Goal: Transaction & Acquisition: Purchase product/service

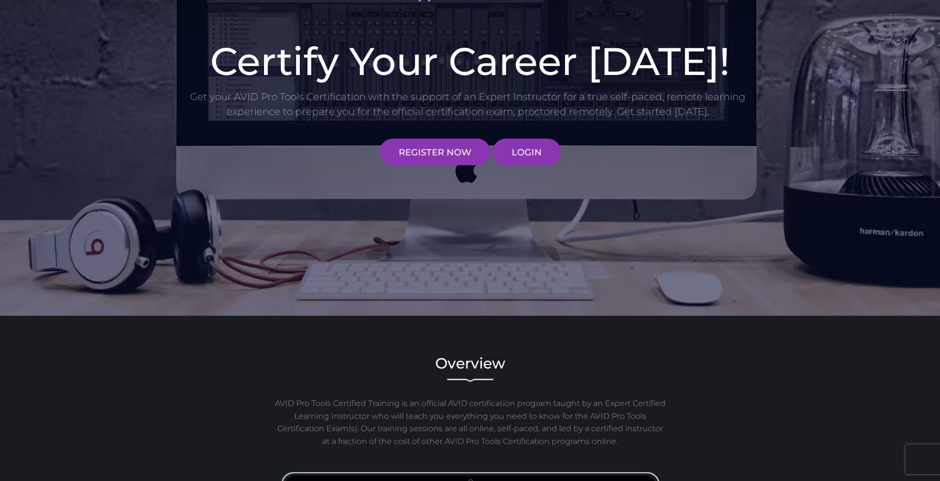
scroll to position [165, 0]
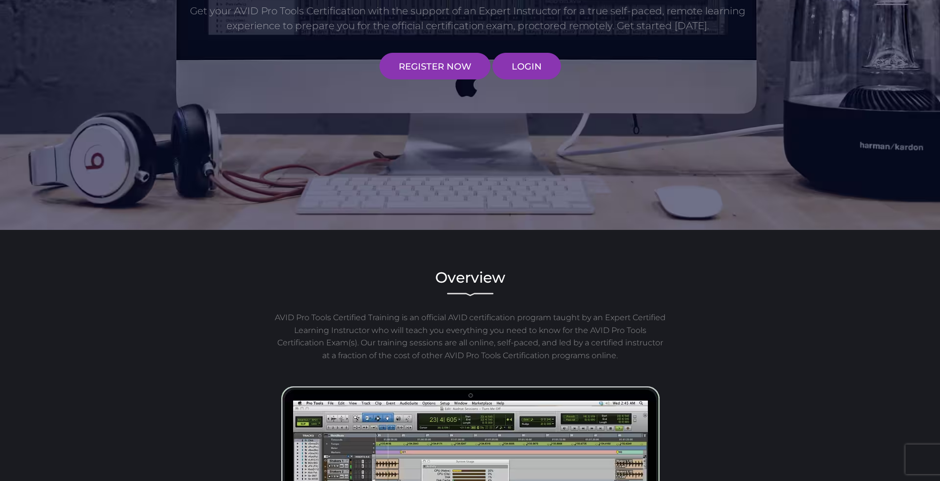
click at [450, 327] on p "AVID Pro Tools Certified Training is an official AVID certification program tau…" at bounding box center [470, 336] width 394 height 50
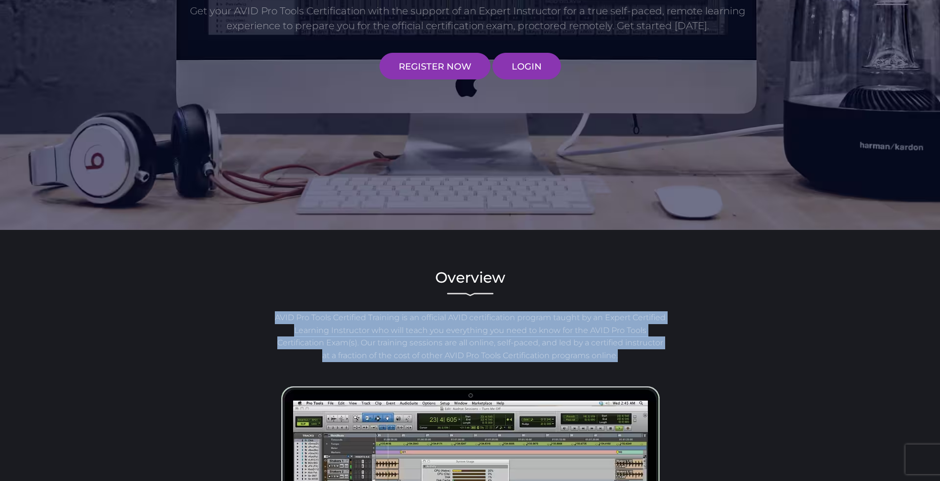
click at [450, 327] on p "AVID Pro Tools Certified Training is an official AVID certification program tau…" at bounding box center [470, 336] width 394 height 50
click at [467, 329] on p "AVID Pro Tools Certified Training is an official AVID certification program tau…" at bounding box center [470, 336] width 394 height 50
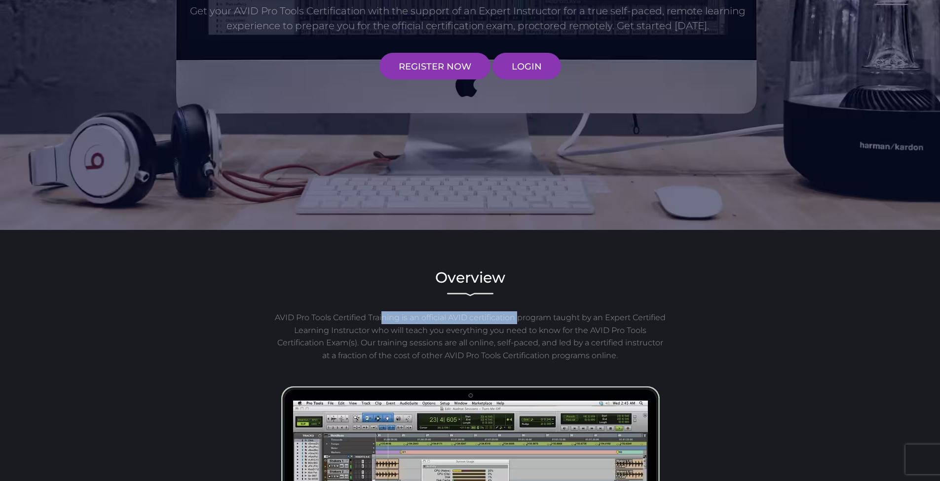
drag, startPoint x: 399, startPoint y: 317, endPoint x: 535, endPoint y: 319, distance: 135.7
click at [535, 319] on p "AVID Pro Tools Certified Training is an official AVID certification program tau…" at bounding box center [470, 336] width 394 height 50
click at [519, 331] on p "AVID Pro Tools Certified Training is an official AVID certification program tau…" at bounding box center [470, 336] width 394 height 50
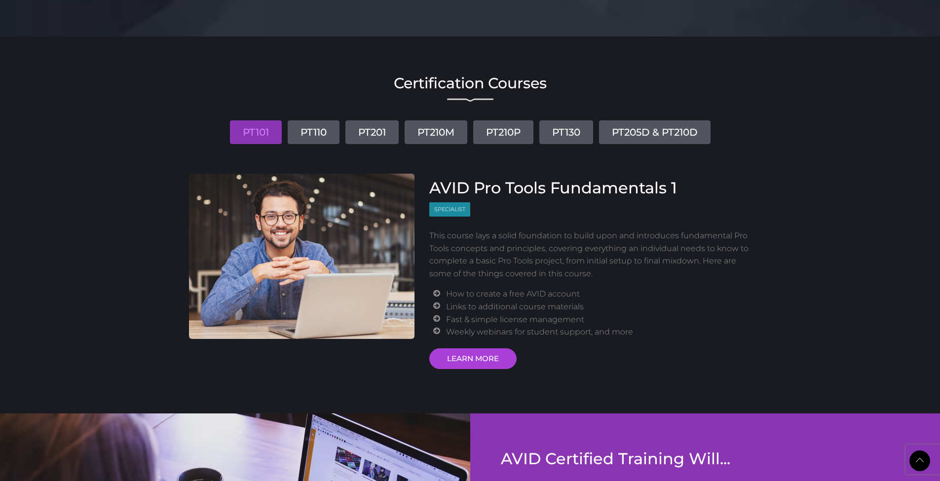
scroll to position [1101, 0]
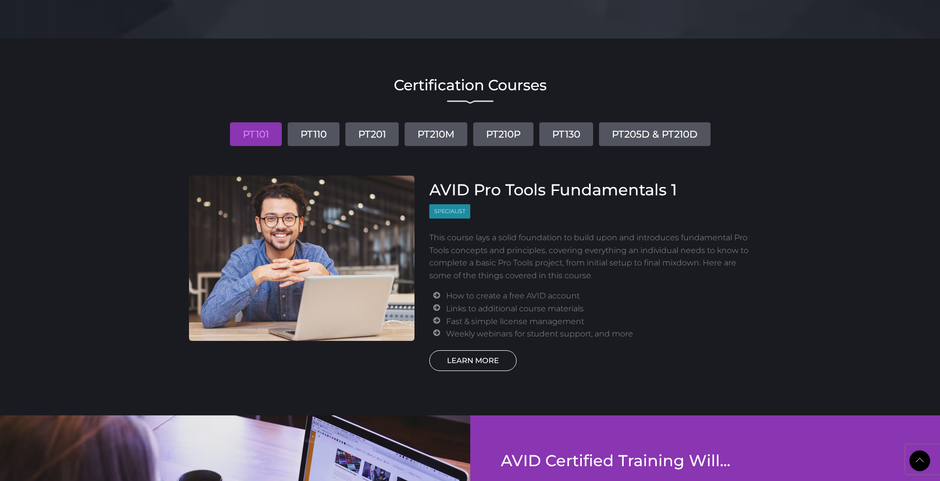
click at [462, 355] on link "LEARN MORE" at bounding box center [472, 360] width 87 height 21
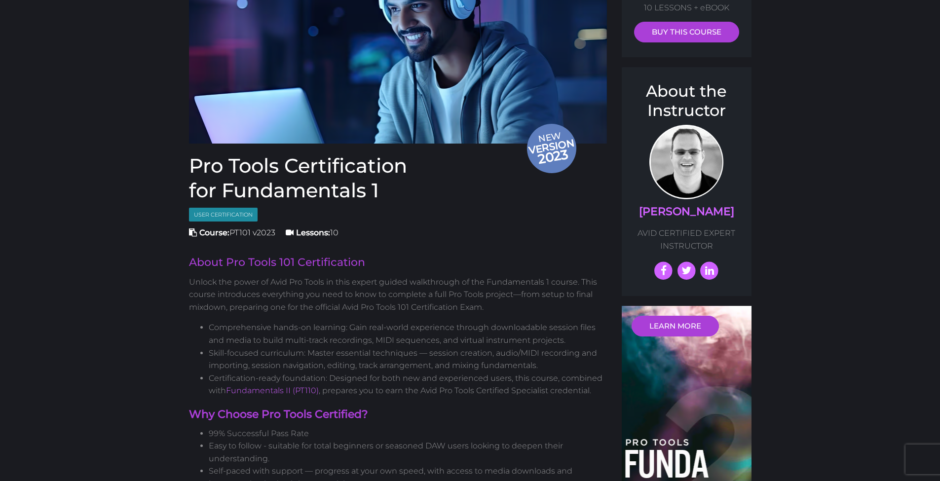
scroll to position [208, 0]
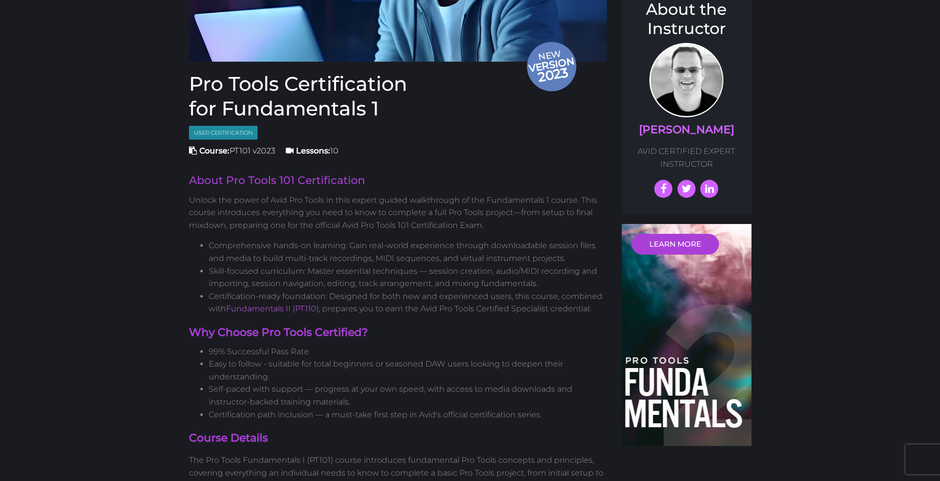
click at [314, 217] on p "Unlock the power of Avid Pro Tools in this expert guided walkthrough of the Fun…" at bounding box center [398, 213] width 418 height 38
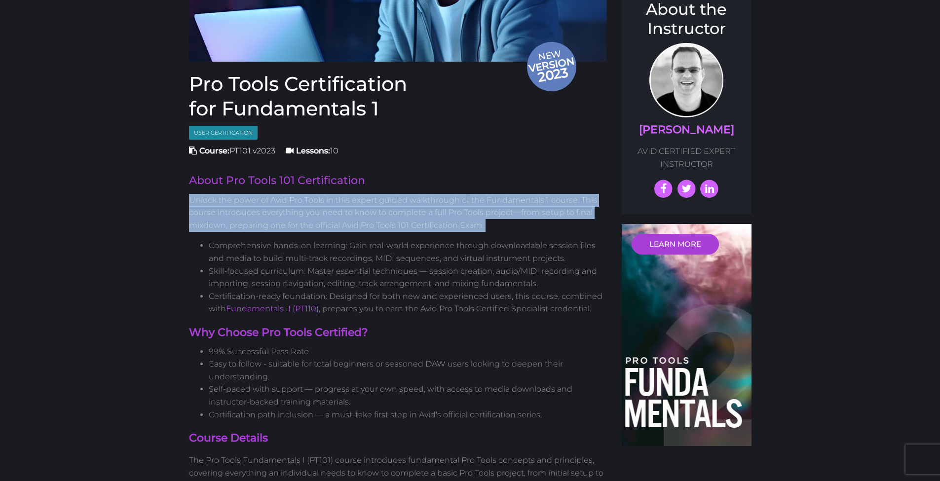
click at [314, 217] on p "Unlock the power of Avid Pro Tools in this expert guided walkthrough of the Fun…" at bounding box center [398, 213] width 418 height 38
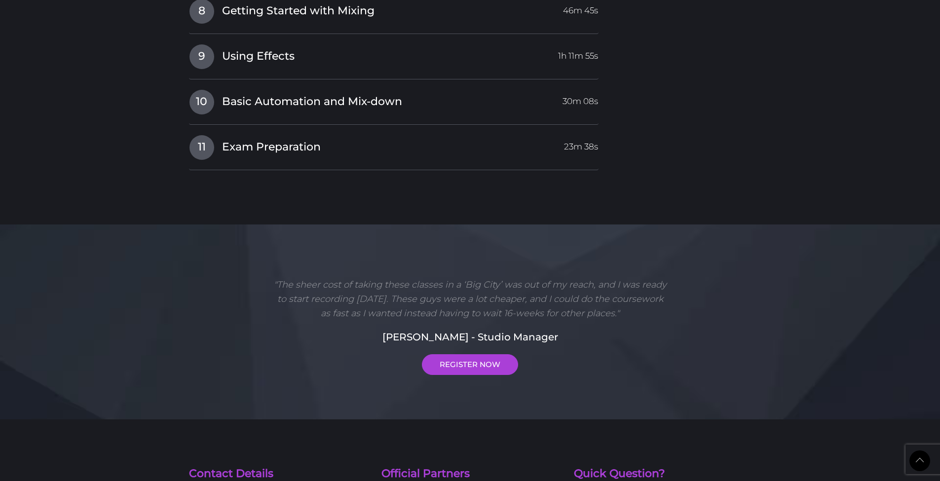
scroll to position [1785, 0]
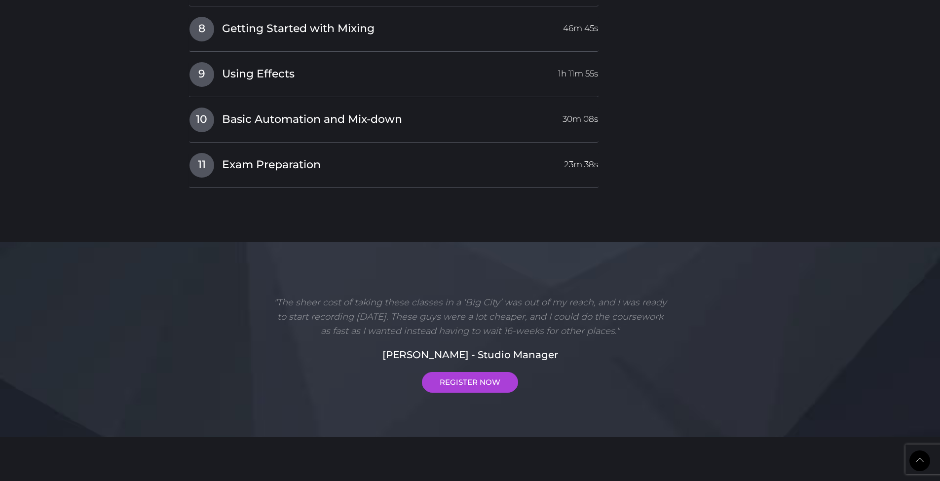
click at [480, 300] on p ""The sheer cost of taking these classes in a ‘Big City’ was out of my reach, an…" at bounding box center [470, 317] width 394 height 42
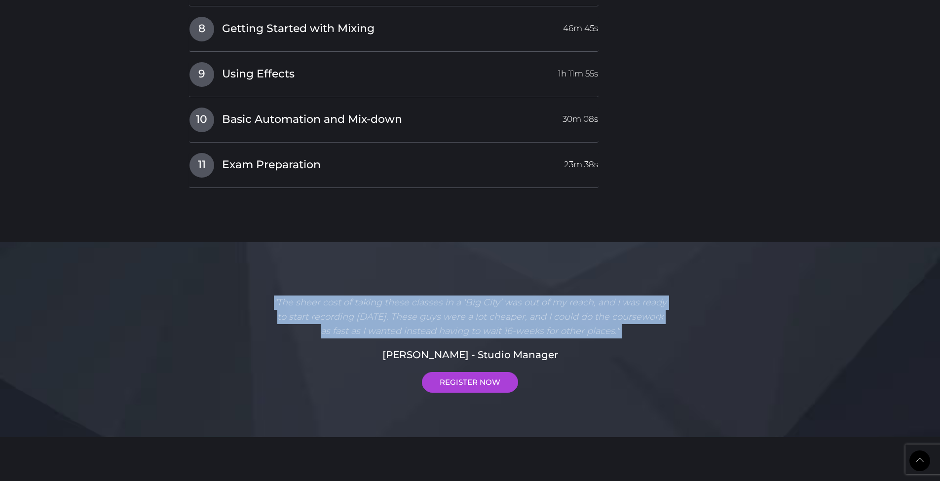
click at [480, 300] on p ""The sheer cost of taking these classes in a ‘Big City’ was out of my reach, an…" at bounding box center [470, 317] width 394 height 42
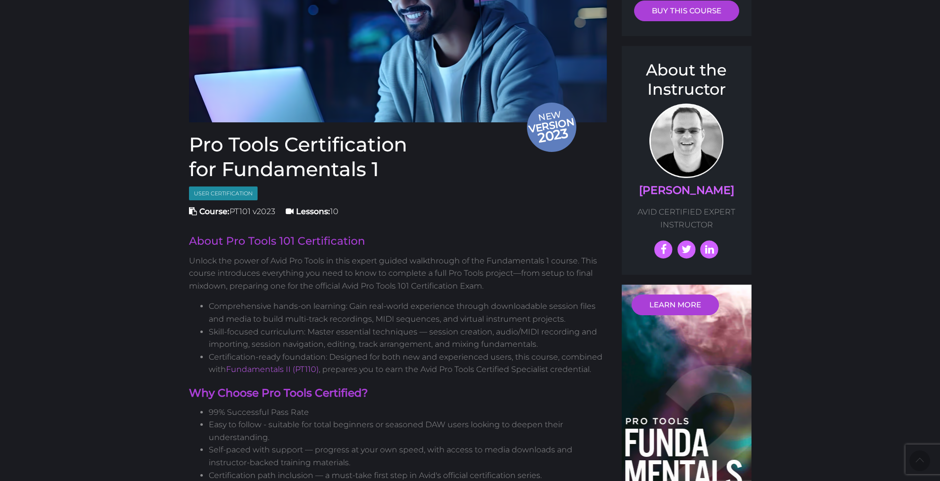
scroll to position [0, 0]
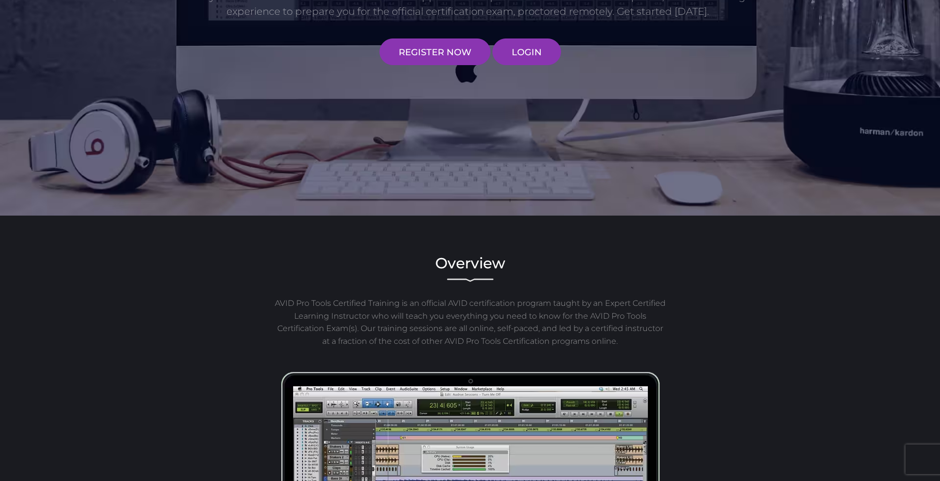
scroll to position [354, 0]
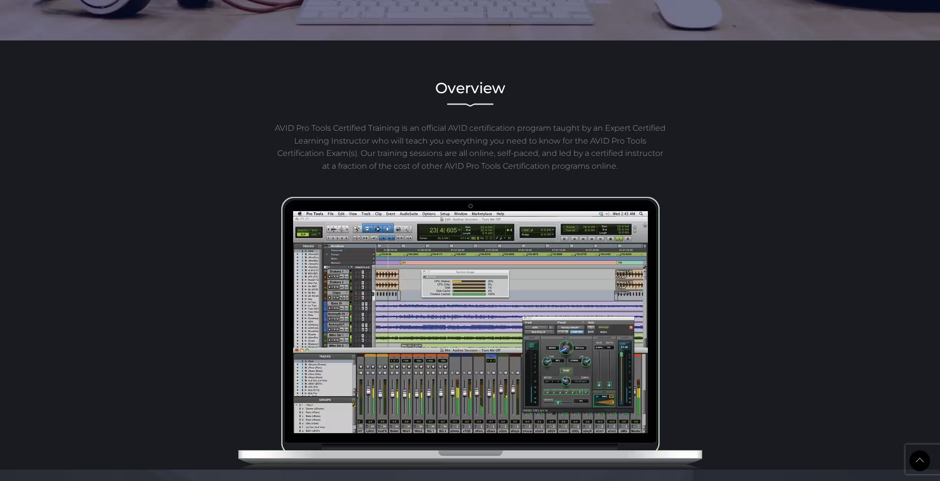
click at [477, 139] on p "AVID Pro Tools Certified Training is an official AVID certification program tau…" at bounding box center [470, 147] width 394 height 50
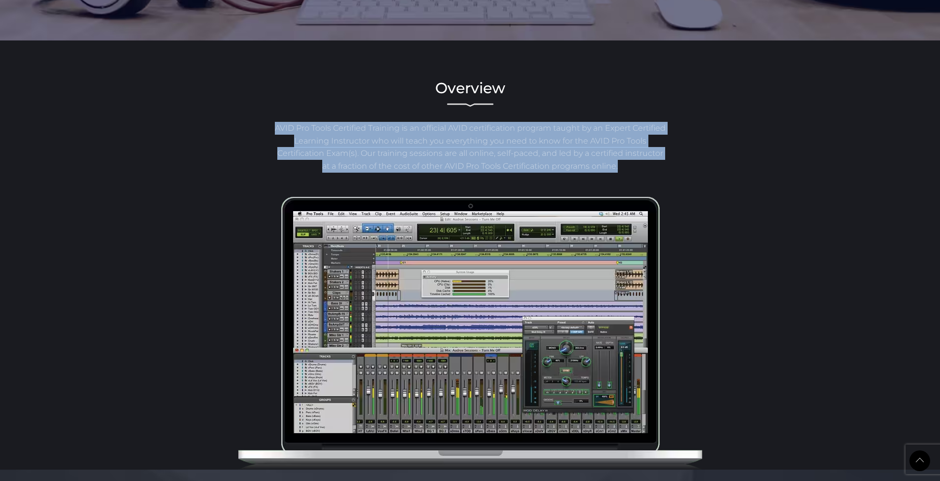
click at [477, 139] on p "AVID Pro Tools Certified Training is an official AVID certification program tau…" at bounding box center [470, 147] width 394 height 50
click at [465, 150] on p "AVID Pro Tools Certified Training is an official AVID certification program tau…" at bounding box center [470, 147] width 394 height 50
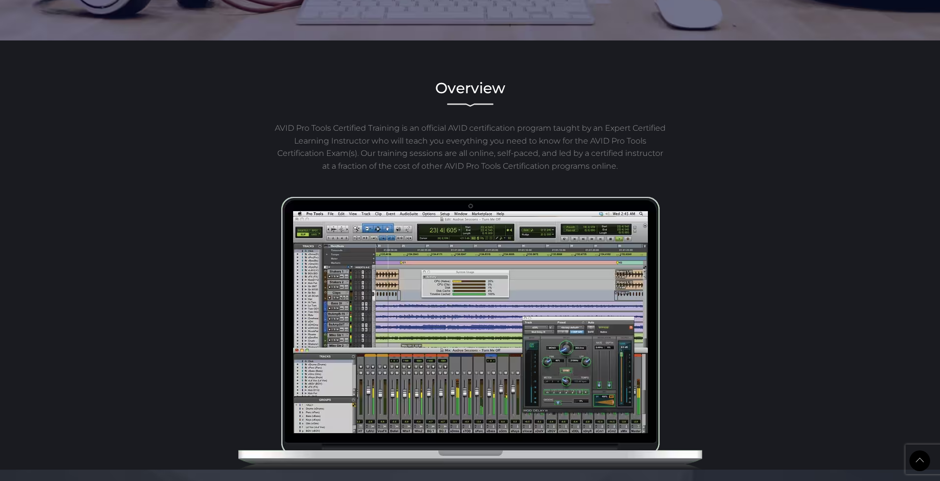
click at [439, 139] on p "AVID Pro Tools Certified Training is an official AVID certification program tau…" at bounding box center [470, 147] width 394 height 50
drag, startPoint x: 439, startPoint y: 139, endPoint x: 487, endPoint y: 138, distance: 47.4
click at [487, 138] on p "AVID Pro Tools Certified Training is an official AVID certification program tau…" at bounding box center [470, 147] width 394 height 50
click at [460, 149] on p "AVID Pro Tools Certified Training is an official AVID certification program tau…" at bounding box center [470, 147] width 394 height 50
drag, startPoint x: 524, startPoint y: 153, endPoint x: 424, endPoint y: 148, distance: 100.3
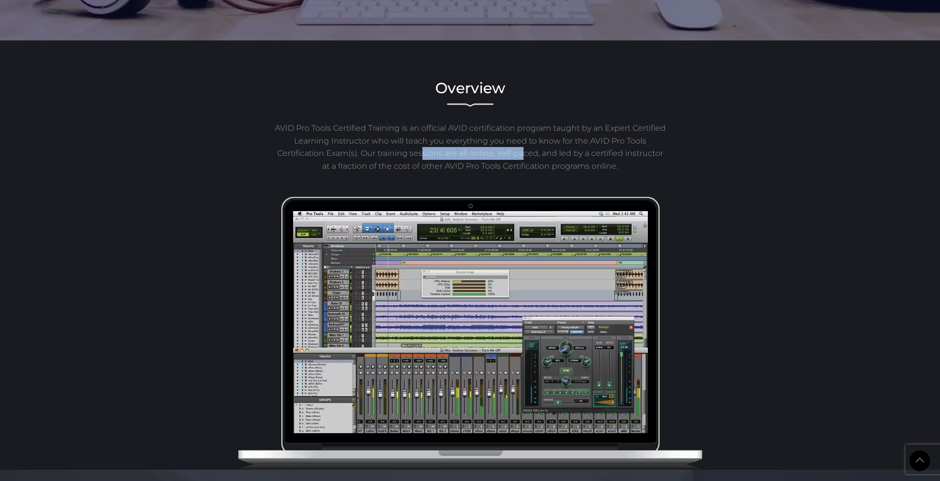
click at [424, 148] on p "AVID Pro Tools Certified Training is an official AVID certification program tau…" at bounding box center [470, 147] width 394 height 50
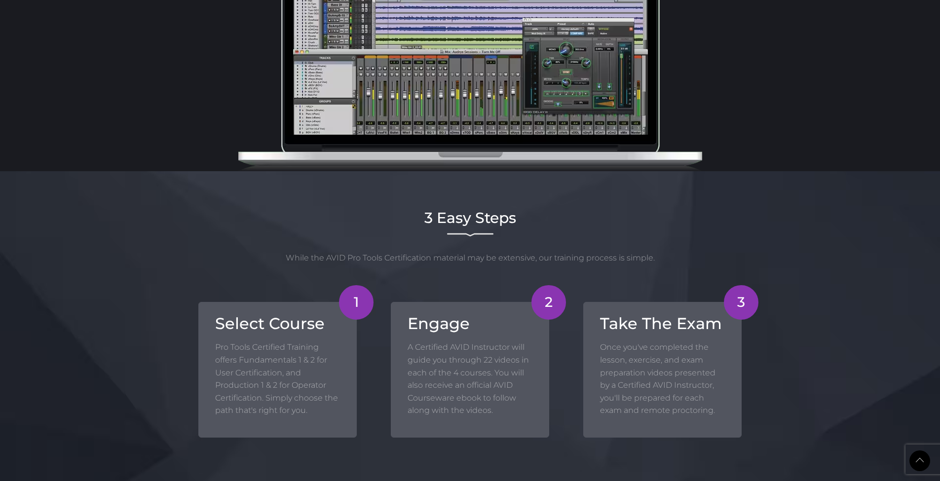
scroll to position [732, 0]
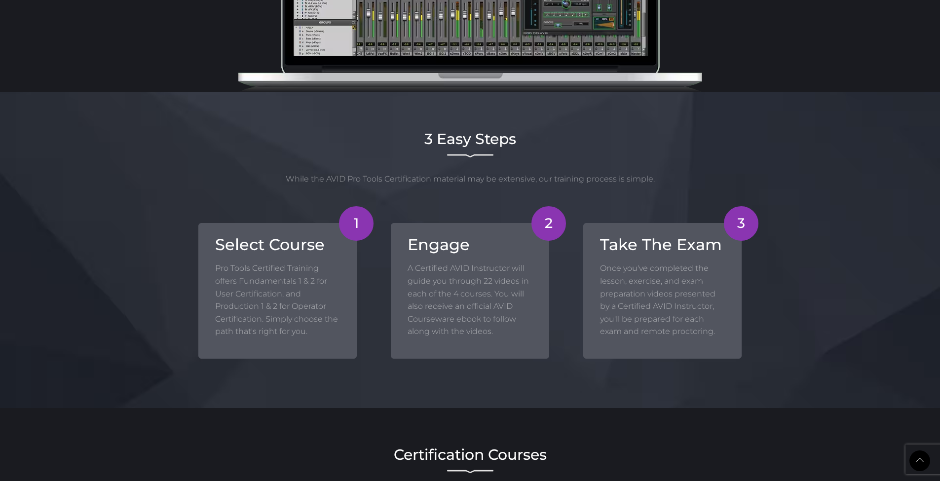
click at [259, 291] on p "Pro Tools Certified Training offers Fundamentals 1 & 2 for User Certification, …" at bounding box center [277, 300] width 125 height 76
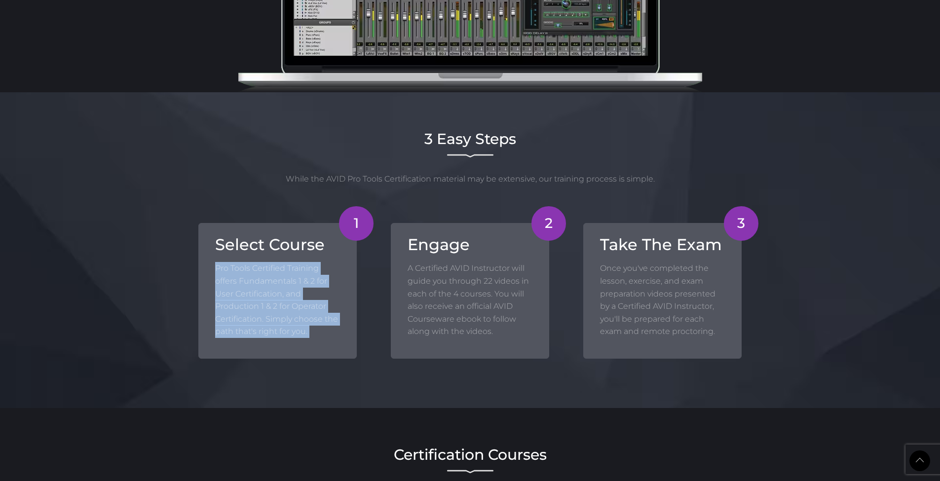
click at [259, 291] on p "Pro Tools Certified Training offers Fundamentals 1 & 2 for User Certification, …" at bounding box center [277, 300] width 125 height 76
click at [262, 298] on p "Pro Tools Certified Training offers Fundamentals 1 & 2 for User Certification, …" at bounding box center [277, 300] width 125 height 76
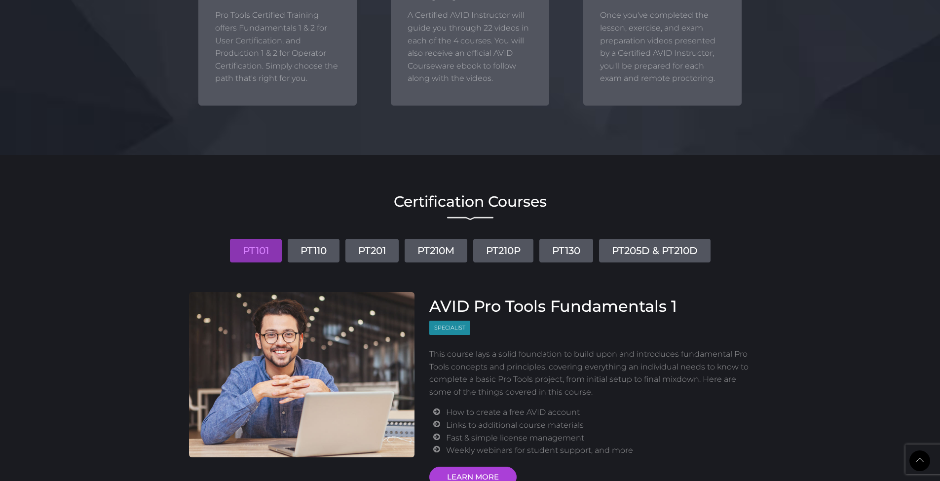
scroll to position [1052, 0]
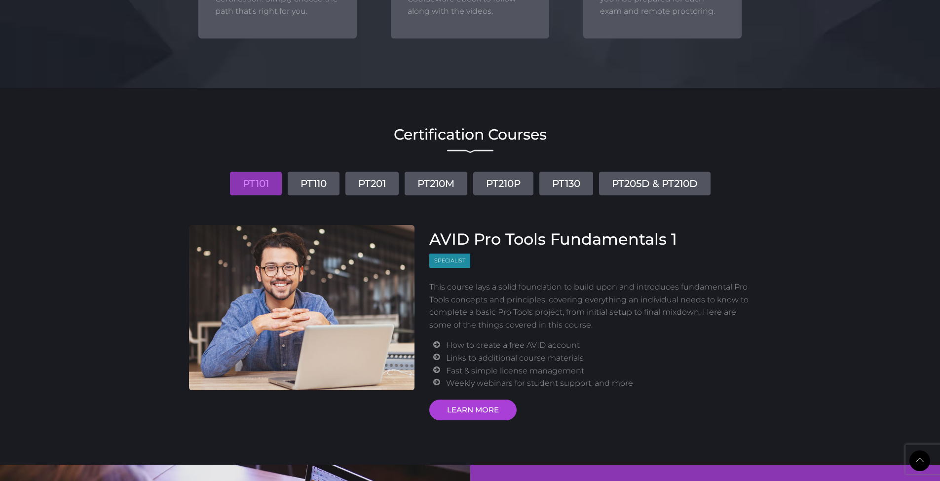
click at [515, 354] on li "Links to additional course materials" at bounding box center [598, 358] width 305 height 13
click at [510, 365] on li "Fast & simple license management" at bounding box center [598, 371] width 305 height 13
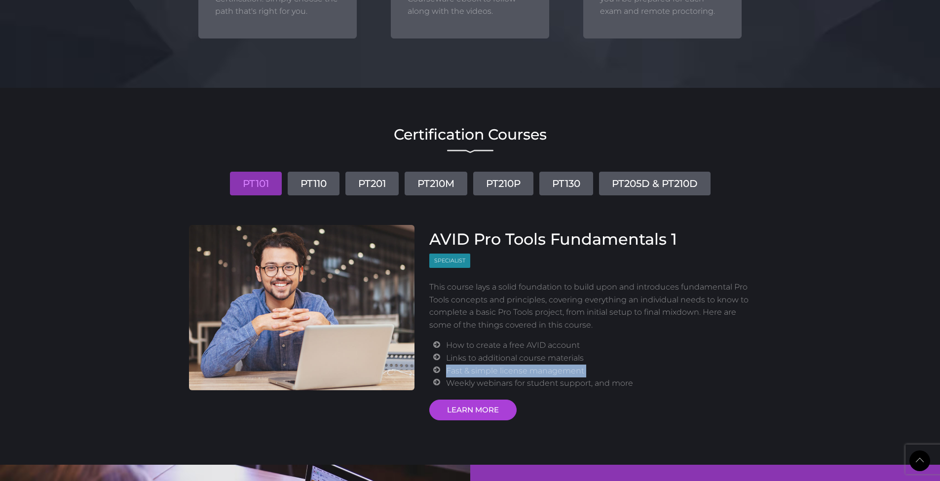
click at [510, 365] on li "Fast & simple license management" at bounding box center [598, 371] width 305 height 13
click at [524, 304] on p "This course lays a solid foundation to build upon and introduces fundamental Pr…" at bounding box center [590, 306] width 322 height 50
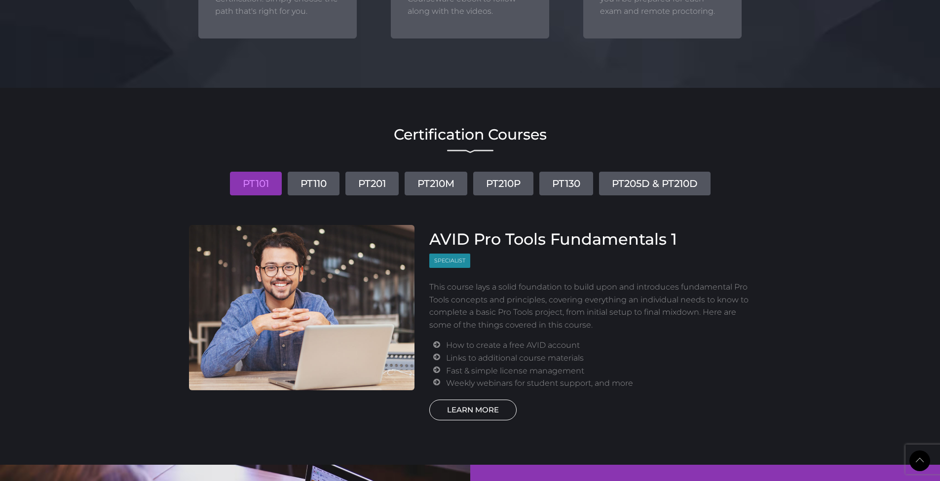
click at [480, 403] on link "LEARN MORE" at bounding box center [472, 410] width 87 height 21
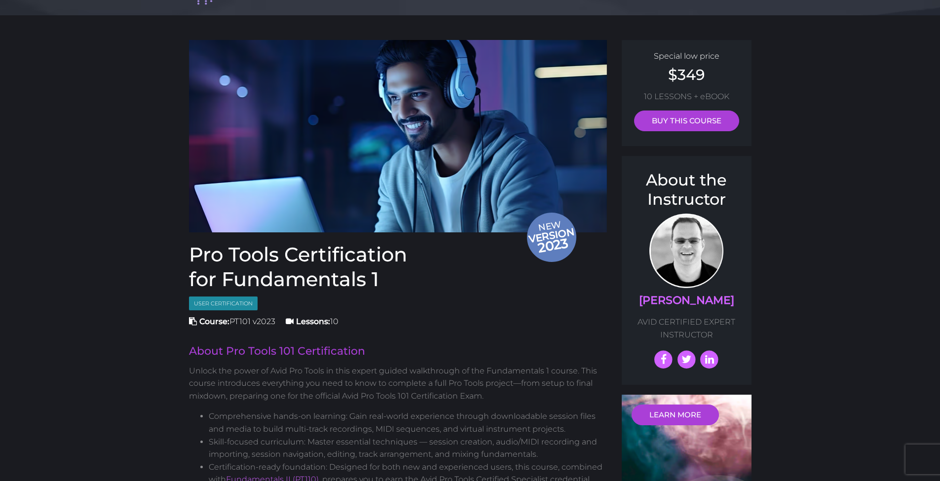
scroll to position [58, 0]
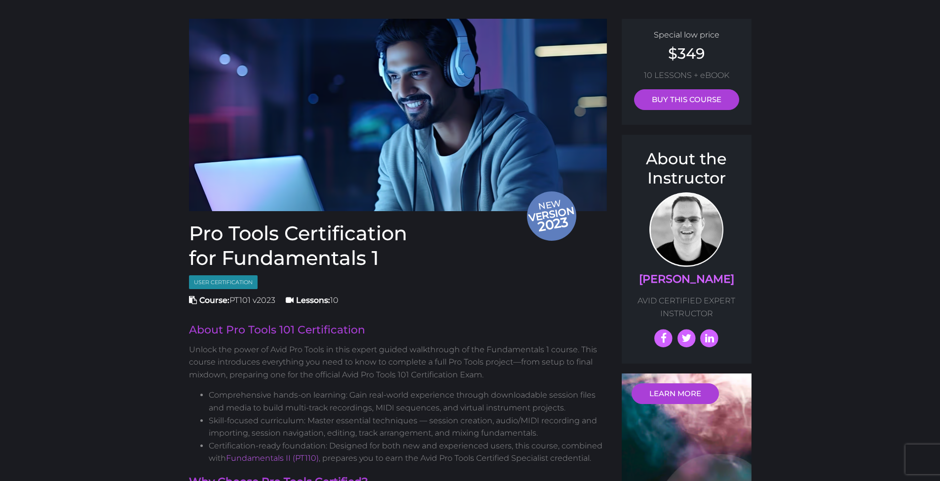
click at [311, 353] on p "Unlock the power of Avid Pro Tools in this expert guided walkthrough of the Fun…" at bounding box center [398, 362] width 418 height 38
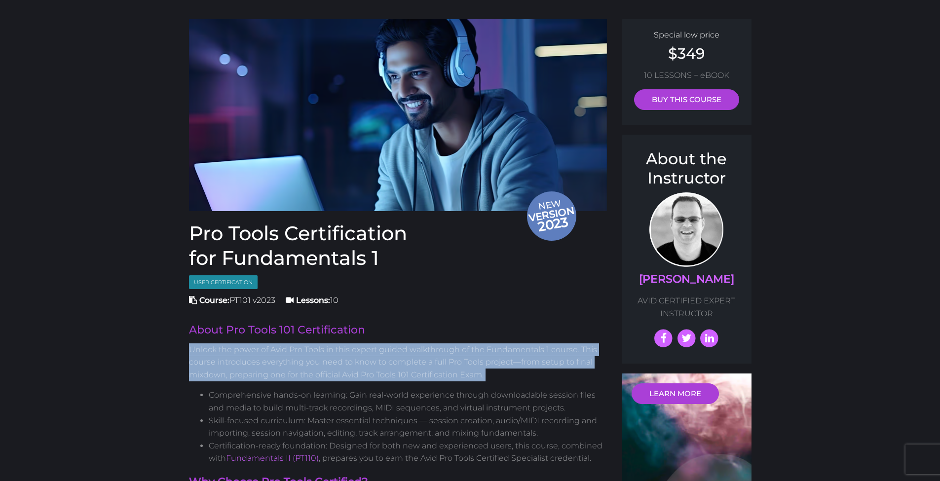
click at [311, 353] on p "Unlock the power of Avid Pro Tools in this expert guided walkthrough of the Fun…" at bounding box center [398, 362] width 418 height 38
click at [388, 362] on p "Unlock the power of Avid Pro Tools in this expert guided walkthrough of the Fun…" at bounding box center [398, 362] width 418 height 38
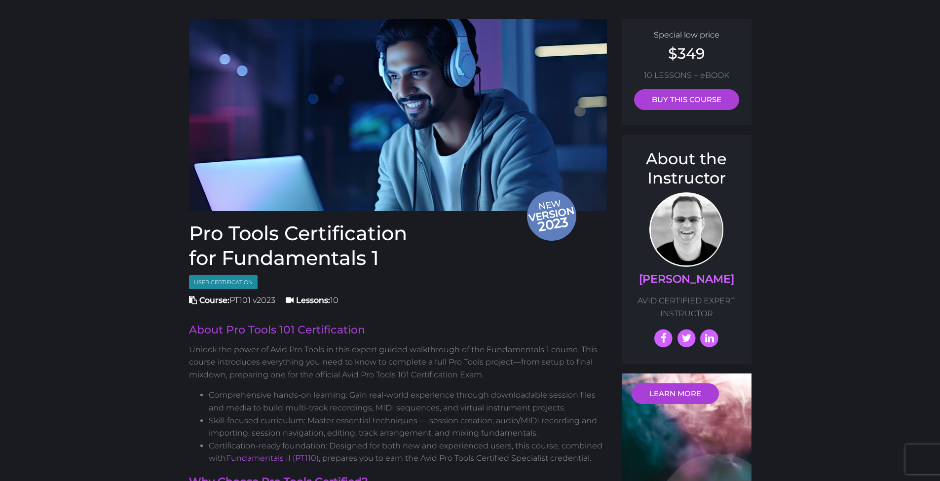
click at [367, 361] on p "Unlock the power of Avid Pro Tools in this expert guided walkthrough of the Fun…" at bounding box center [398, 362] width 418 height 38
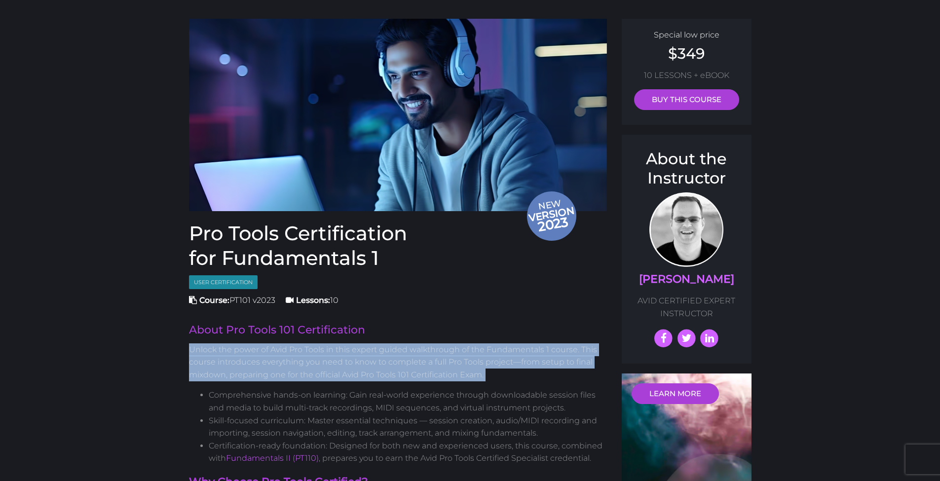
click at [367, 361] on p "Unlock the power of Avid Pro Tools in this expert guided walkthrough of the Fun…" at bounding box center [398, 362] width 418 height 38
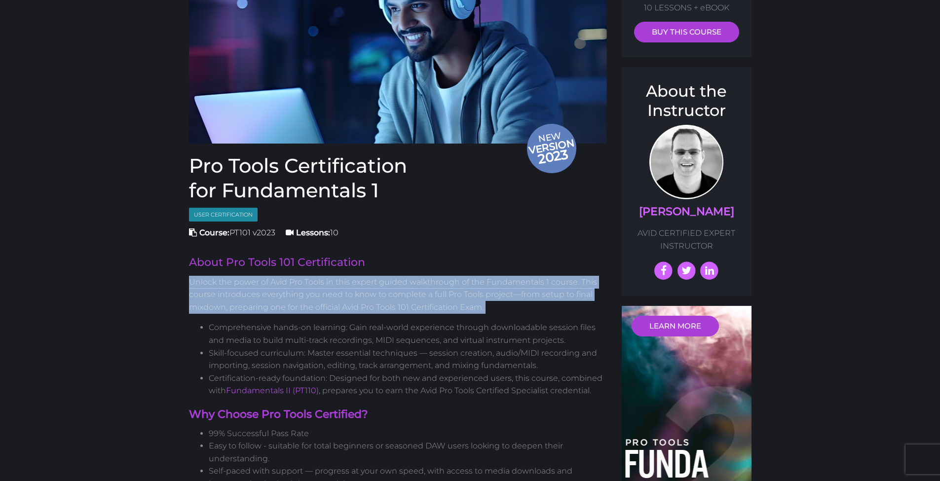
scroll to position [167, 0]
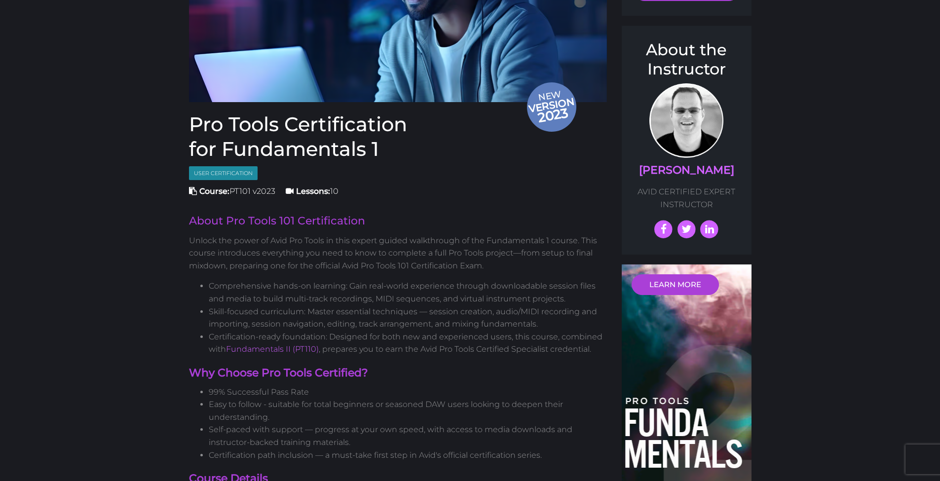
click at [264, 398] on li "Easy to follow - suitable for total beginners or seasoned DAW users looking to …" at bounding box center [408, 410] width 399 height 25
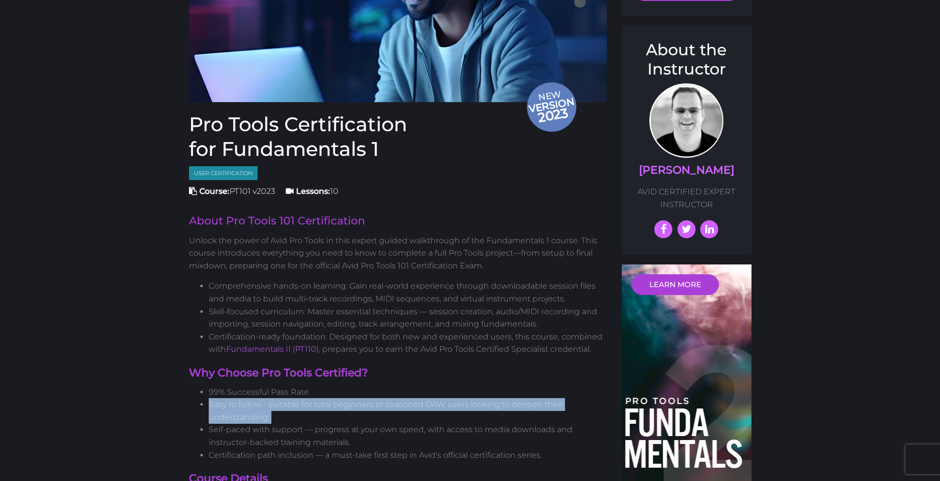
click at [264, 398] on li "Easy to follow - suitable for total beginners or seasoned DAW users looking to …" at bounding box center [408, 410] width 399 height 25
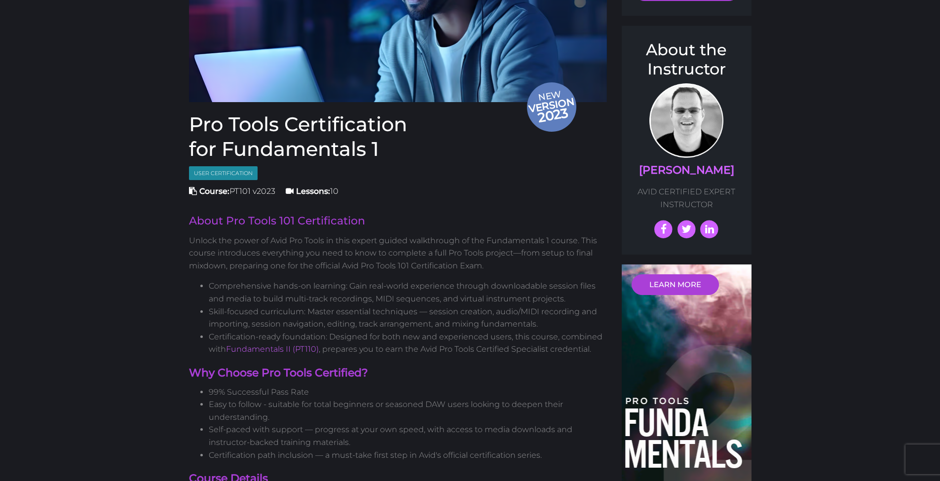
click at [269, 450] on li "Certification path inclusion — a must-take first step in Avid's official certif…" at bounding box center [408, 455] width 399 height 13
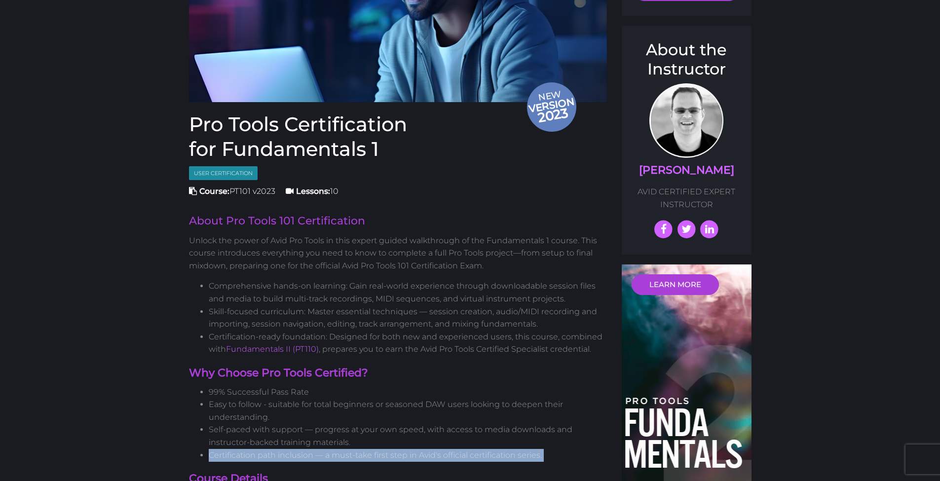
click at [269, 450] on li "Certification path inclusion — a must-take first step in Avid's official certif…" at bounding box center [408, 455] width 399 height 13
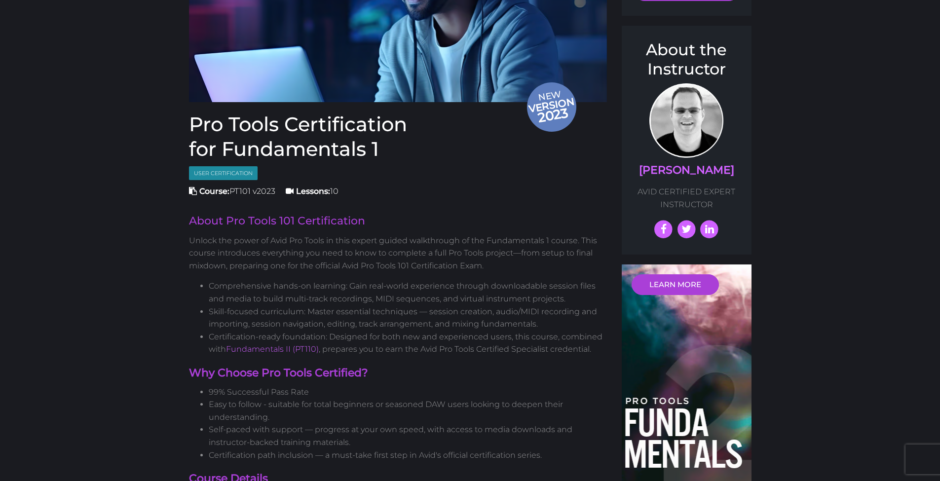
click at [366, 449] on li "Certification path inclusion — a must-take first step in Avid's official certif…" at bounding box center [408, 455] width 399 height 13
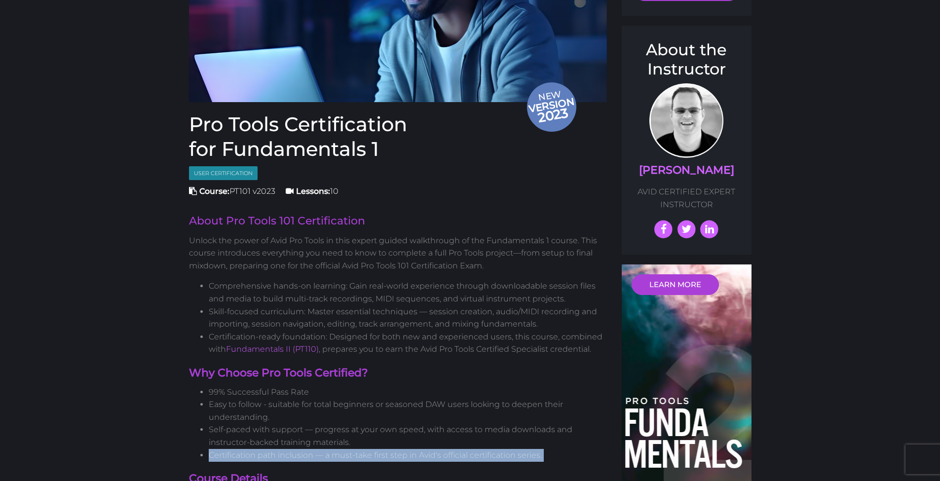
click at [366, 449] on li "Certification path inclusion — a must-take first step in Avid's official certif…" at bounding box center [408, 455] width 399 height 13
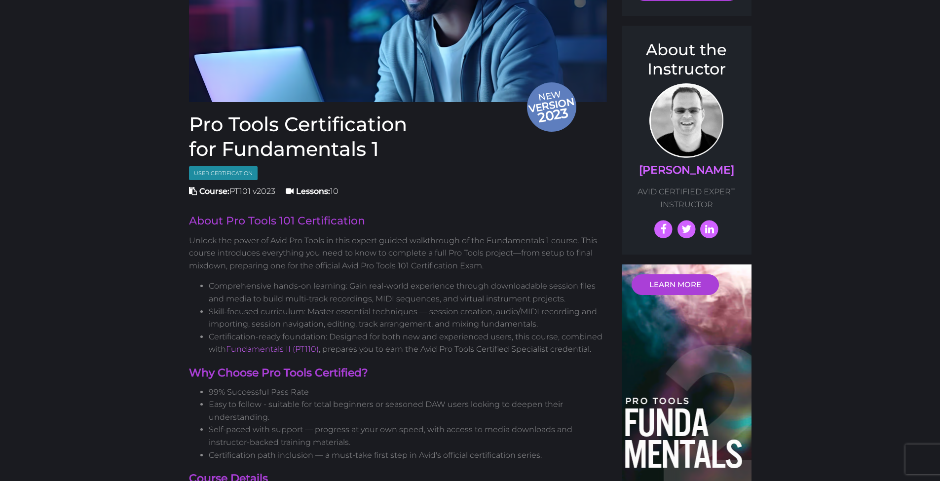
click at [353, 428] on li "Self-paced with support — progress at your own speed, with access to media down…" at bounding box center [408, 435] width 399 height 25
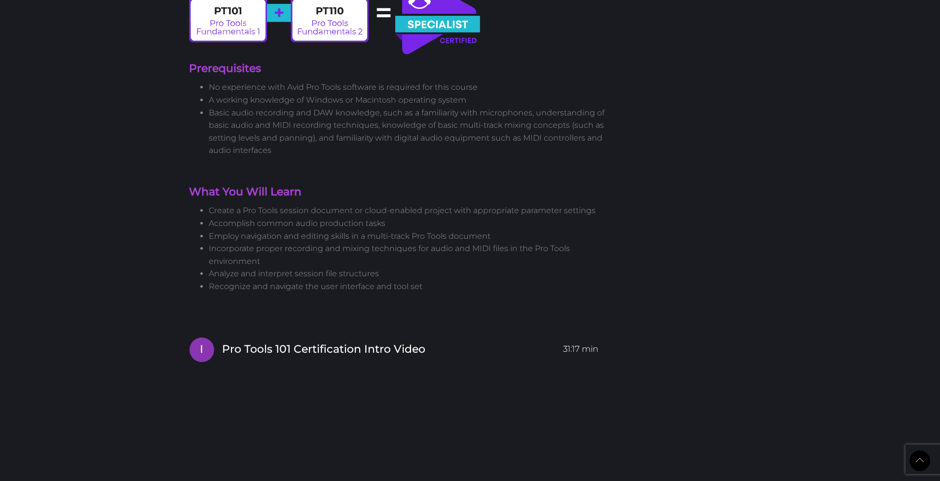
scroll to position [0, 0]
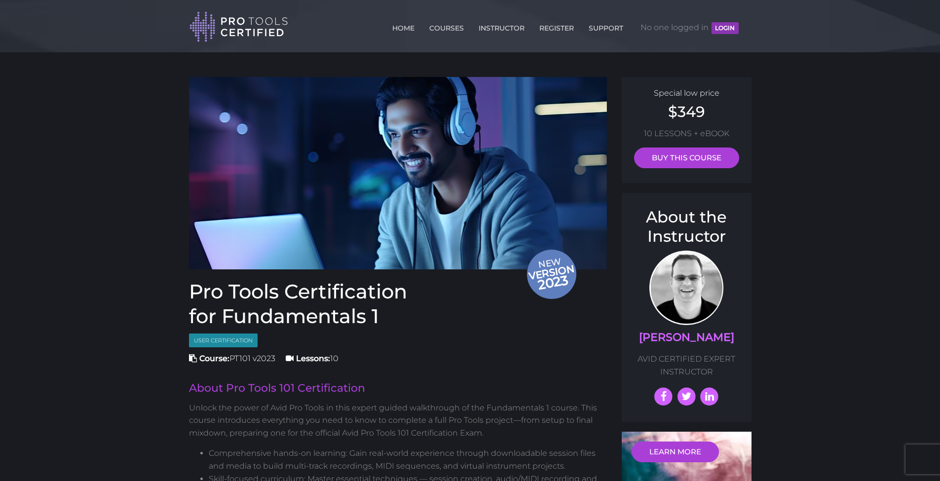
click at [220, 342] on span "User Certification" at bounding box center [223, 341] width 69 height 14
click at [240, 360] on span "Course: PT101 v2023" at bounding box center [232, 358] width 86 height 9
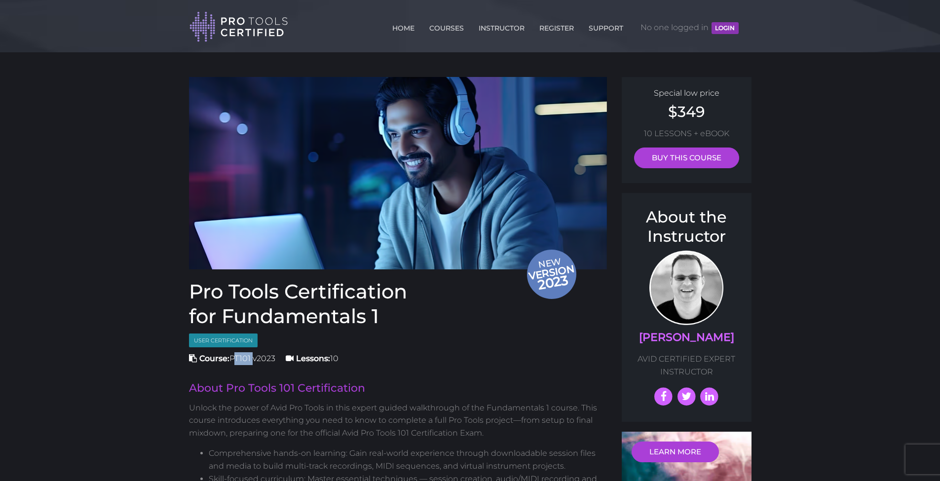
click at [240, 360] on span "Course: PT101 v2023" at bounding box center [232, 358] width 86 height 9
click at [270, 387] on h2 "About Pro Tools 101 Certification" at bounding box center [398, 388] width 418 height 11
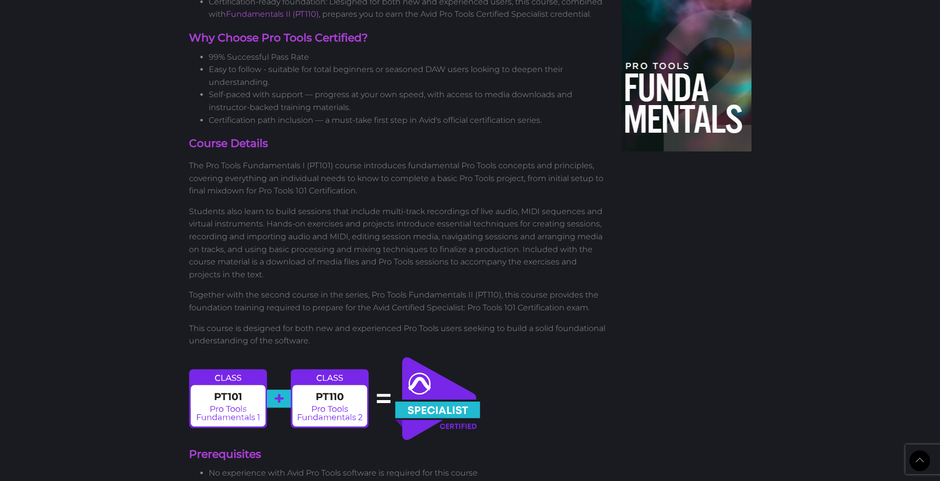
scroll to position [570, 0]
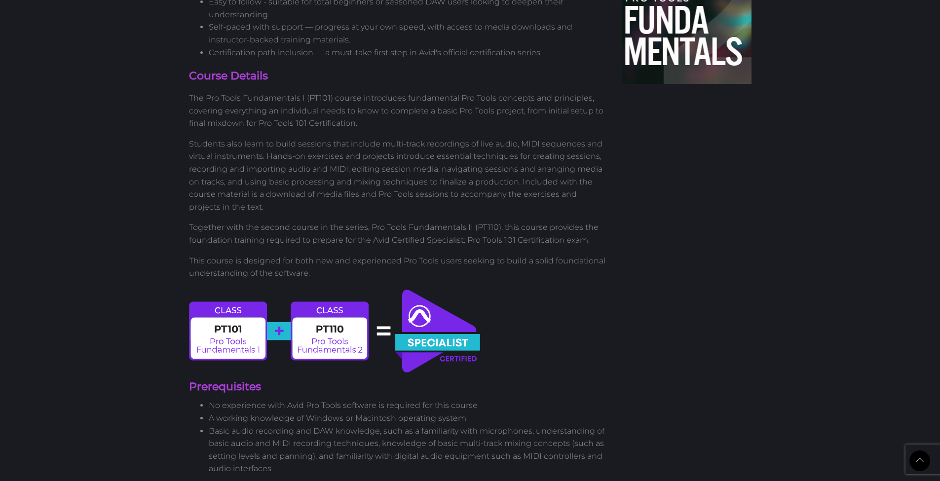
click at [343, 324] on img at bounding box center [335, 331] width 293 height 87
click at [329, 425] on li "Basic audio recording and DAW knowledge, such as a familiarity with microphones…" at bounding box center [408, 450] width 399 height 50
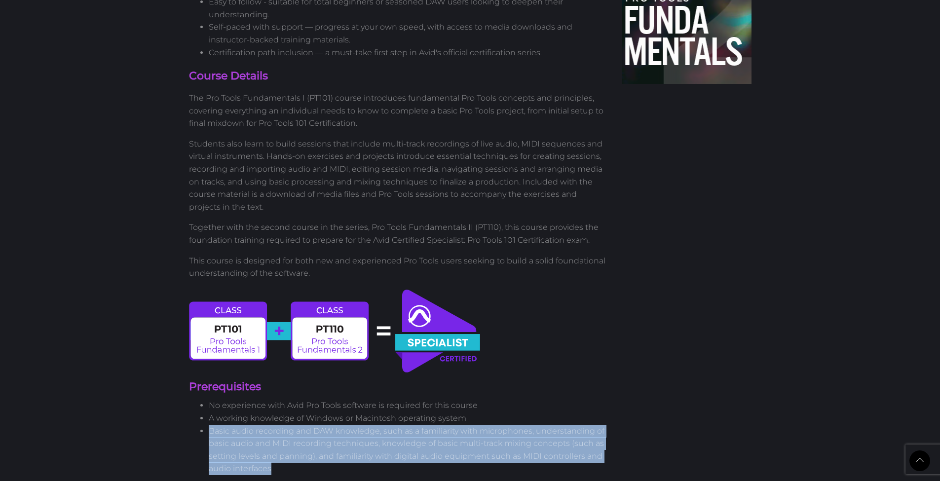
click at [329, 425] on li "Basic audio recording and DAW knowledge, such as a familiarity with microphones…" at bounding box center [408, 450] width 399 height 50
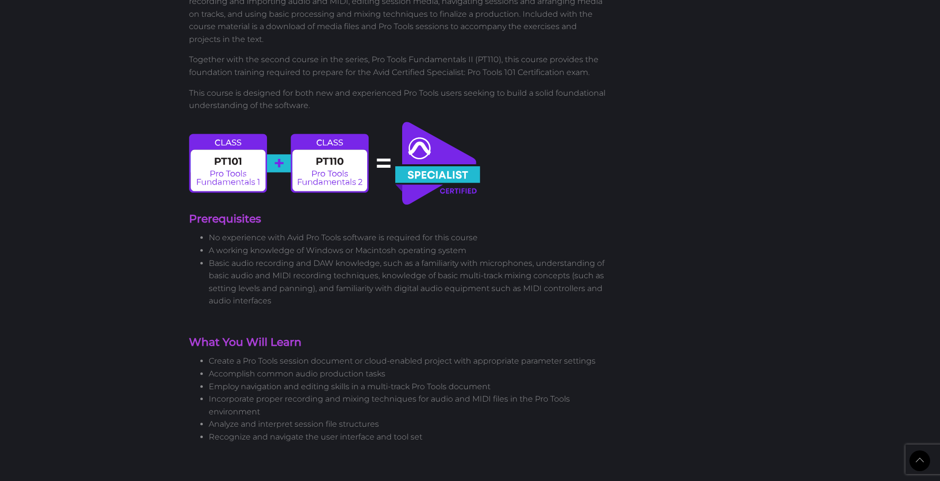
click at [324, 380] on li "Employ navigation and editing skills in a multi-track Pro Tools document" at bounding box center [408, 386] width 399 height 13
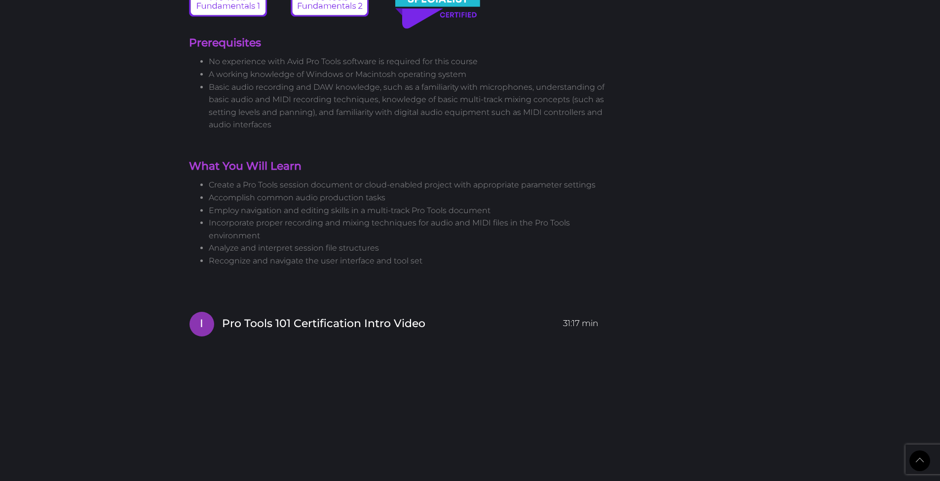
click at [331, 316] on span "Pro Tools 101 Certification Intro Video" at bounding box center [323, 323] width 203 height 15
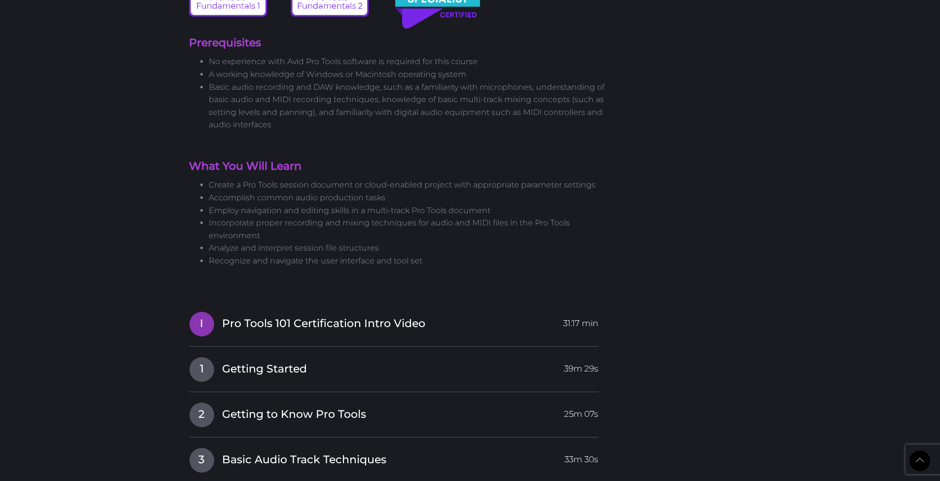
click at [331, 316] on span "Pro Tools 101 Certification Intro Video" at bounding box center [323, 323] width 203 height 15
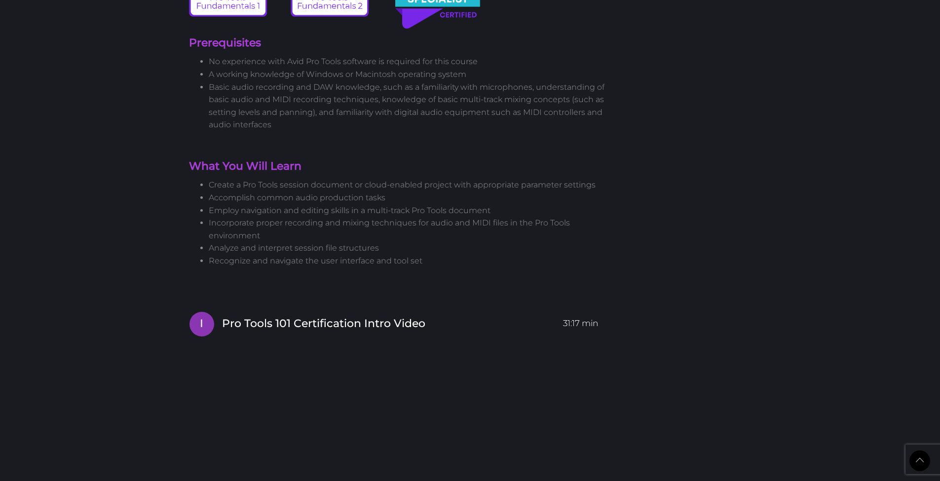
click at [331, 316] on span "Pro Tools 101 Certification Intro Video" at bounding box center [323, 323] width 203 height 15
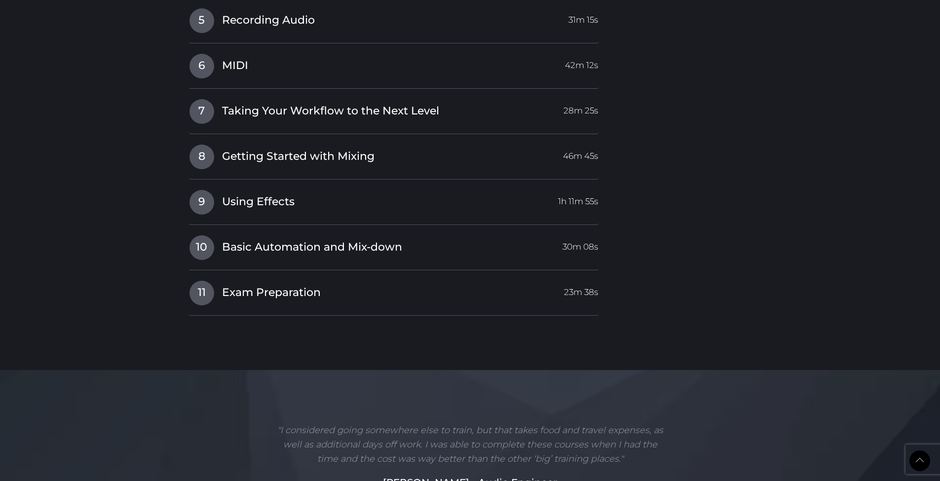
scroll to position [1560, 0]
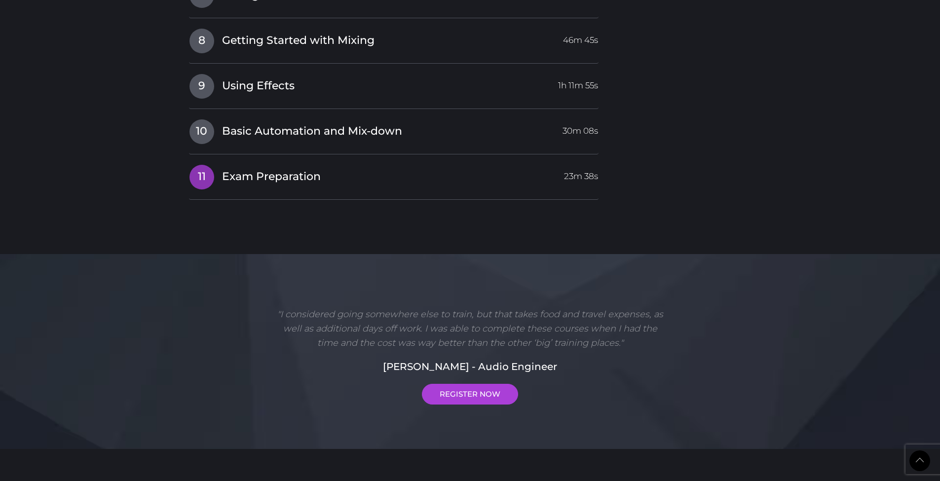
click at [266, 169] on span "Exam Preparation" at bounding box center [271, 176] width 99 height 15
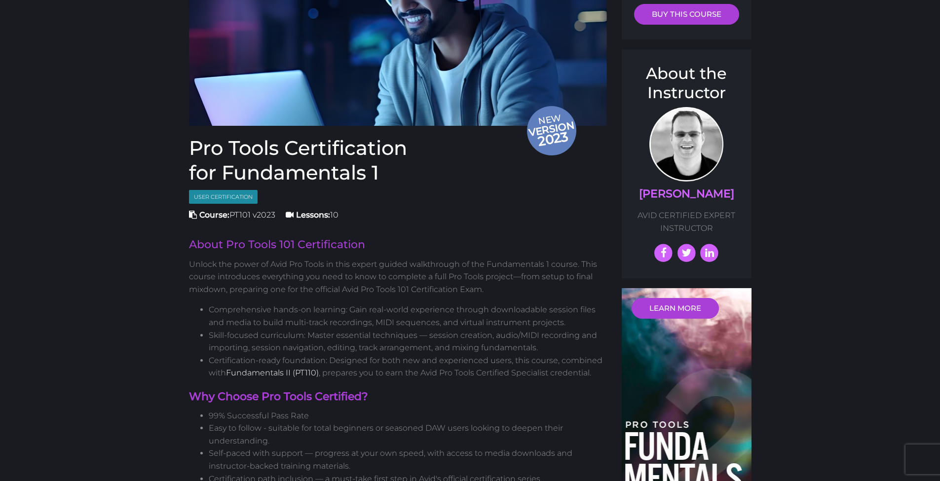
scroll to position [0, 0]
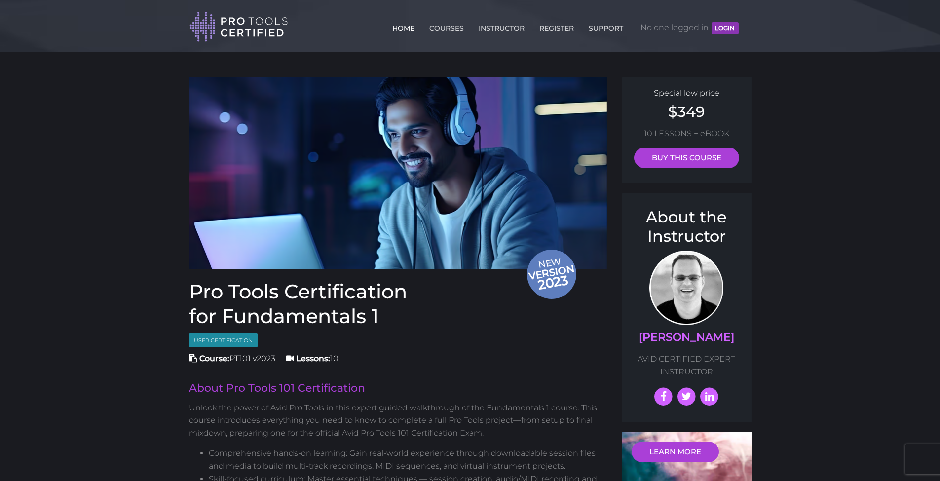
click at [401, 27] on link "HOME" at bounding box center [403, 26] width 27 height 16
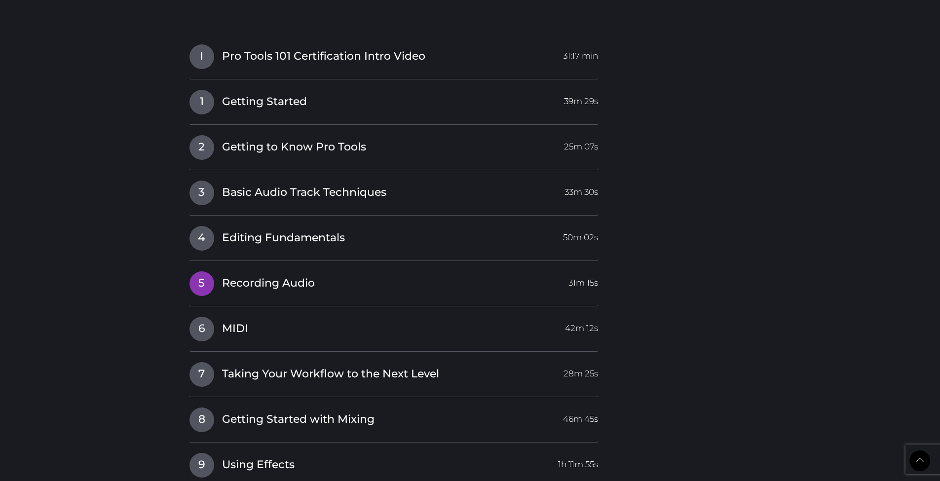
scroll to position [976, 0]
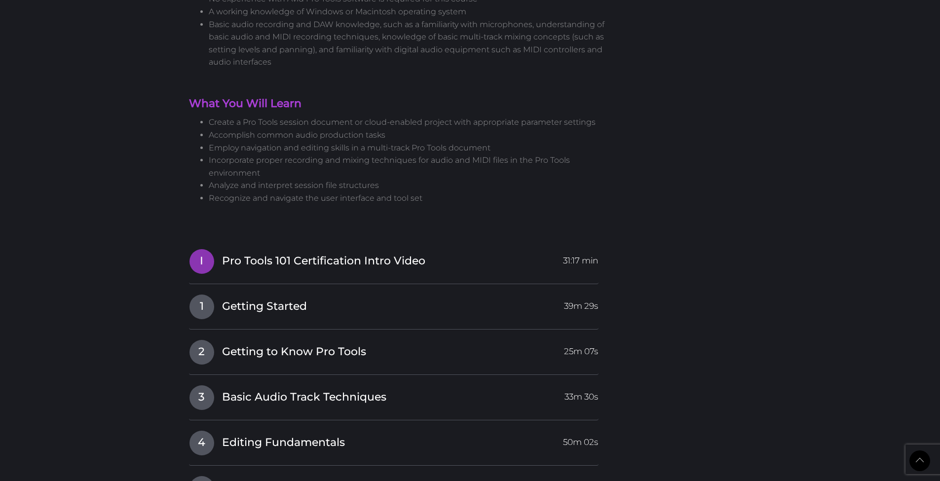
click at [336, 254] on span "Pro Tools 101 Certification Intro Video" at bounding box center [323, 261] width 203 height 15
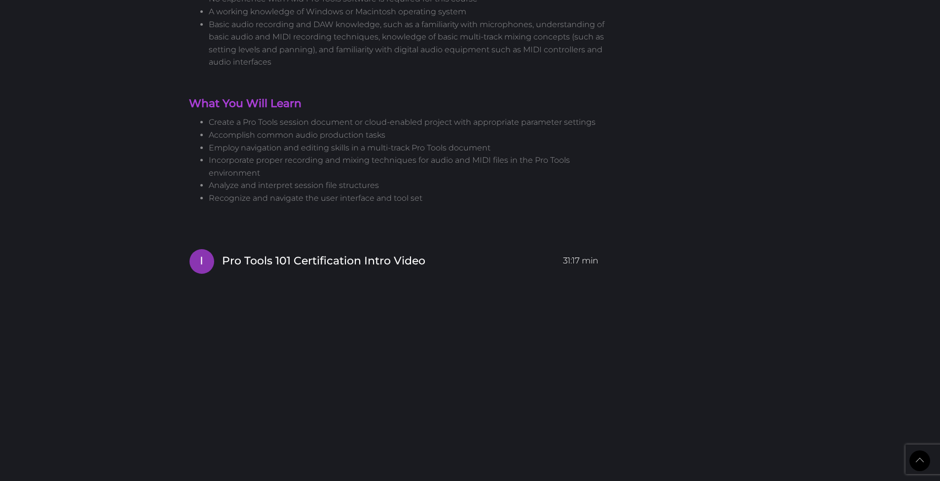
scroll to position [1341, 0]
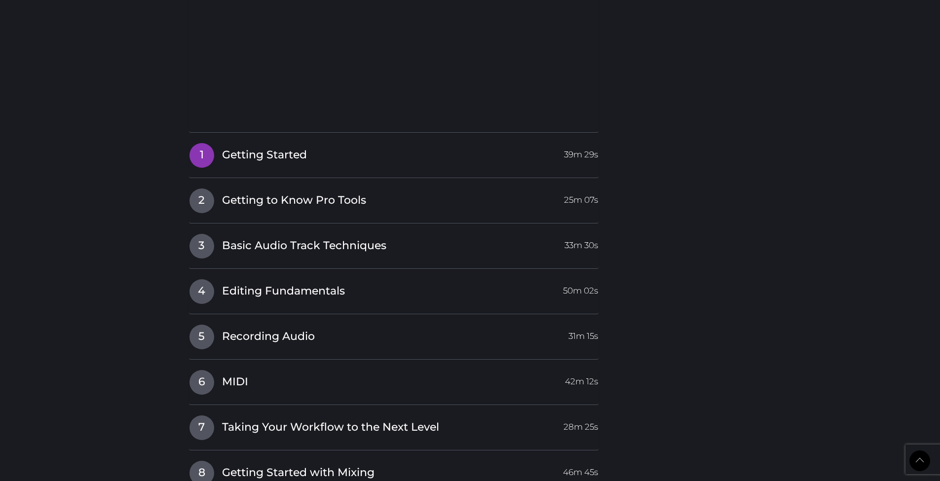
click at [304, 148] on span "Getting Started" at bounding box center [264, 155] width 85 height 15
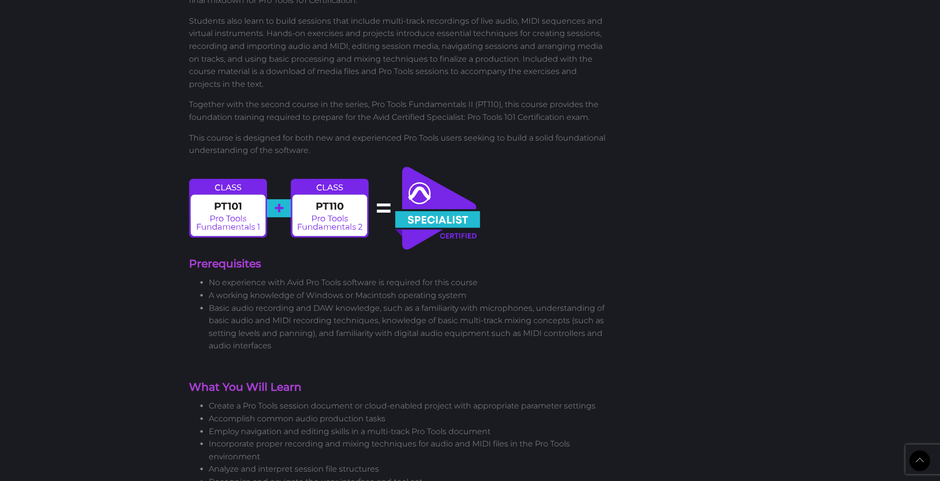
scroll to position [580, 0]
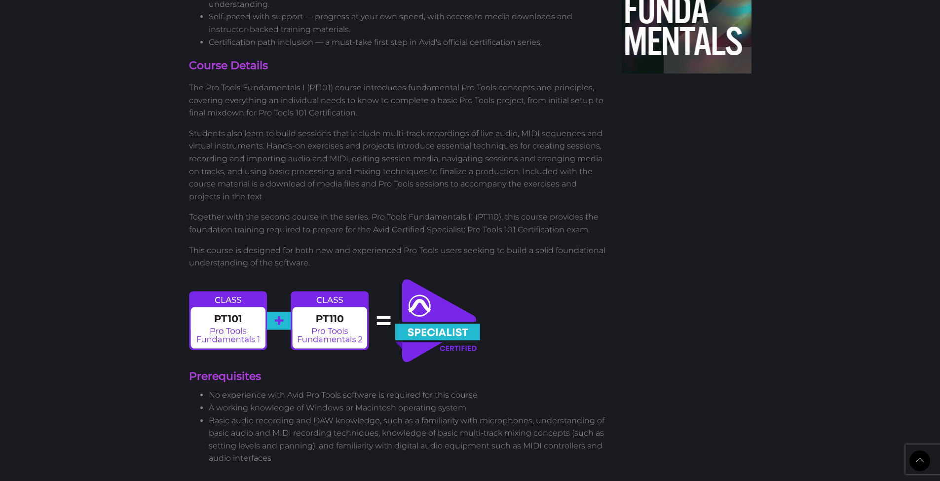
click at [381, 211] on p "Together with the second course in the series, Pro Tools Fundamentals II (PT110…" at bounding box center [398, 223] width 418 height 25
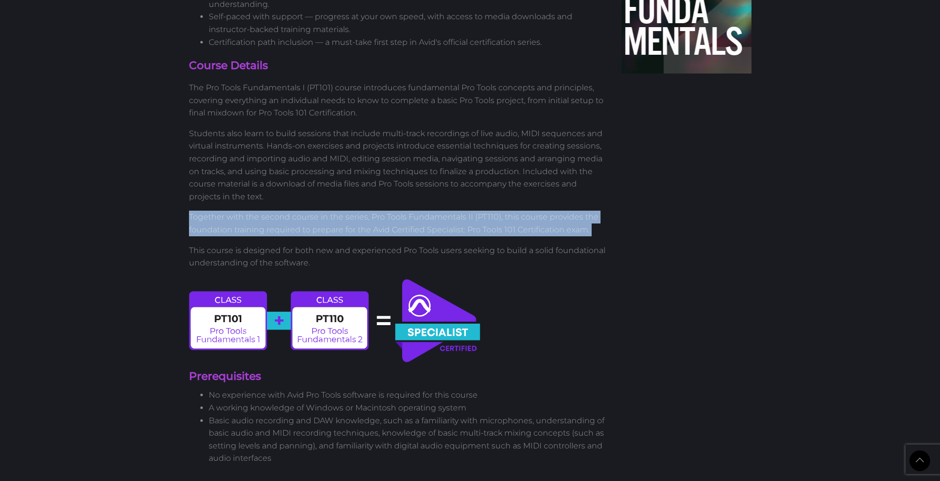
click at [381, 211] on p "Together with the second course in the series, Pro Tools Fundamentals II (PT110…" at bounding box center [398, 223] width 418 height 25
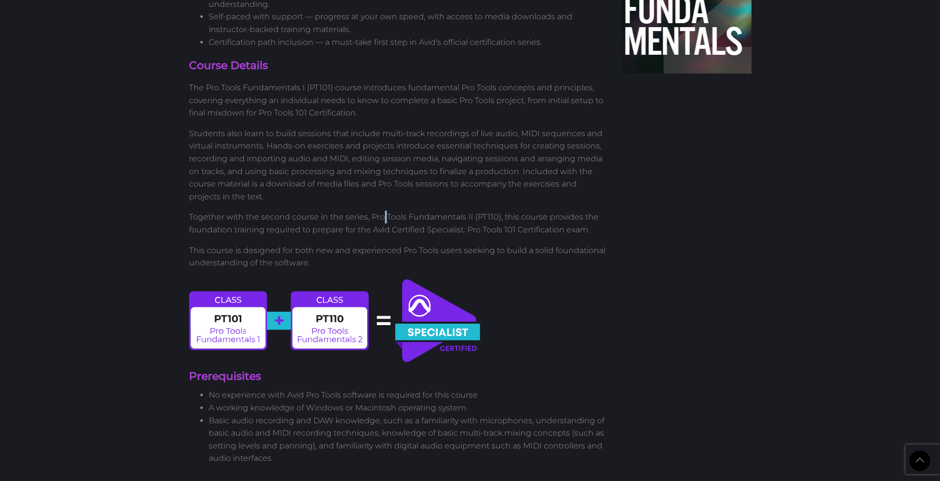
click at [381, 211] on p "Together with the second course in the series, Pro Tools Fundamentals II (PT110…" at bounding box center [398, 223] width 418 height 25
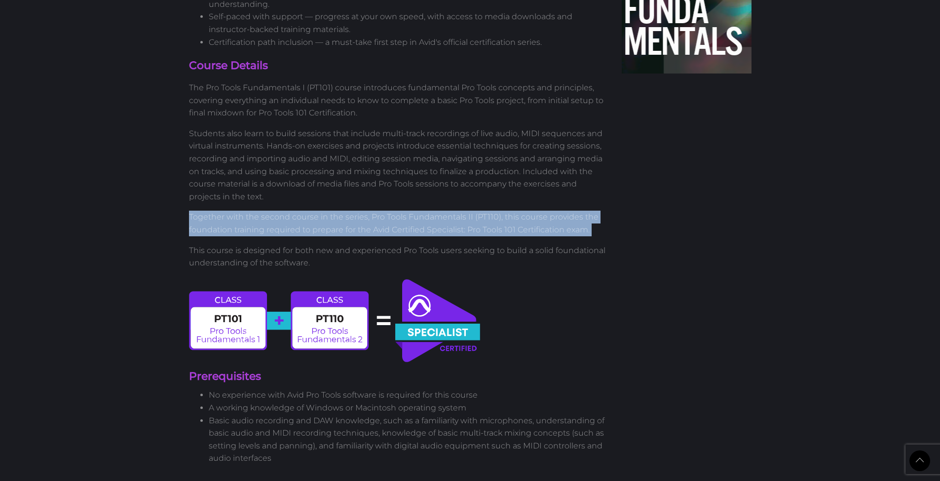
click at [381, 211] on p "Together with the second course in the series, Pro Tools Fundamentals II (PT110…" at bounding box center [398, 223] width 418 height 25
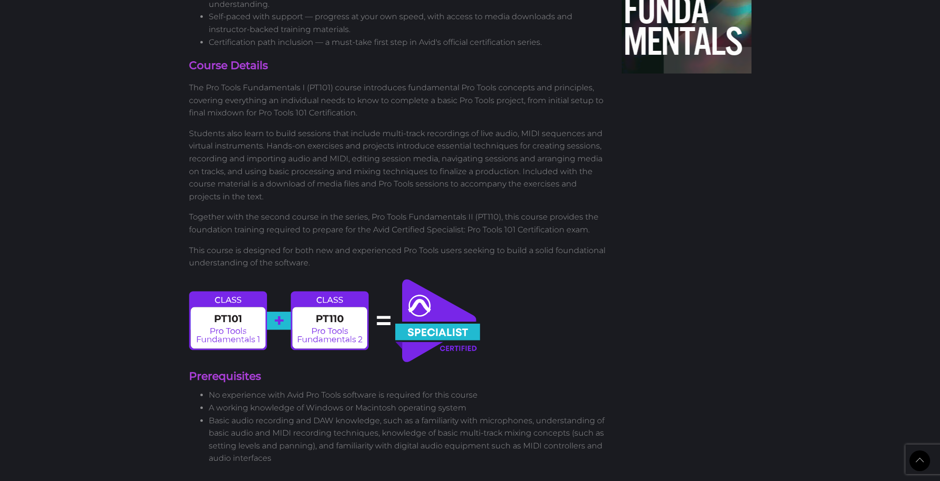
click at [381, 211] on p "Together with the second course in the series, Pro Tools Fundamentals II (PT110…" at bounding box center [398, 223] width 418 height 25
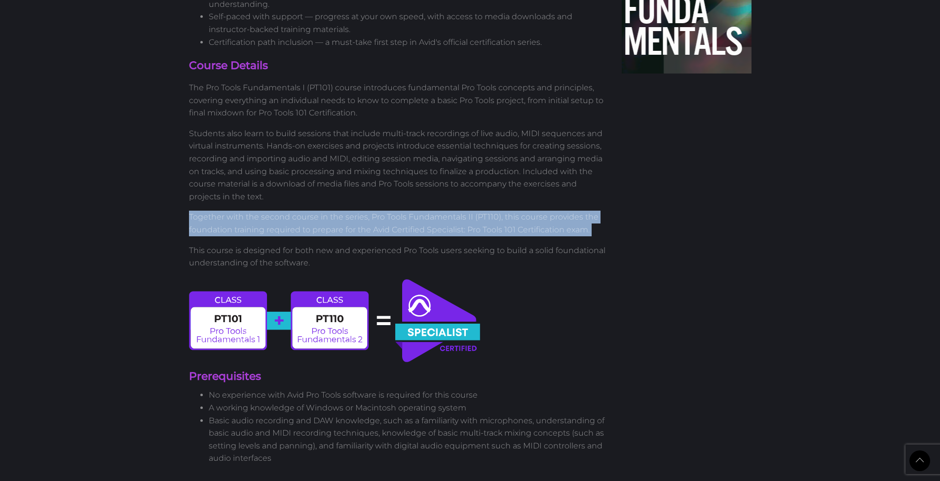
click at [381, 211] on p "Together with the second course in the series, Pro Tools Fundamentals II (PT110…" at bounding box center [398, 223] width 418 height 25
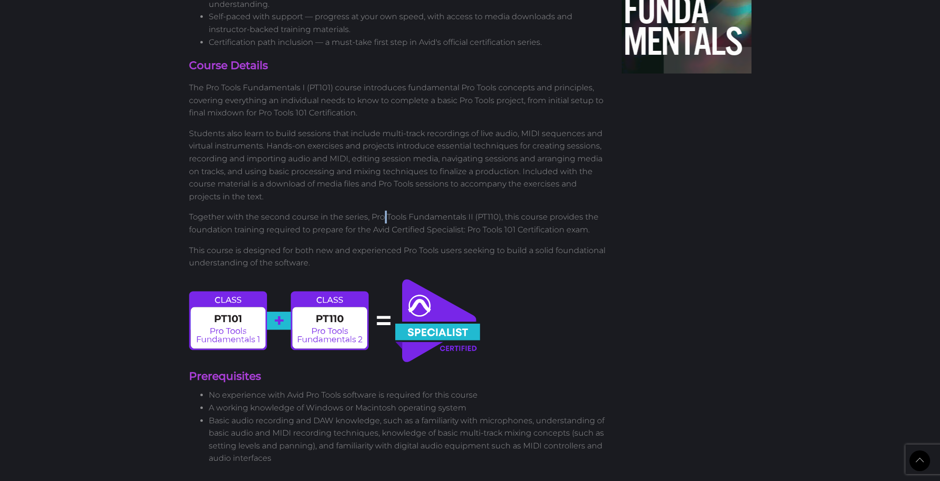
click at [381, 211] on p "Together with the second course in the series, Pro Tools Fundamentals II (PT110…" at bounding box center [398, 223] width 418 height 25
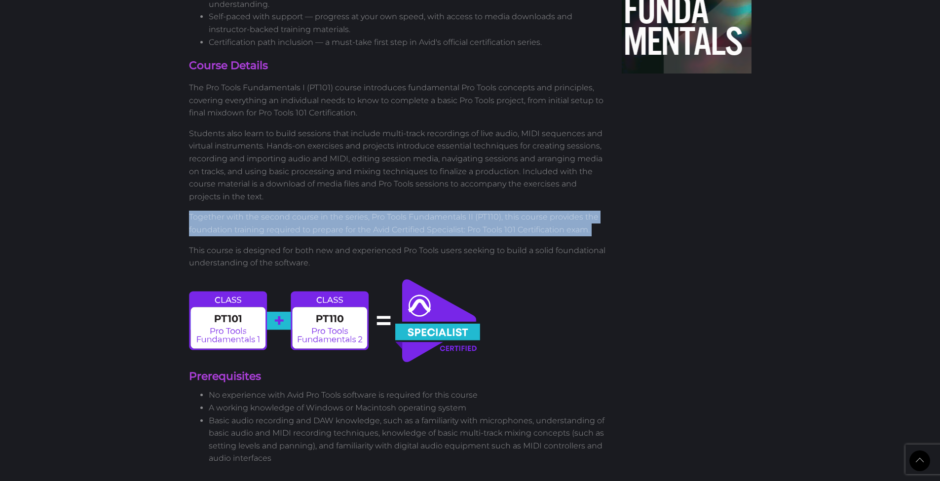
click at [381, 211] on p "Together with the second course in the series, Pro Tools Fundamentals II (PT110…" at bounding box center [398, 223] width 418 height 25
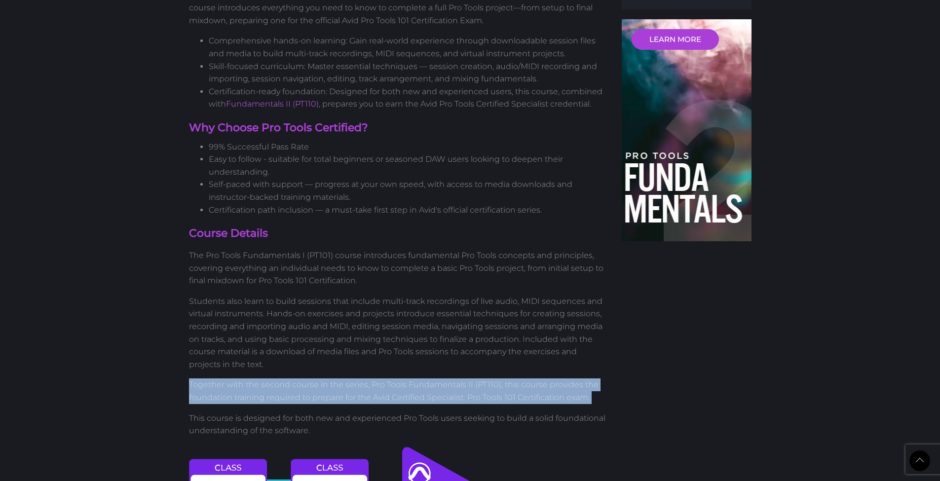
scroll to position [201, 0]
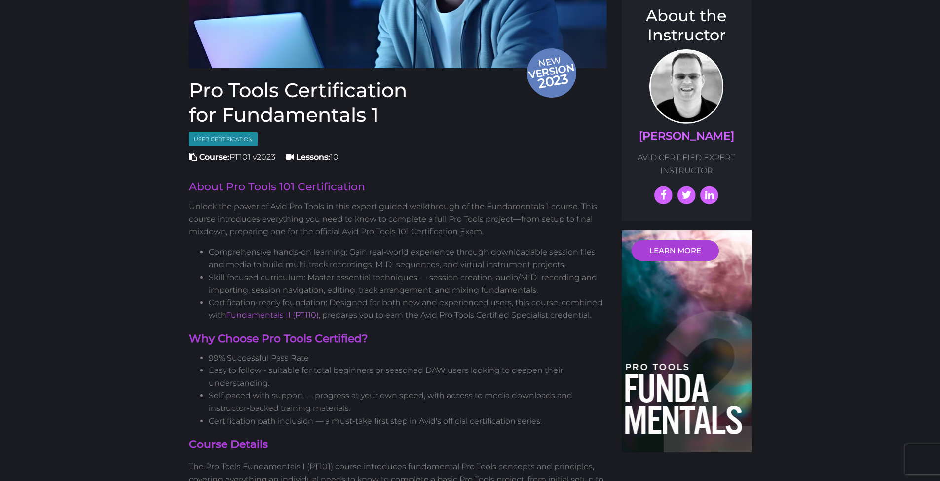
click at [319, 218] on p "Unlock the power of Avid Pro Tools in this expert guided walkthrough of the Fun…" at bounding box center [398, 219] width 418 height 38
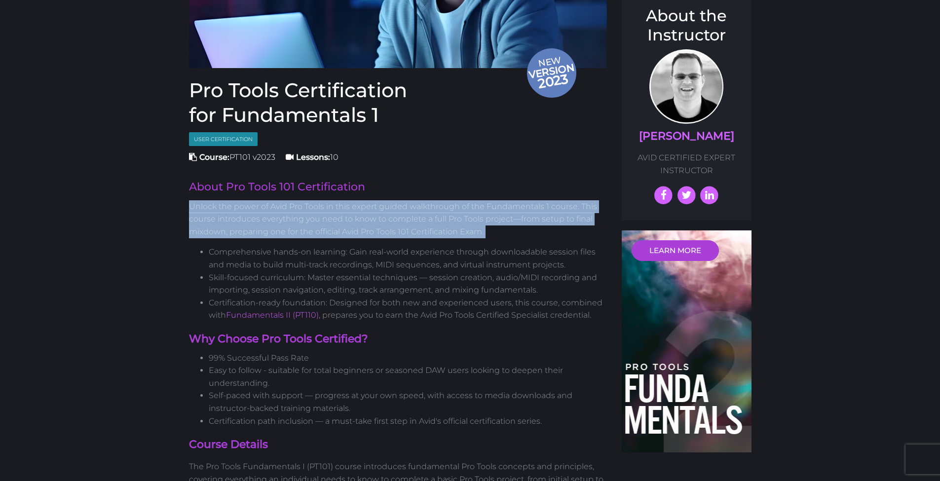
click at [319, 218] on p "Unlock the power of Avid Pro Tools in this expert guided walkthrough of the Fun…" at bounding box center [398, 219] width 418 height 38
click at [375, 219] on p "Unlock the power of Avid Pro Tools in this expert guided walkthrough of the Fun…" at bounding box center [398, 219] width 418 height 38
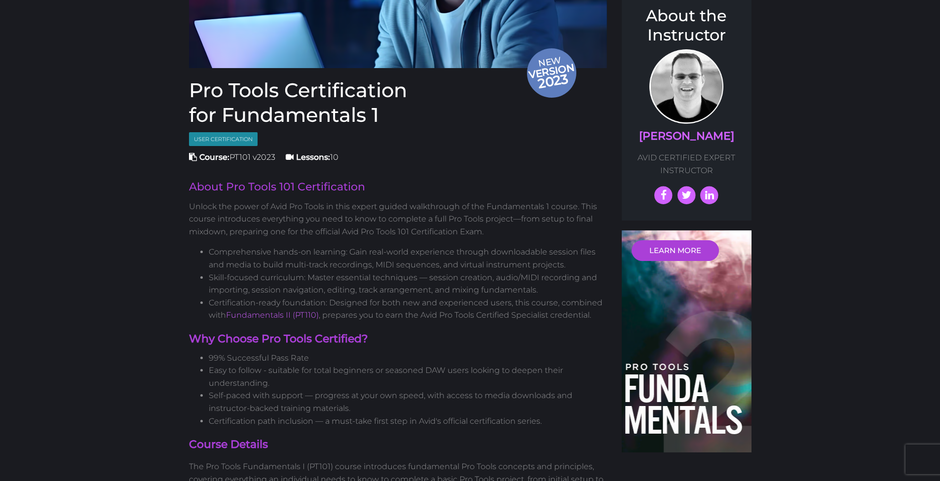
click at [389, 216] on p "Unlock the power of Avid Pro Tools in this expert guided walkthrough of the Fun…" at bounding box center [398, 219] width 418 height 38
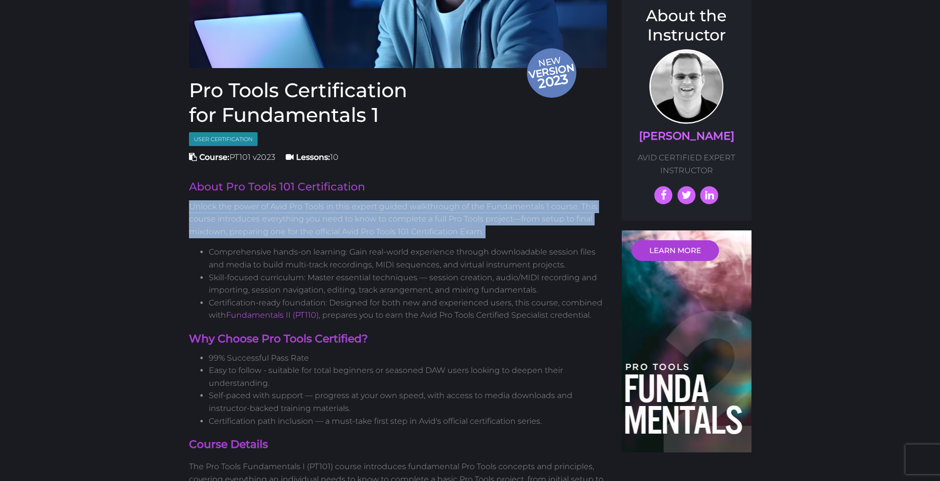
click at [389, 216] on p "Unlock the power of Avid Pro Tools in this expert guided walkthrough of the Fun…" at bounding box center [398, 219] width 418 height 38
click at [386, 217] on p "Unlock the power of Avid Pro Tools in this expert guided walkthrough of the Fun…" at bounding box center [398, 219] width 418 height 38
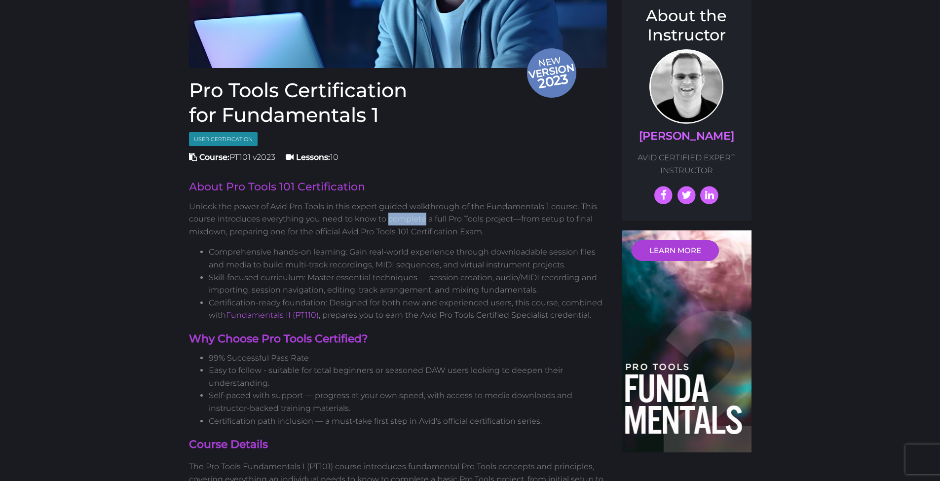
click at [386, 217] on p "Unlock the power of Avid Pro Tools in this expert guided walkthrough of the Fun…" at bounding box center [398, 219] width 418 height 38
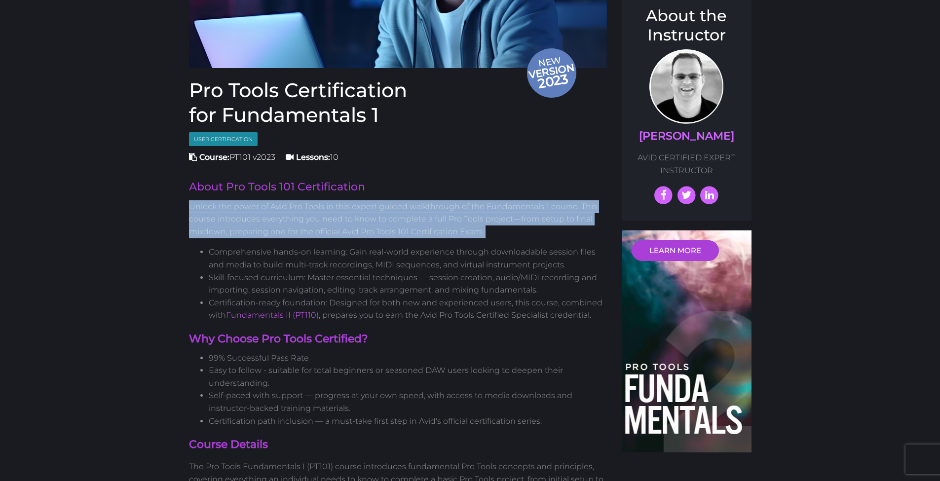
click at [386, 217] on p "Unlock the power of Avid Pro Tools in this expert guided walkthrough of the Fun…" at bounding box center [398, 219] width 418 height 38
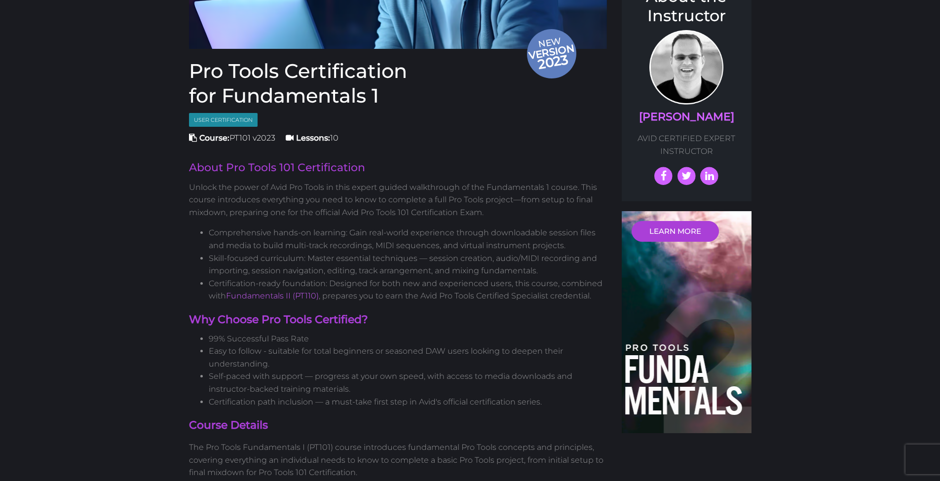
click at [366, 351] on li "Easy to follow - suitable for total beginners or seasoned DAW users looking to …" at bounding box center [408, 357] width 399 height 25
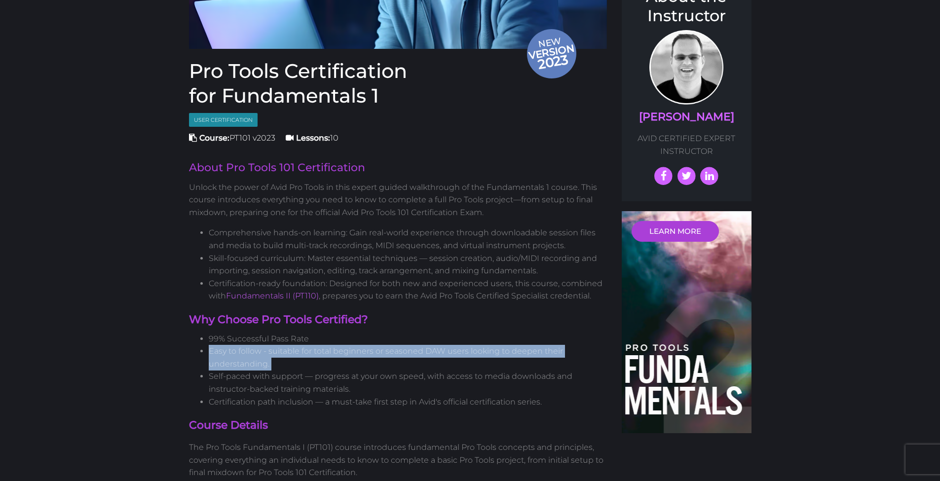
click at [366, 351] on li "Easy to follow - suitable for total beginners or seasoned DAW users looking to …" at bounding box center [408, 357] width 399 height 25
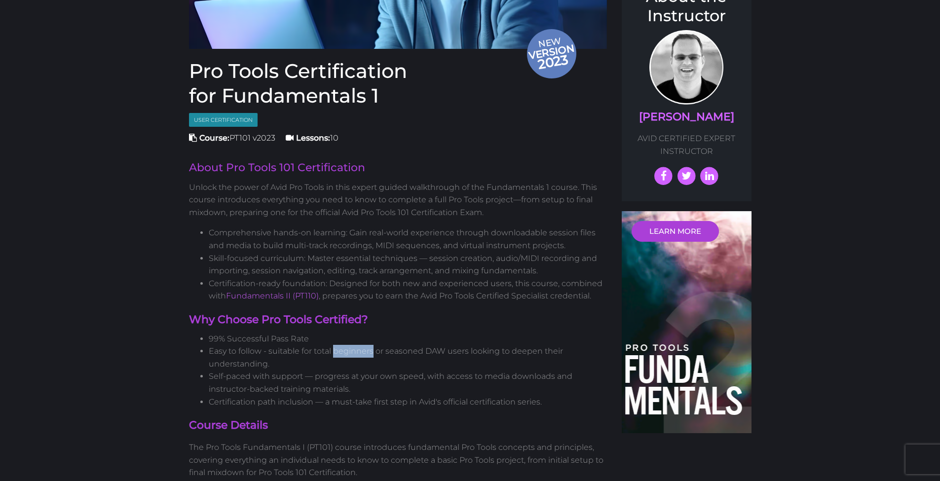
click at [366, 351] on li "Easy to follow - suitable for total beginners or seasoned DAW users looking to …" at bounding box center [408, 357] width 399 height 25
click at [384, 347] on li "Easy to follow - suitable for total beginners or seasoned DAW users looking to …" at bounding box center [408, 357] width 399 height 25
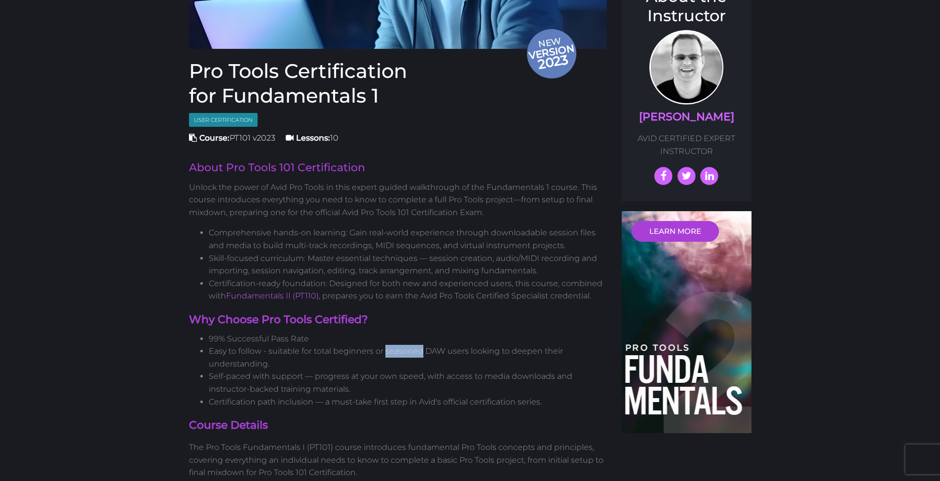
click at [384, 347] on li "Easy to follow - suitable for total beginners or seasoned DAW users looking to …" at bounding box center [408, 357] width 399 height 25
click at [380, 371] on li "Self-paced with support — progress at your own speed, with access to media down…" at bounding box center [408, 382] width 399 height 25
click at [388, 370] on li "Self-paced with support — progress at your own speed, with access to media down…" at bounding box center [408, 382] width 399 height 25
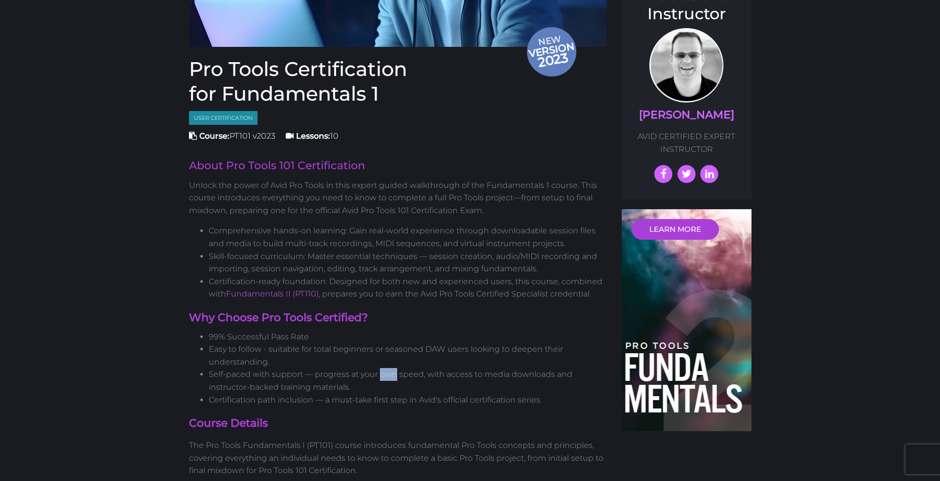
scroll to position [225, 0]
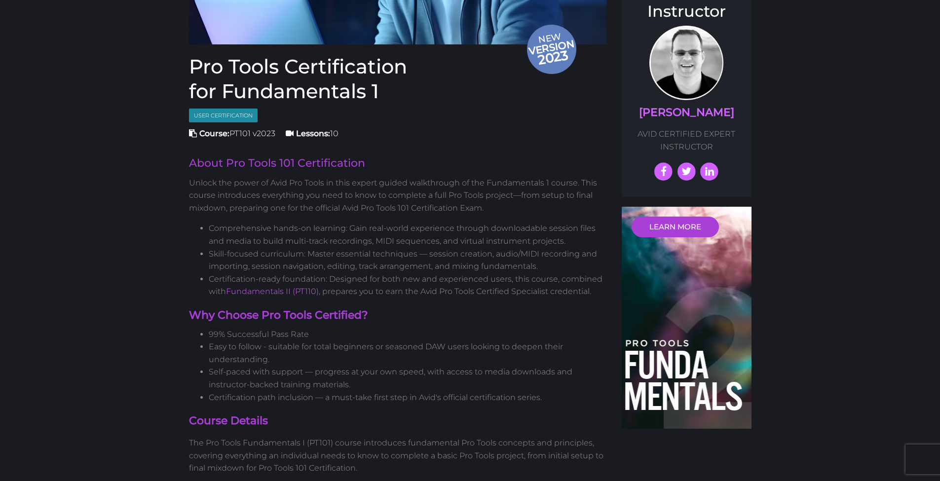
click at [393, 391] on li "Certification path inclusion — a must-take first step in Avid's official certif…" at bounding box center [408, 397] width 399 height 13
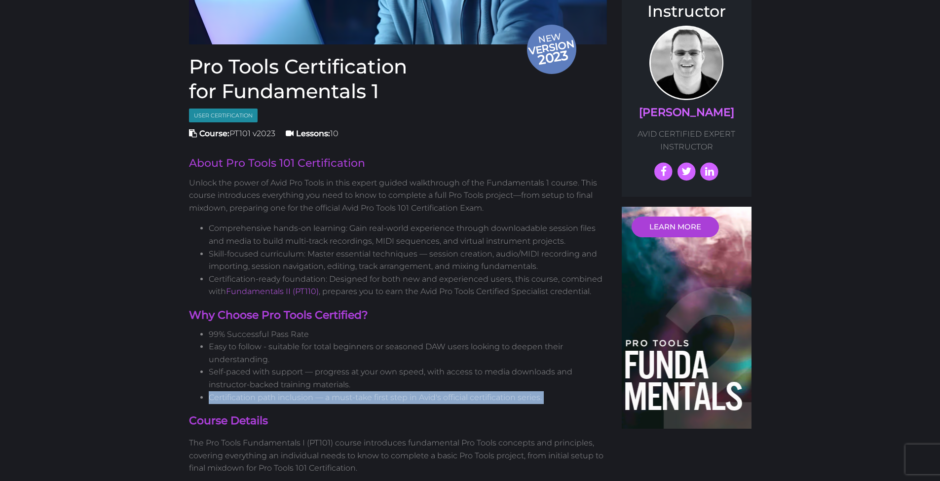
click at [393, 391] on li "Certification path inclusion — a must-take first step in Avid's official certif…" at bounding box center [408, 397] width 399 height 13
click at [381, 391] on li "Certification path inclusion — a must-take first step in Avid's official certif…" at bounding box center [408, 397] width 399 height 13
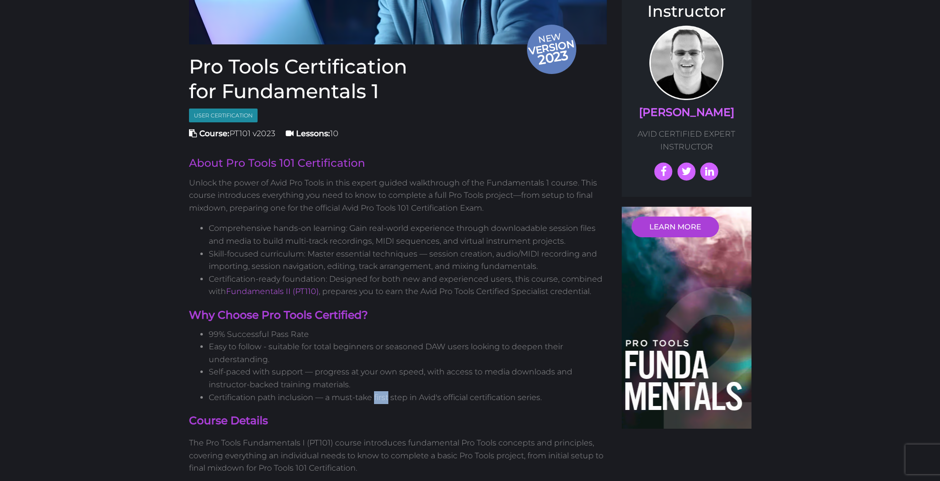
click at [381, 391] on li "Certification path inclusion — a must-take first step in Avid's official certif…" at bounding box center [408, 397] width 399 height 13
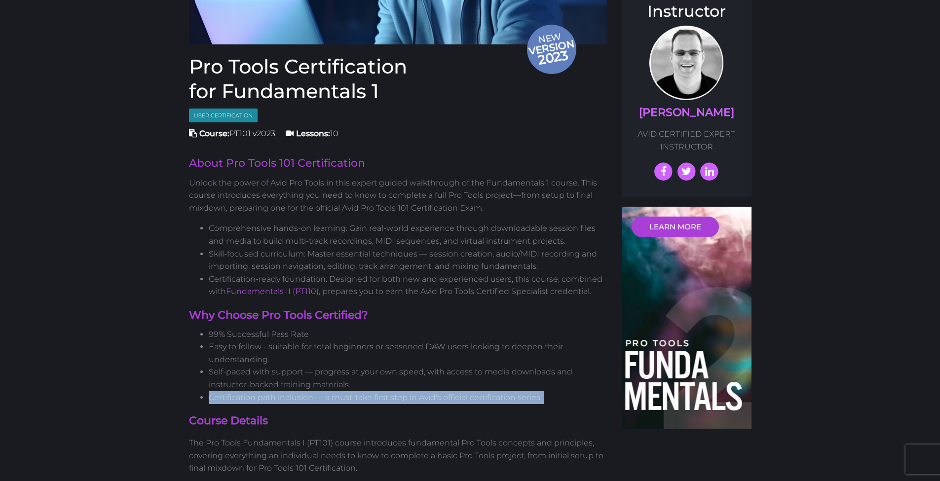
click at [381, 391] on li "Certification path inclusion — a must-take first step in Avid's official certif…" at bounding box center [408, 397] width 399 height 13
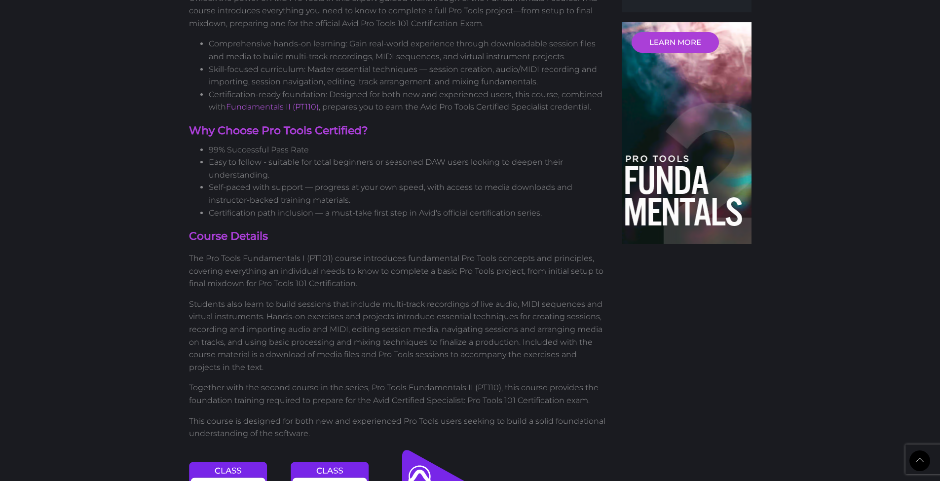
click at [600, 252] on p "The Pro Tools Fundamentals I (PT101) course introduces fundamental Pro Tools co…" at bounding box center [398, 271] width 418 height 38
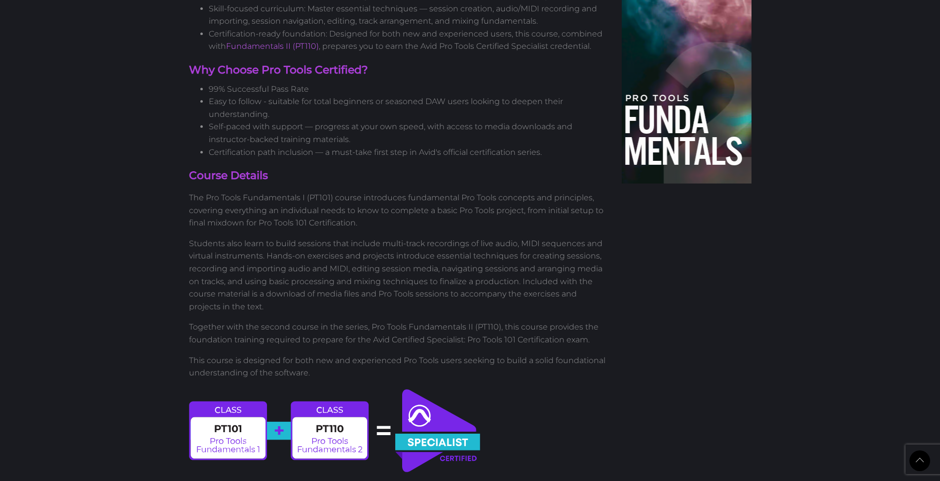
scroll to position [529, 0]
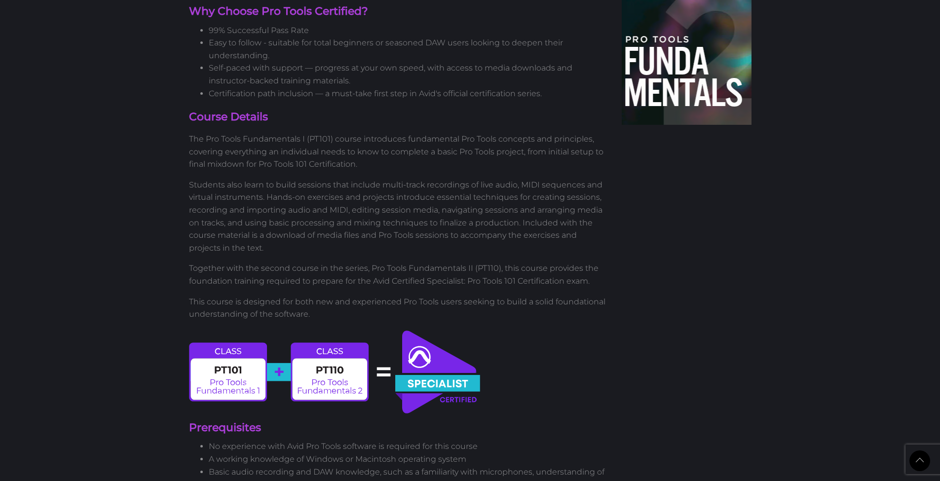
click at [394, 138] on p "The Pro Tools Fundamentals I (PT101) course introduces fundamental Pro Tools co…" at bounding box center [398, 152] width 418 height 38
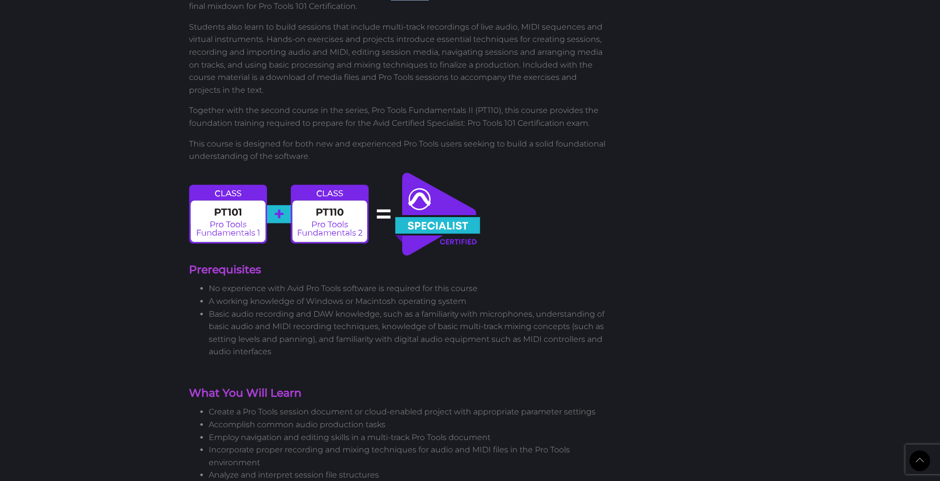
scroll to position [689, 0]
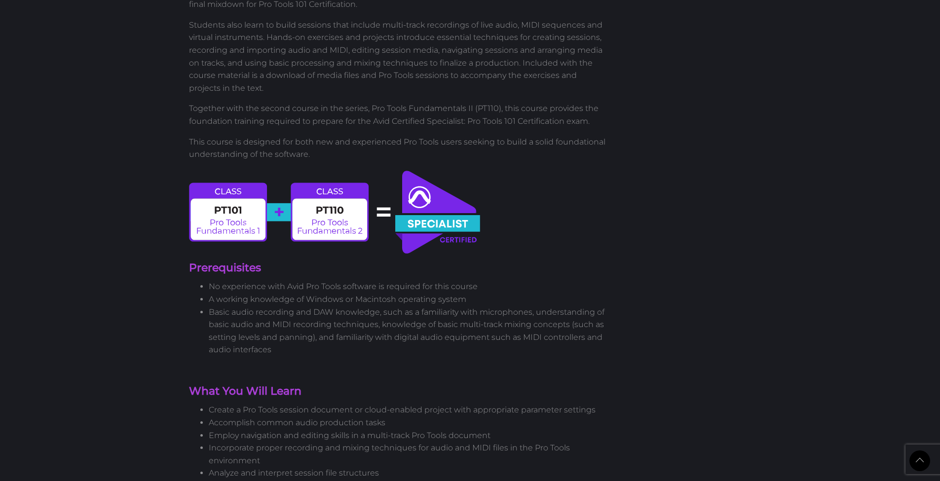
click at [315, 293] on li "A working knowledge of Windows or Macintosh operating system" at bounding box center [408, 299] width 399 height 13
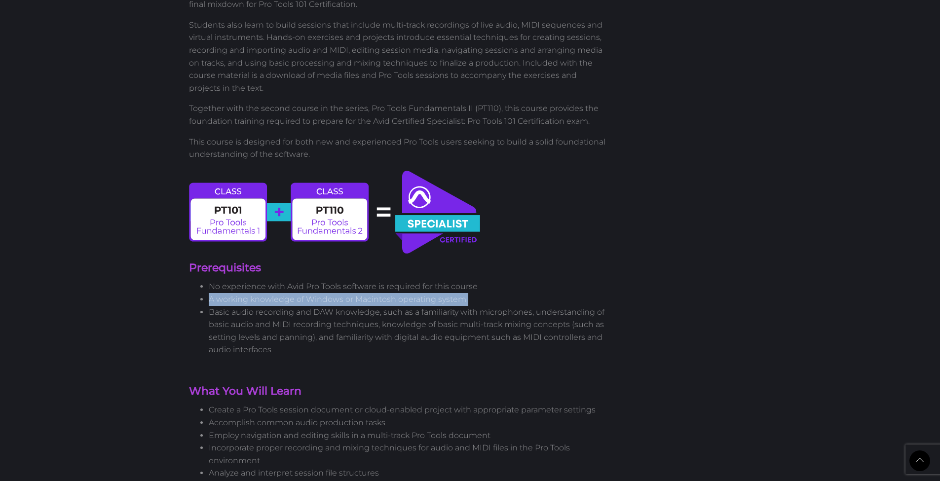
click at [315, 293] on li "A working knowledge of Windows or Macintosh operating system" at bounding box center [408, 299] width 399 height 13
click at [305, 294] on li "A working knowledge of Windows or Macintosh operating system" at bounding box center [408, 299] width 399 height 13
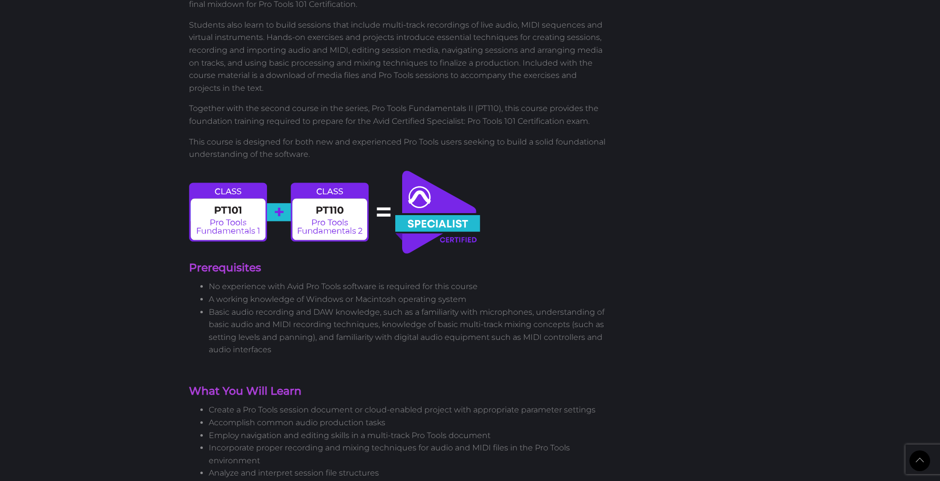
click at [209, 306] on li "Basic audio recording and DAW knowledge, such as a familiarity with microphones…" at bounding box center [408, 331] width 399 height 50
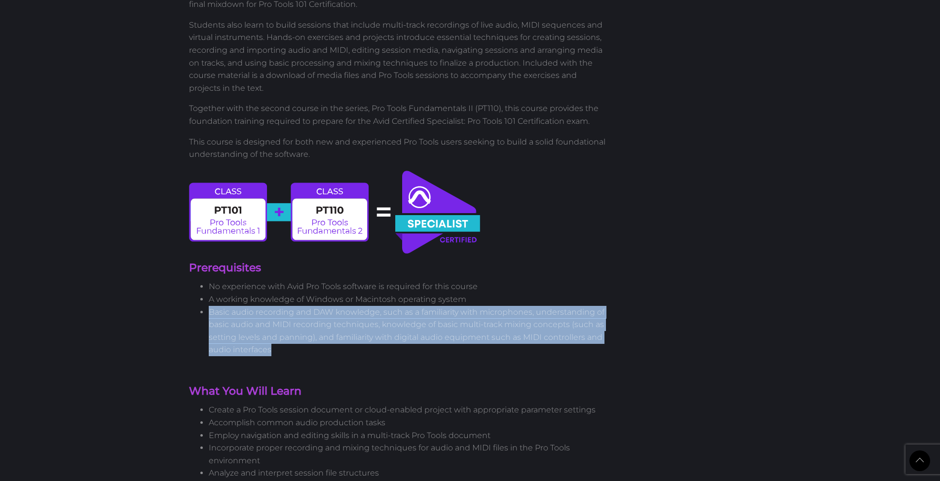
click at [209, 306] on li "Basic audio recording and DAW knowledge, such as a familiarity with microphones…" at bounding box center [408, 331] width 399 height 50
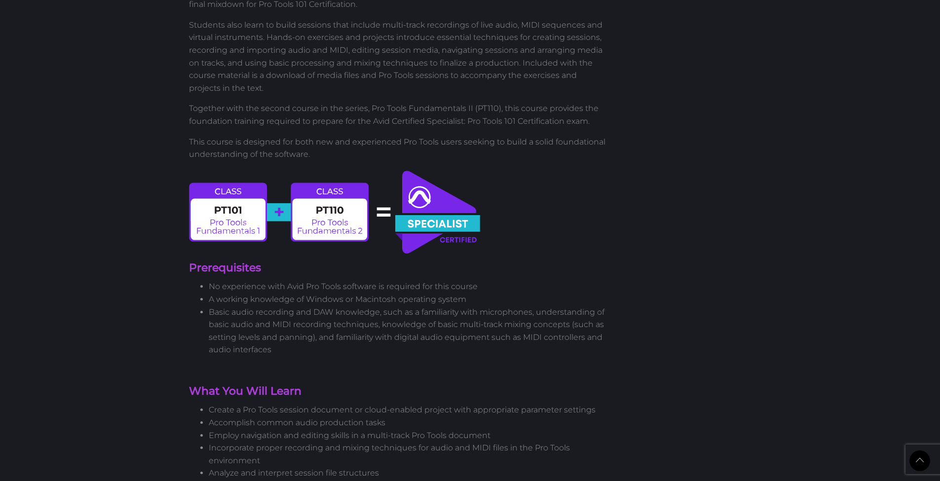
scroll to position [936, 0]
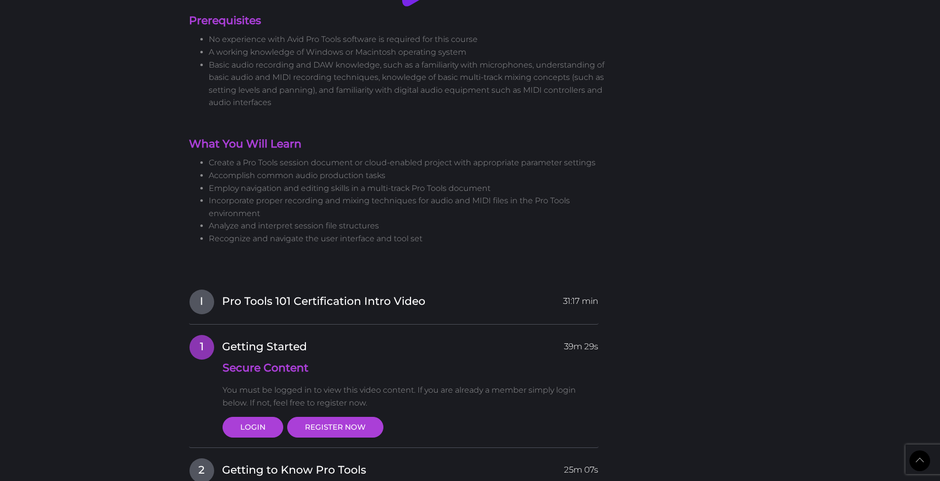
click at [359, 156] on li "Create a Pro Tools session document or cloud-enabled project with appropriate p…" at bounding box center [408, 162] width 399 height 13
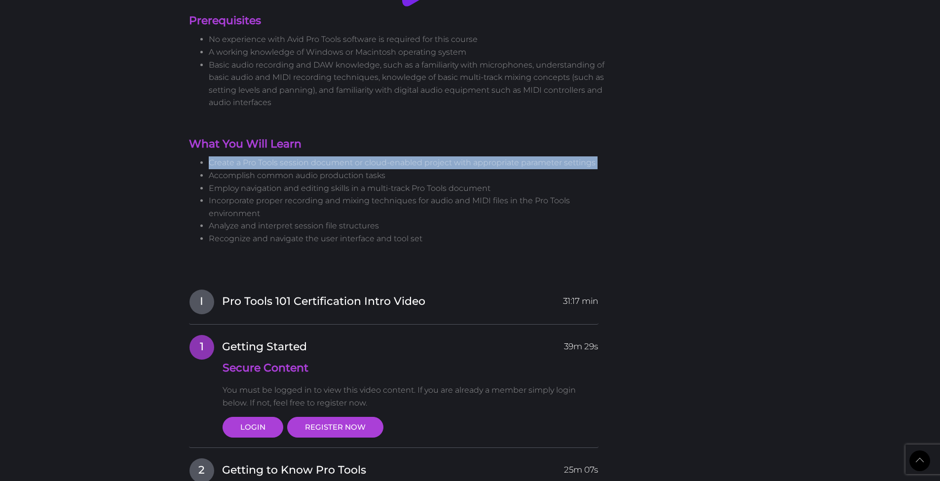
click at [359, 156] on li "Create a Pro Tools session document or cloud-enabled project with appropriate p…" at bounding box center [408, 162] width 399 height 13
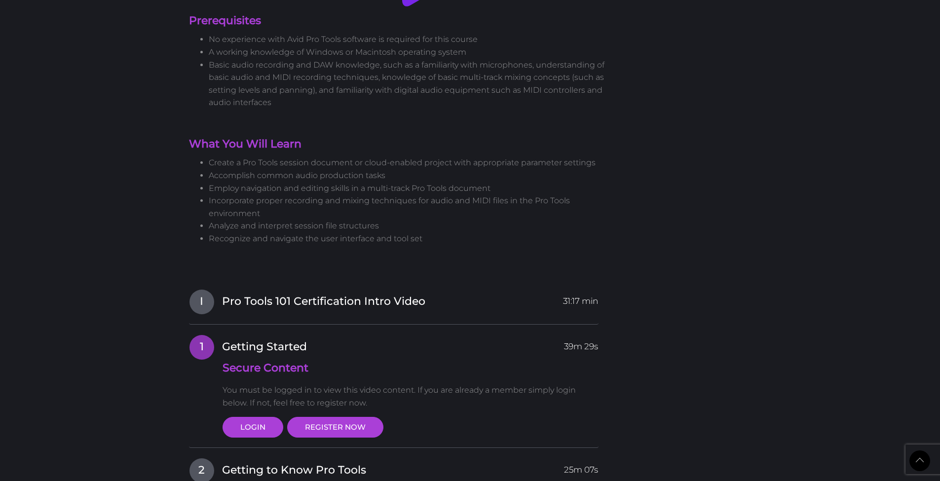
click at [344, 169] on li "Accomplish common audio production tasks" at bounding box center [408, 175] width 399 height 13
click at [375, 156] on li "Create a Pro Tools session document or cloud-enabled project with appropriate p…" at bounding box center [408, 162] width 399 height 13
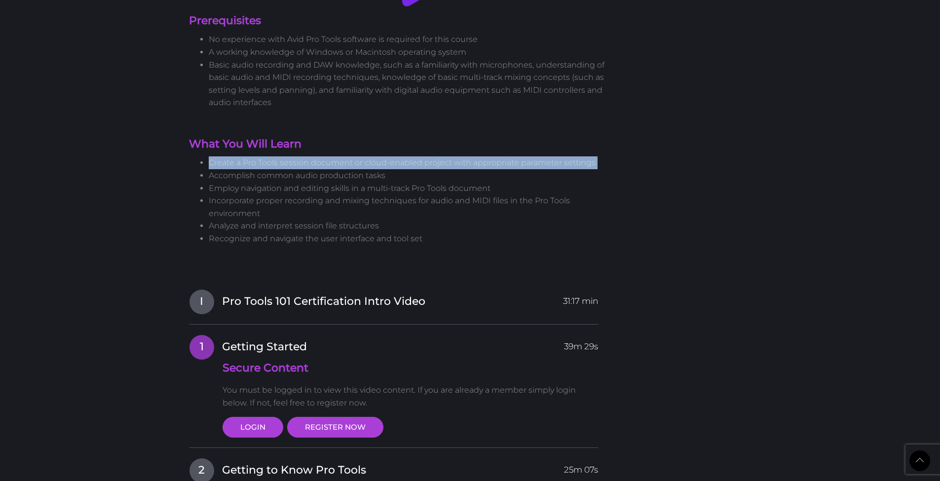
click at [375, 156] on li "Create a Pro Tools session document or cloud-enabled project with appropriate p…" at bounding box center [408, 162] width 399 height 13
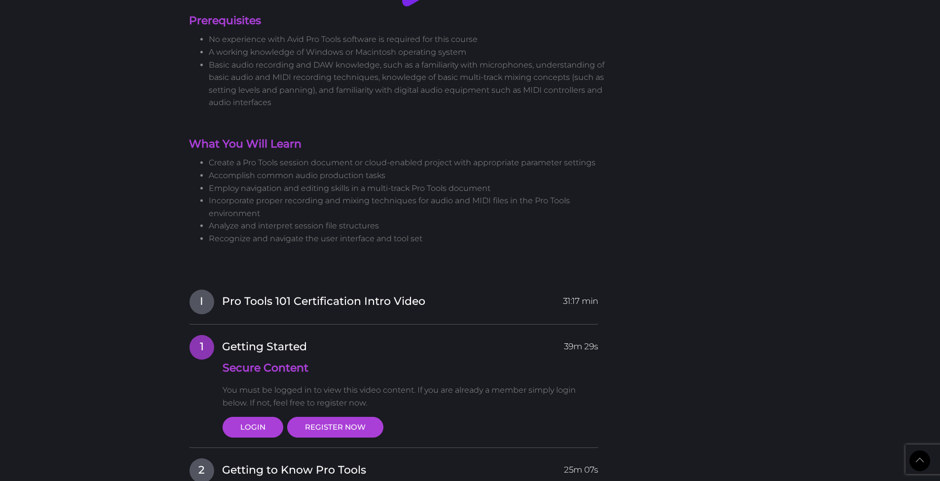
click at [302, 169] on li "Accomplish common audio production tasks" at bounding box center [408, 175] width 399 height 13
click at [287, 182] on li "Employ navigation and editing skills in a multi-track Pro Tools document" at bounding box center [408, 188] width 399 height 13
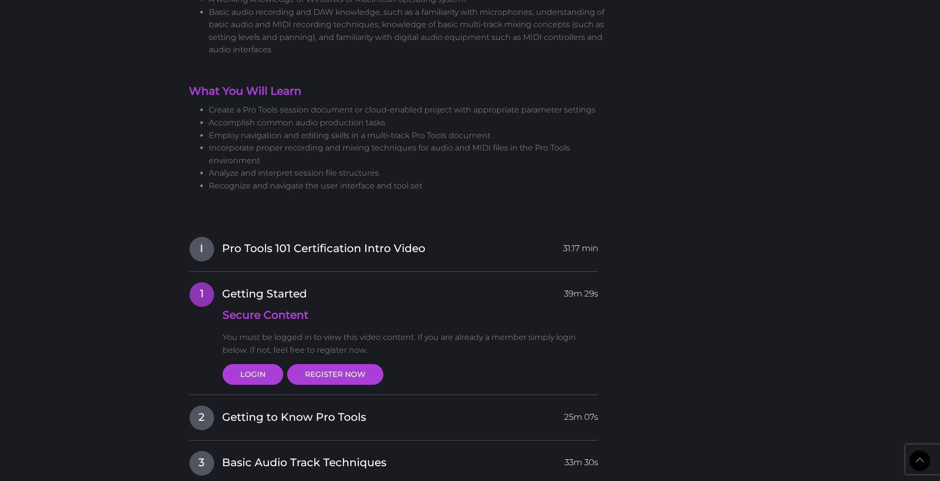
scroll to position [1095, 0]
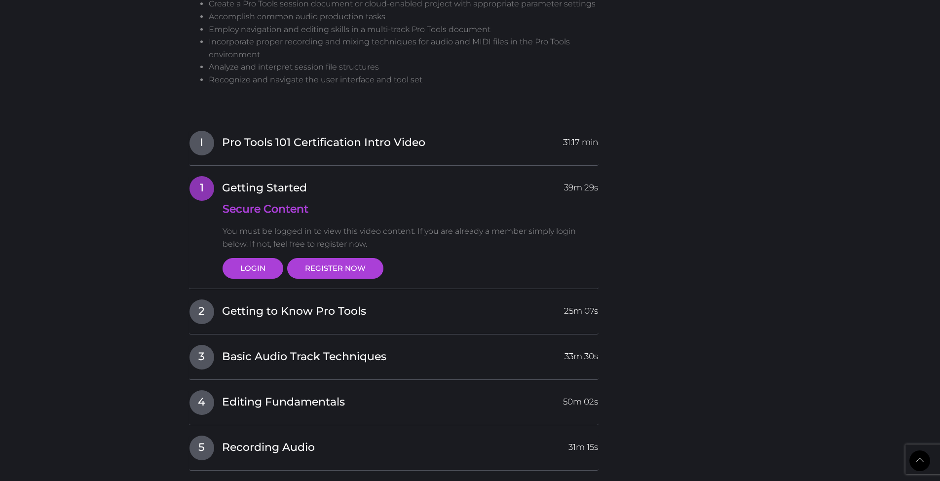
click at [165, 217] on body "Back to Top Toggle navigation HOME COURSES INSTRUCTOR REGISTER SUPPORT No one l…" at bounding box center [470, 71] width 940 height 2333
click at [307, 181] on span "Getting Started" at bounding box center [264, 188] width 85 height 15
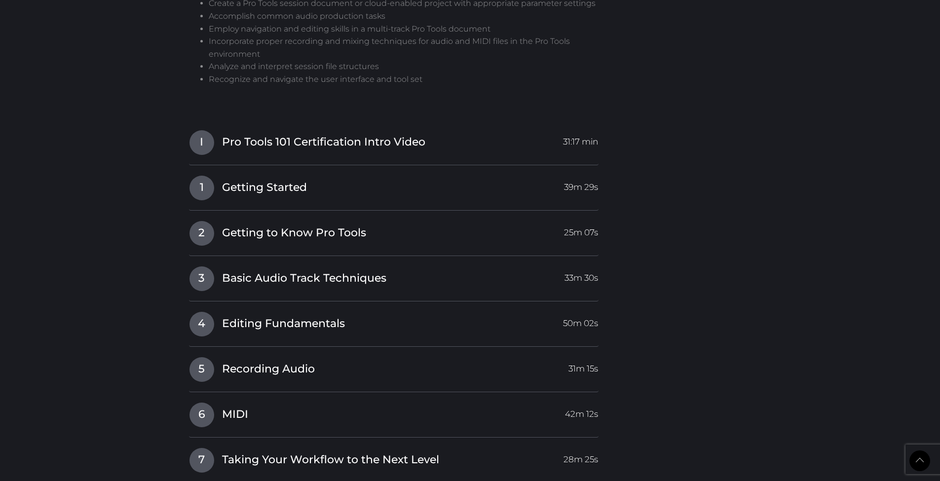
scroll to position [805, 0]
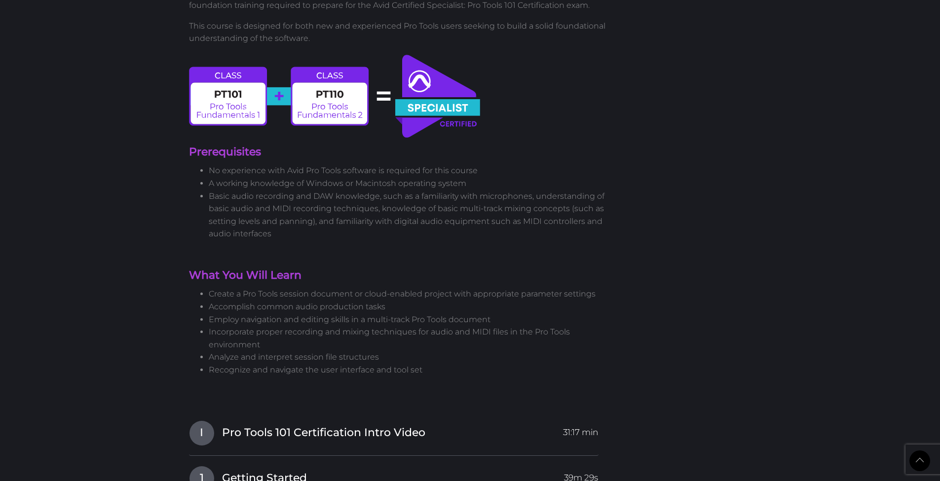
click at [364, 190] on li "Basic audio recording and DAW knowledge, such as a familiarity with microphones…" at bounding box center [408, 215] width 399 height 50
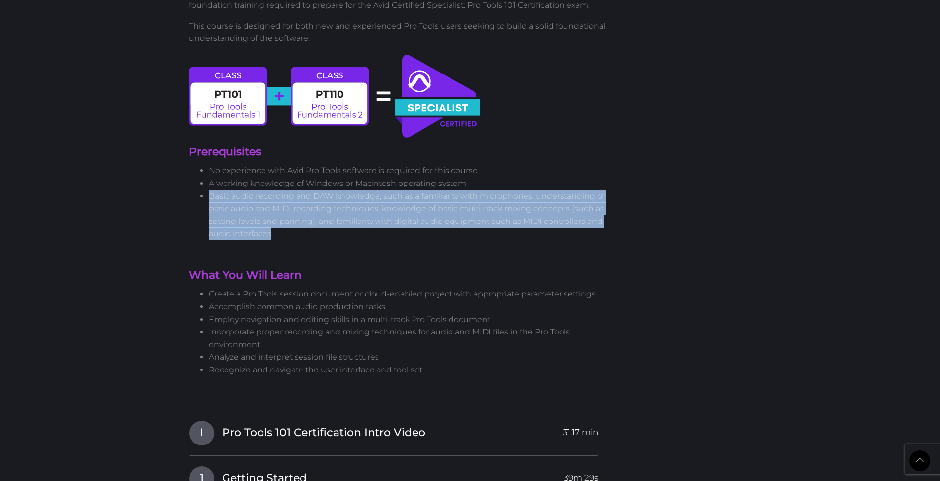
click at [364, 190] on li "Basic audio recording and DAW knowledge, such as a familiarity with microphones…" at bounding box center [408, 215] width 399 height 50
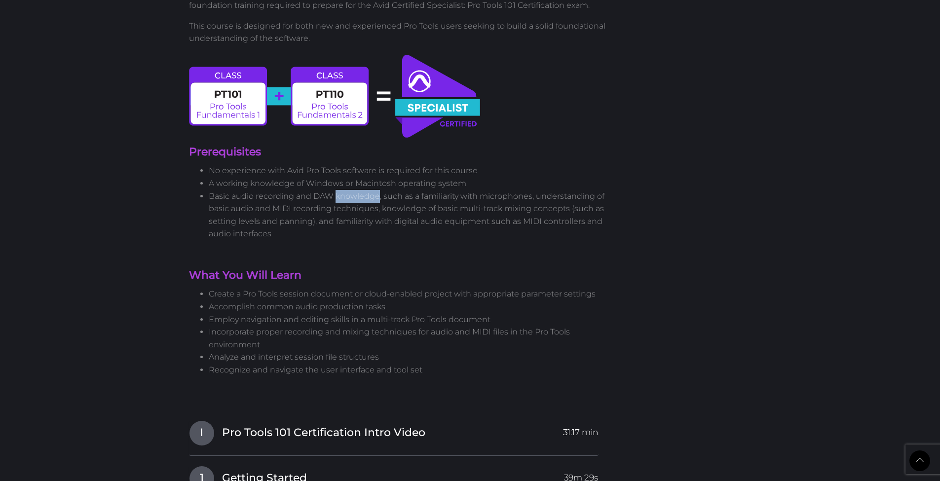
click at [364, 190] on li "Basic audio recording and DAW knowledge, such as a familiarity with microphones…" at bounding box center [408, 215] width 399 height 50
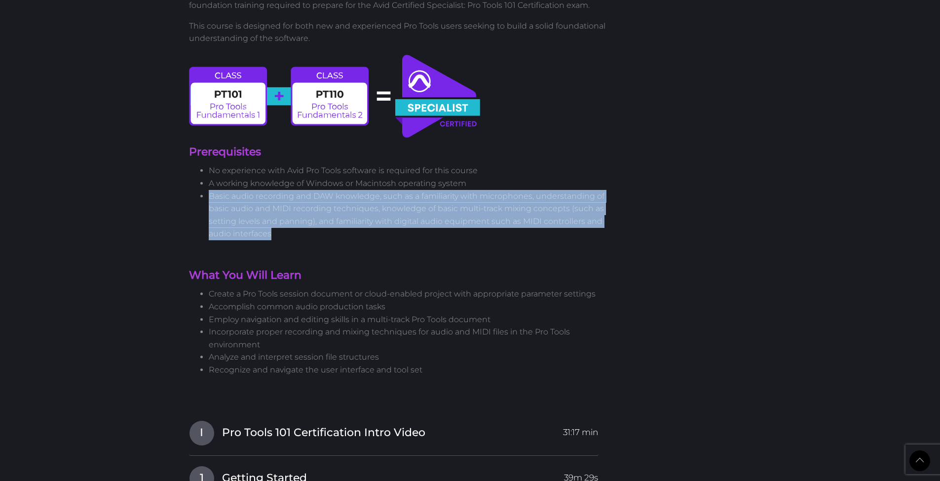
click at [364, 190] on li "Basic audio recording and DAW knowledge, such as a familiarity with microphones…" at bounding box center [408, 215] width 399 height 50
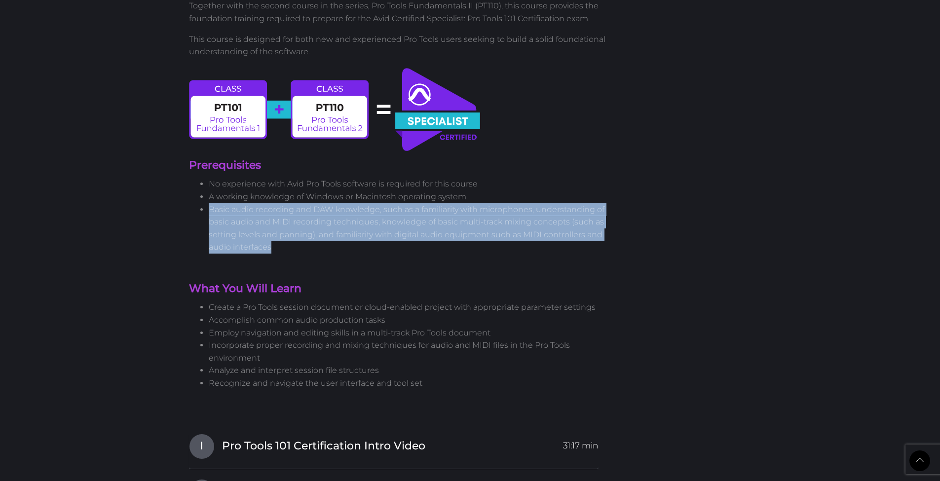
scroll to position [664, 0]
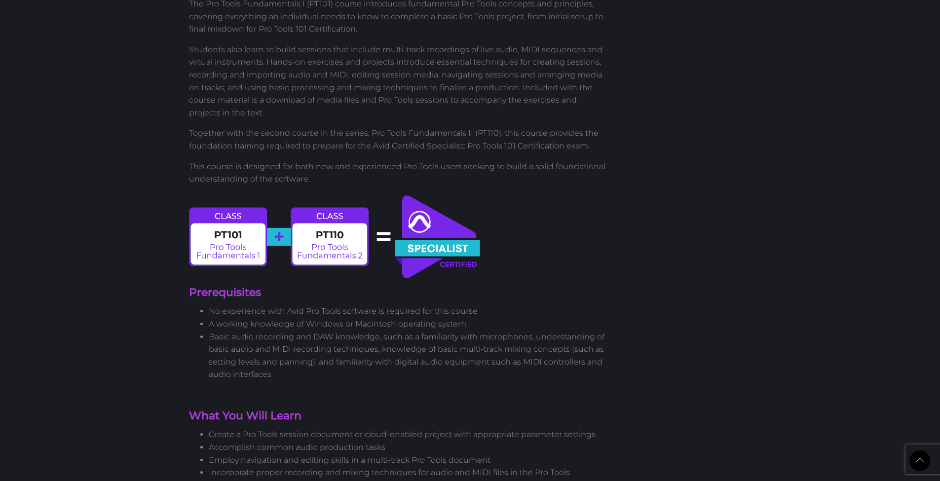
drag, startPoint x: 343, startPoint y: 224, endPoint x: 196, endPoint y: 219, distance: 147.1
click at [196, 219] on img at bounding box center [335, 236] width 293 height 87
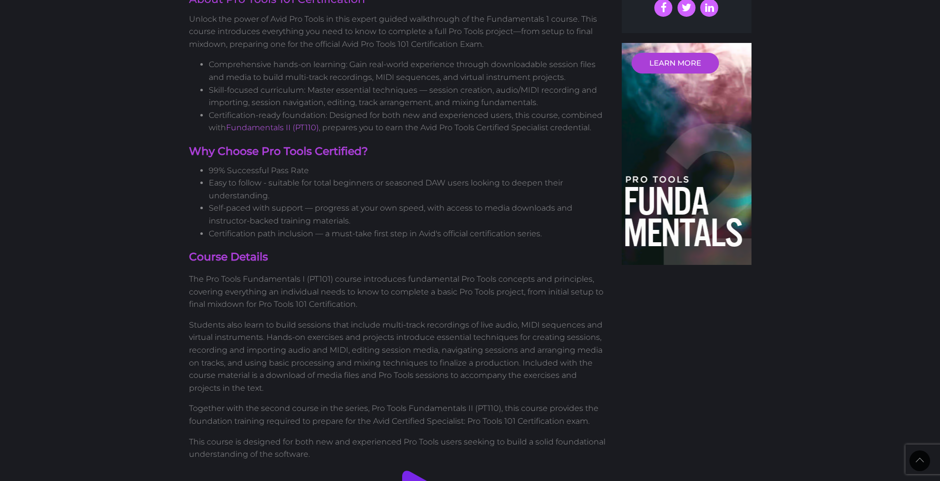
scroll to position [0, 0]
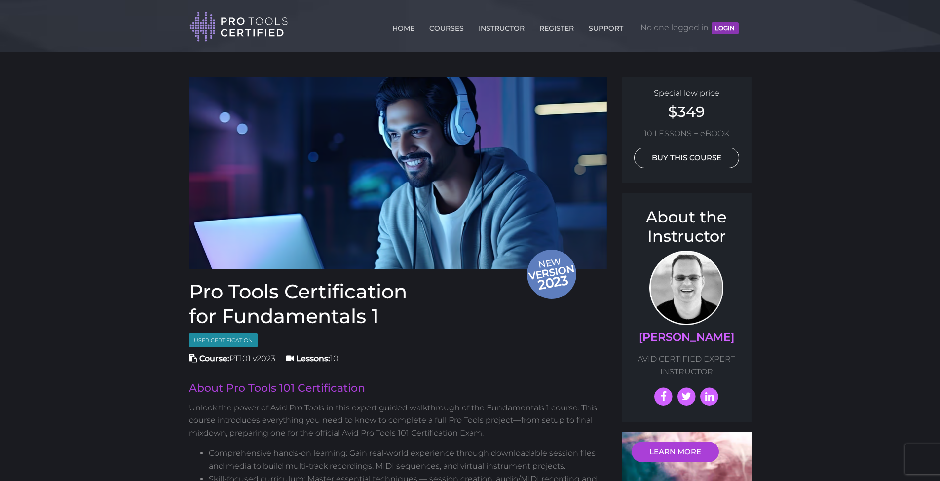
click at [686, 157] on link "BUY THIS COURSE" at bounding box center [686, 158] width 105 height 21
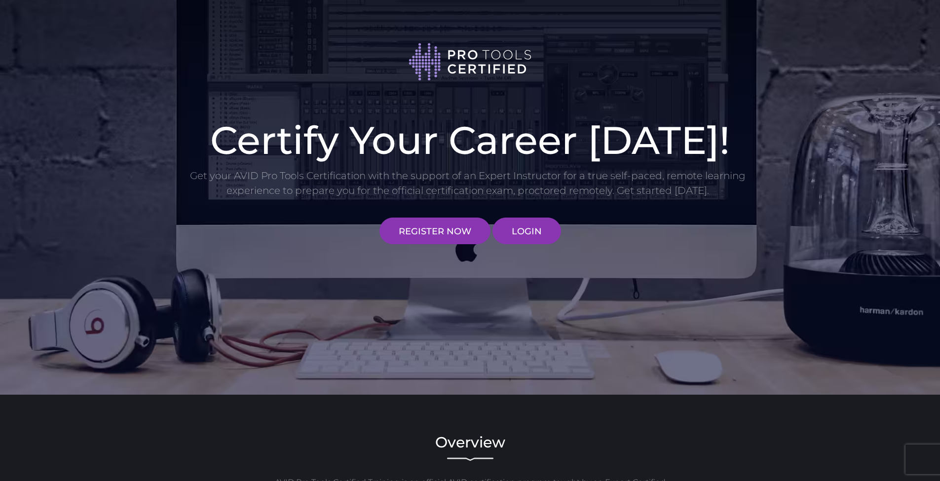
click at [476, 180] on p "Get your AVID Pro Tools Certification with the support of an Expert Instructor …" at bounding box center [468, 183] width 558 height 30
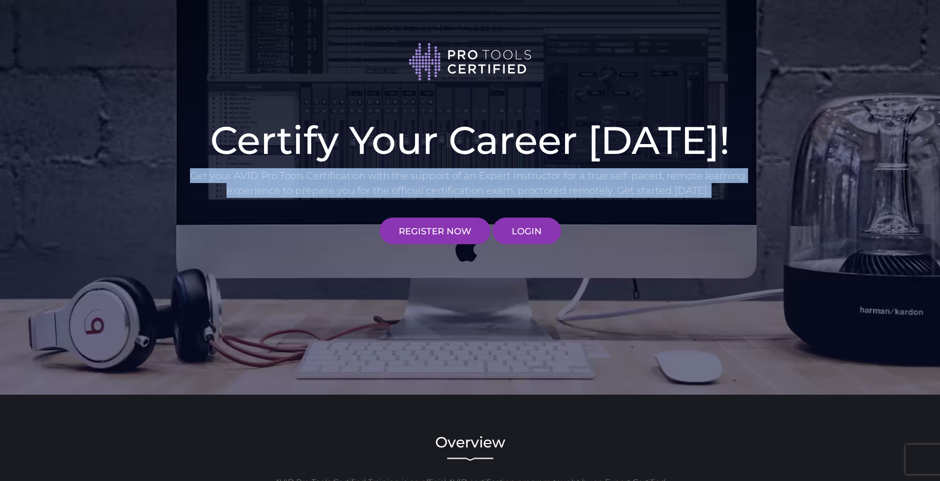
click at [476, 180] on p "Get your AVID Pro Tools Certification with the support of an Expert Instructor …" at bounding box center [468, 183] width 558 height 30
click at [473, 187] on p "Get your AVID Pro Tools Certification with the support of an Expert Instructor …" at bounding box center [468, 183] width 558 height 30
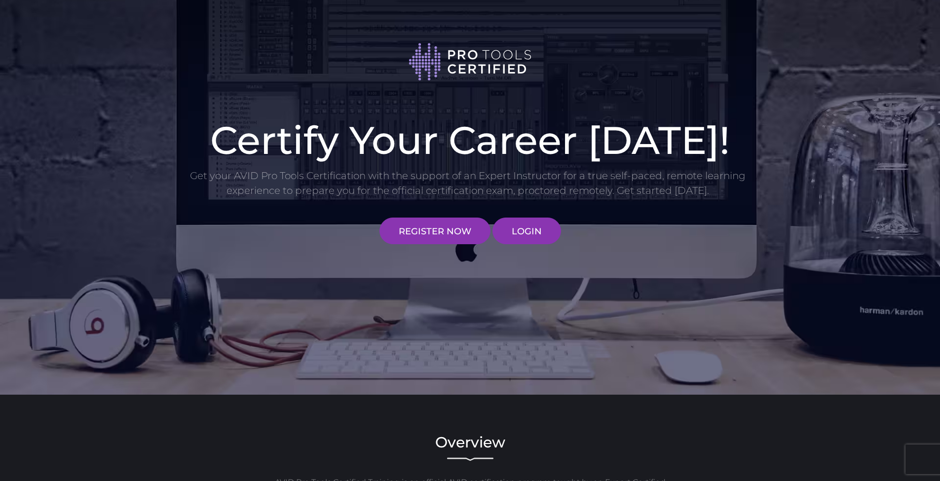
click at [449, 72] on img at bounding box center [470, 62] width 123 height 40
click at [467, 143] on h1 "Certify Your Career [DATE]!" at bounding box center [470, 140] width 562 height 38
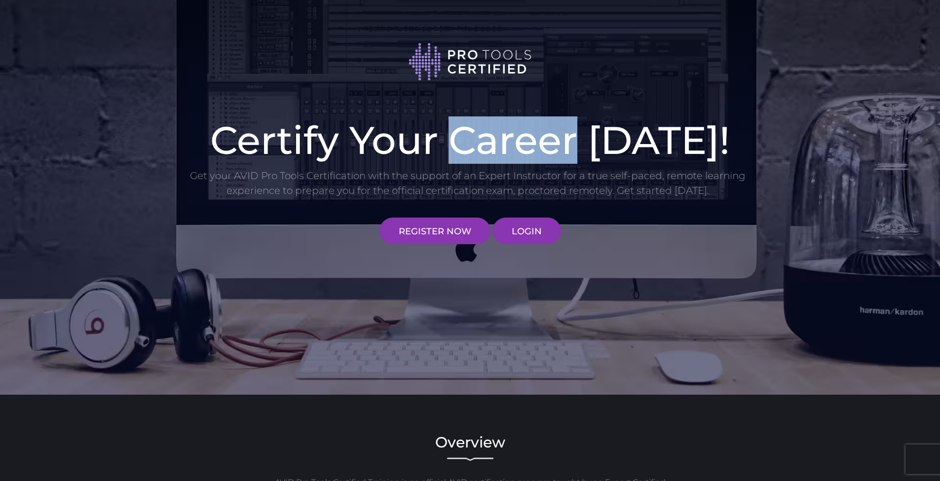
click at [467, 143] on h1 "Certify Your Career [DATE]!" at bounding box center [470, 140] width 562 height 38
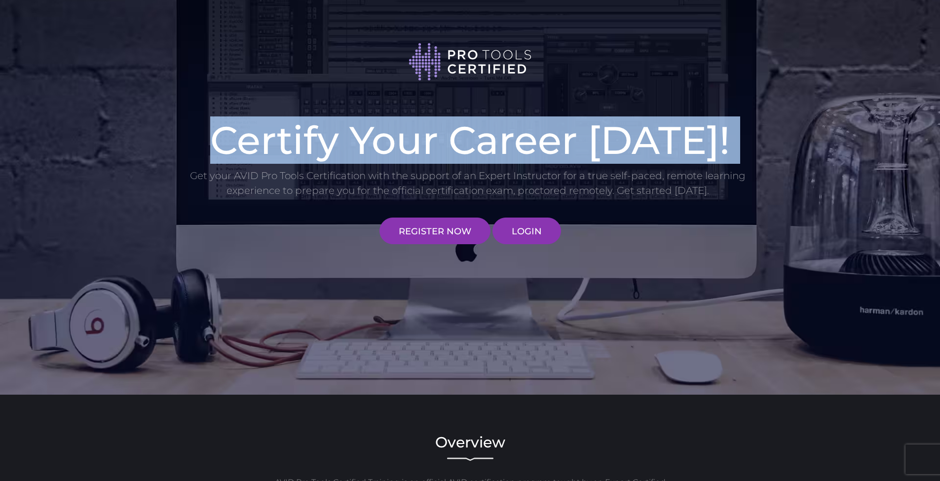
click at [467, 143] on h1 "Certify Your Career [DATE]!" at bounding box center [470, 140] width 562 height 38
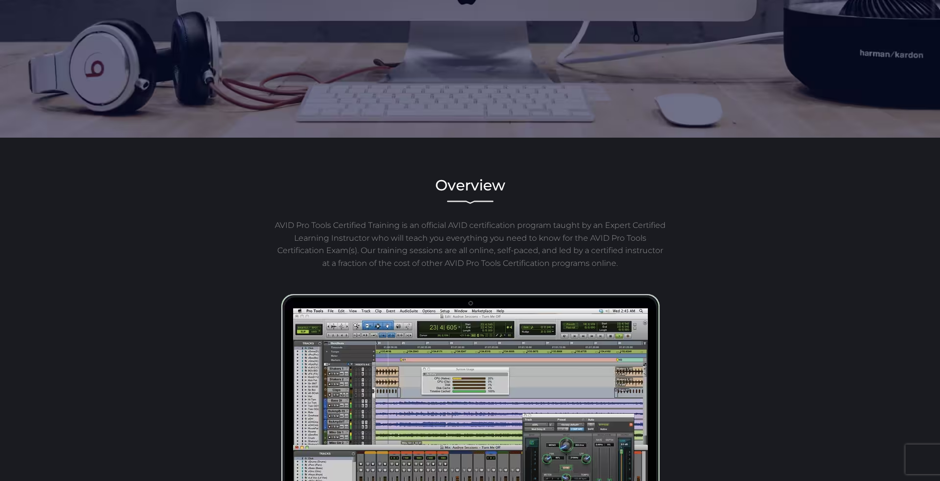
scroll to position [343, 0]
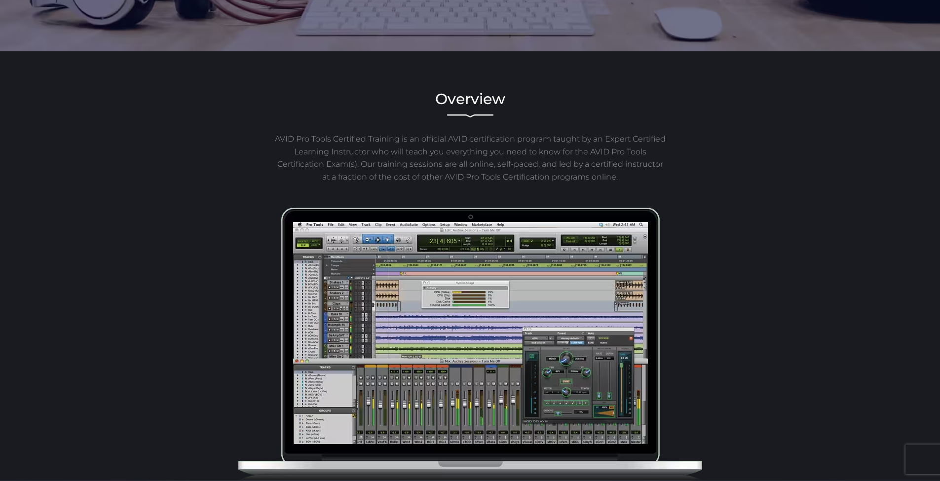
click at [472, 161] on p "AVID Pro Tools Certified Training is an official AVID certification program tau…" at bounding box center [470, 158] width 394 height 50
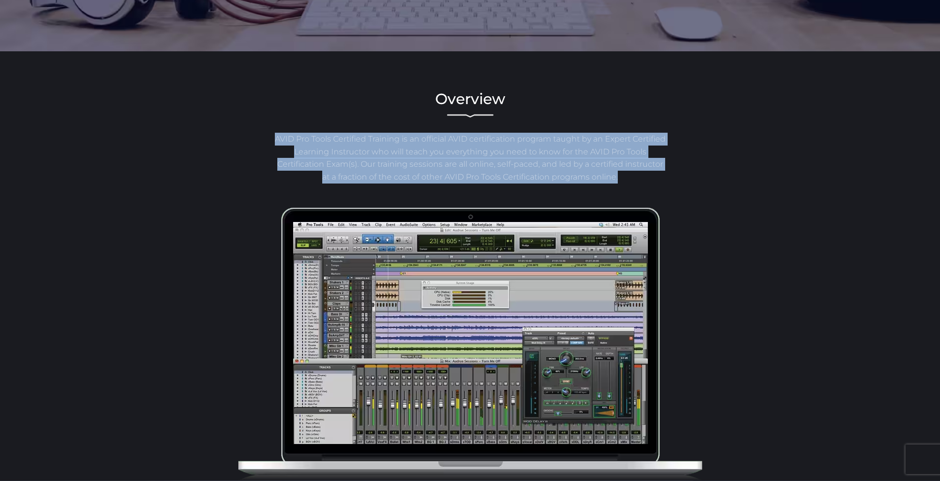
click at [472, 161] on p "AVID Pro Tools Certified Training is an official AVID certification program tau…" at bounding box center [470, 158] width 394 height 50
click at [472, 153] on p "AVID Pro Tools Certified Training is an official AVID certification program tau…" at bounding box center [470, 158] width 394 height 50
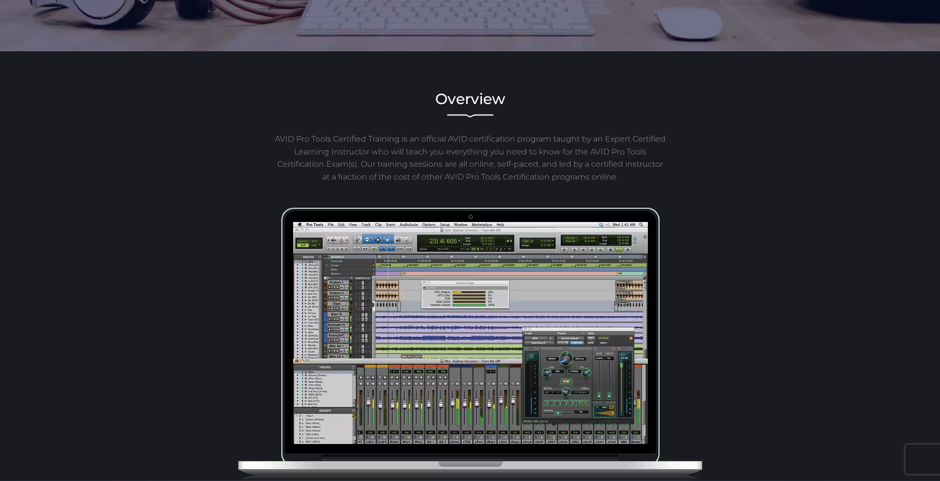
click at [299, 132] on div "Overview AVID Pro Tools Certified Training is an official AVID certification pr…" at bounding box center [470, 284] width 577 height 394
click at [300, 135] on p "AVID Pro Tools Certified Training is an official AVID certification program tau…" at bounding box center [470, 158] width 394 height 50
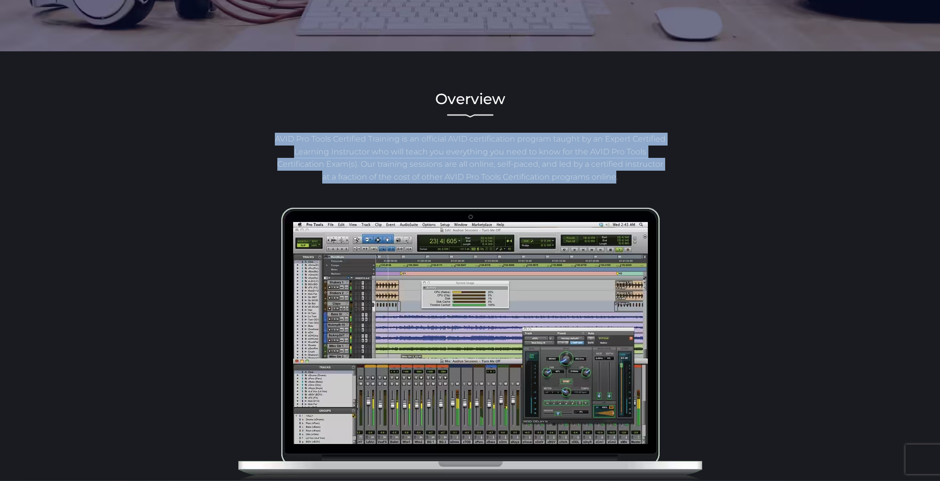
drag, startPoint x: 300, startPoint y: 135, endPoint x: 600, endPoint y: 175, distance: 303.1
click at [600, 179] on p "AVID Pro Tools Certified Training is an official AVID certification program tau…" at bounding box center [470, 158] width 394 height 50
click at [591, 172] on p "AVID Pro Tools Certified Training is an official AVID certification program tau…" at bounding box center [470, 158] width 394 height 50
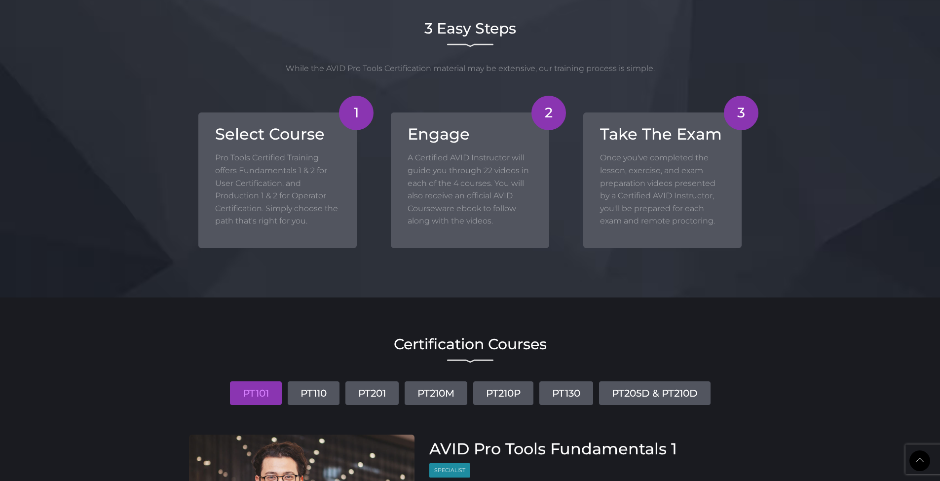
scroll to position [917, 0]
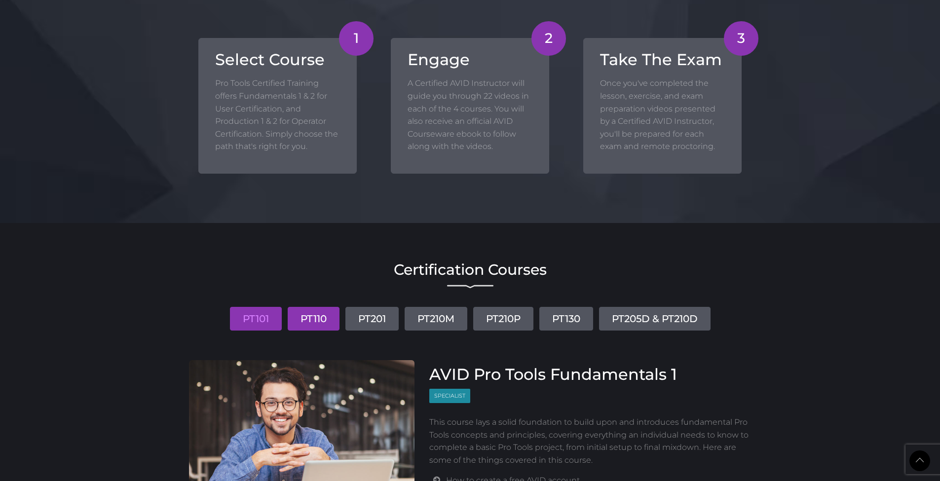
click at [314, 314] on link "PT110" at bounding box center [314, 319] width 52 height 24
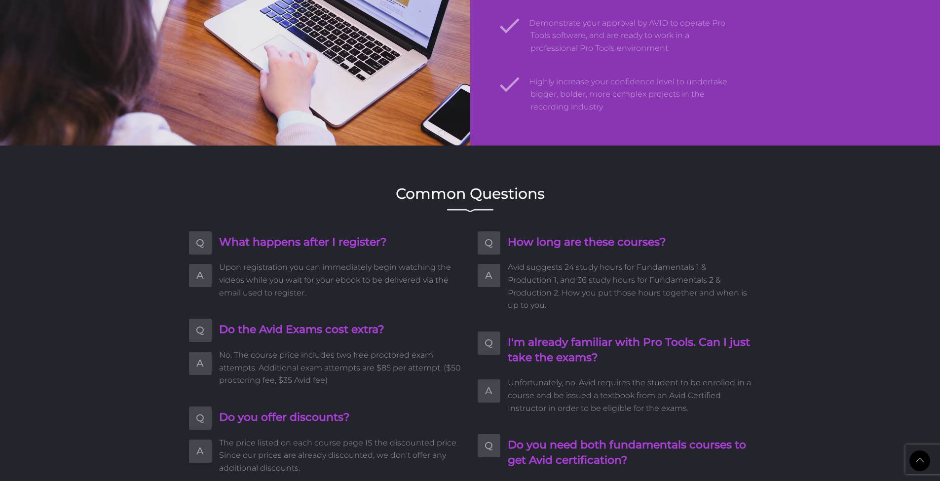
scroll to position [1647, 0]
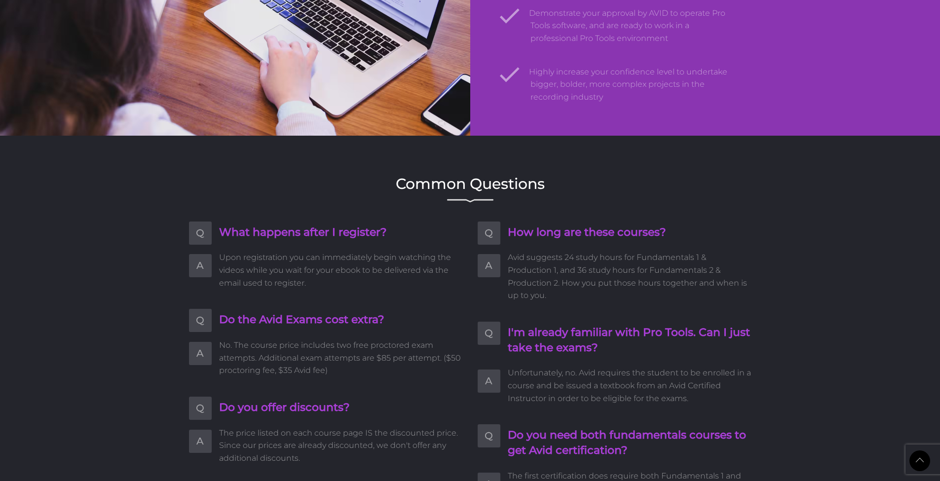
click at [321, 339] on span "No. The course price includes two free proctored exam attempts. Additional exam…" at bounding box center [341, 358] width 244 height 38
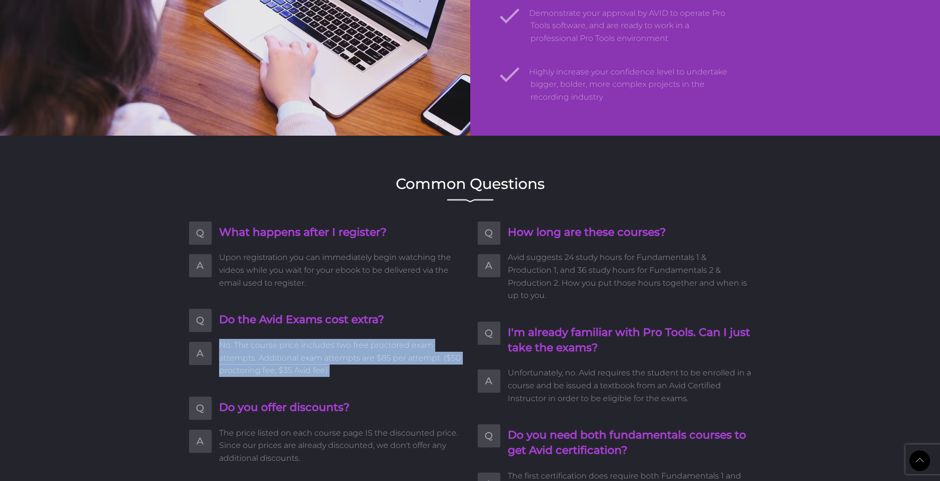
click at [321, 339] on span "No. The course price includes two free proctored exam attempts. Additional exam…" at bounding box center [341, 358] width 244 height 38
click at [325, 343] on span "No. The course price includes two free proctored exam attempts. Additional exam…" at bounding box center [341, 358] width 244 height 38
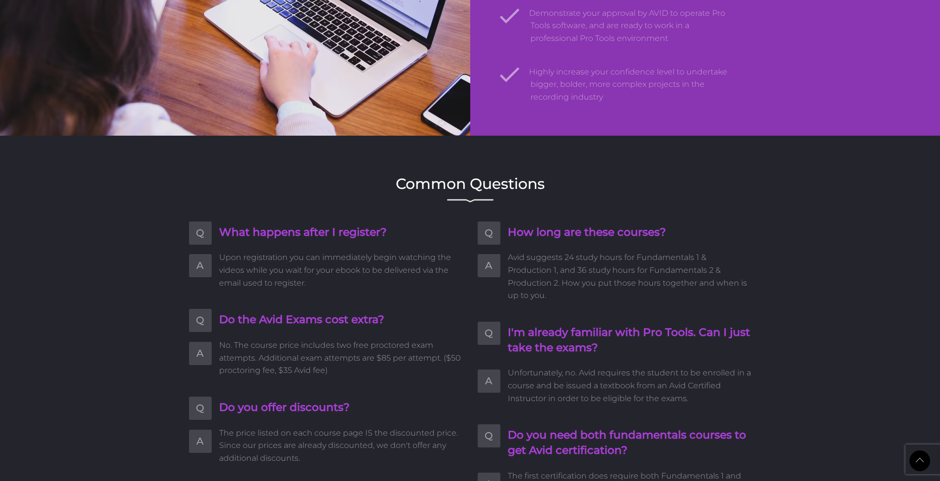
click at [321, 349] on span "No. The course price includes two free proctored exam attempts. Additional exam…" at bounding box center [341, 358] width 244 height 38
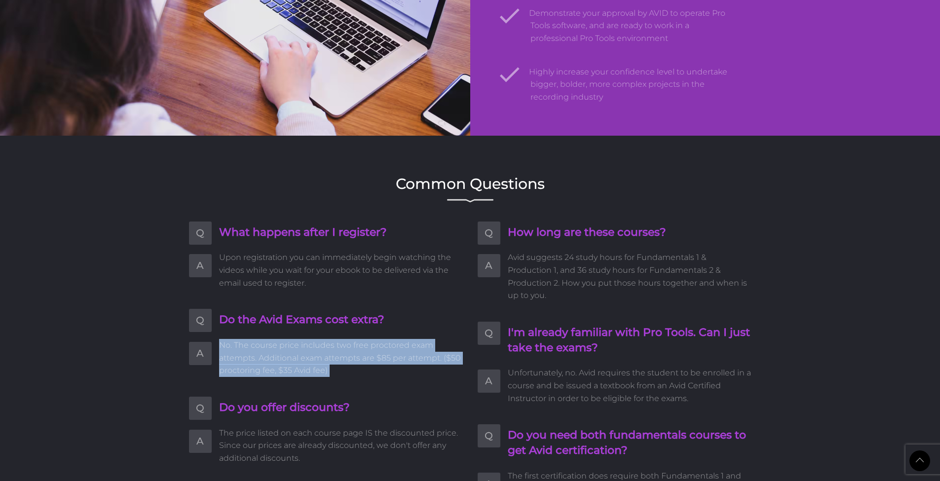
click at [321, 349] on span "No. The course price includes two free proctored exam attempts. Additional exam…" at bounding box center [341, 358] width 244 height 38
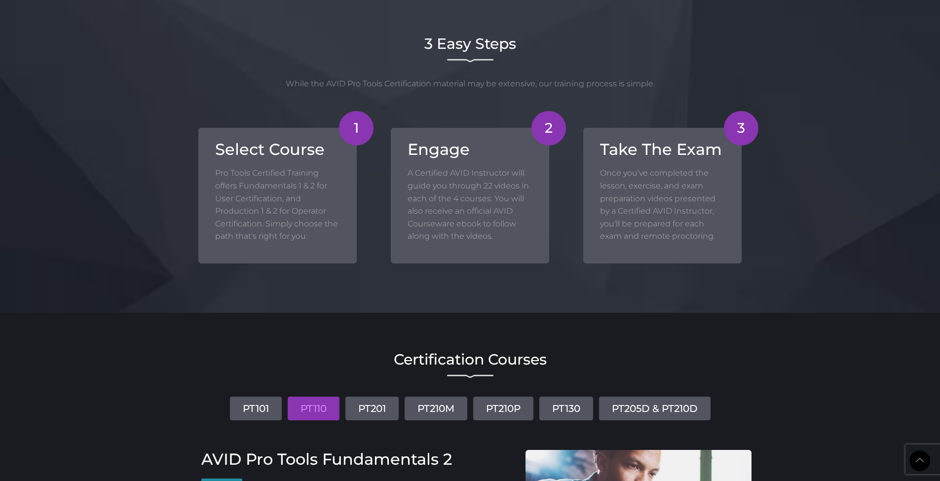
scroll to position [747, 0]
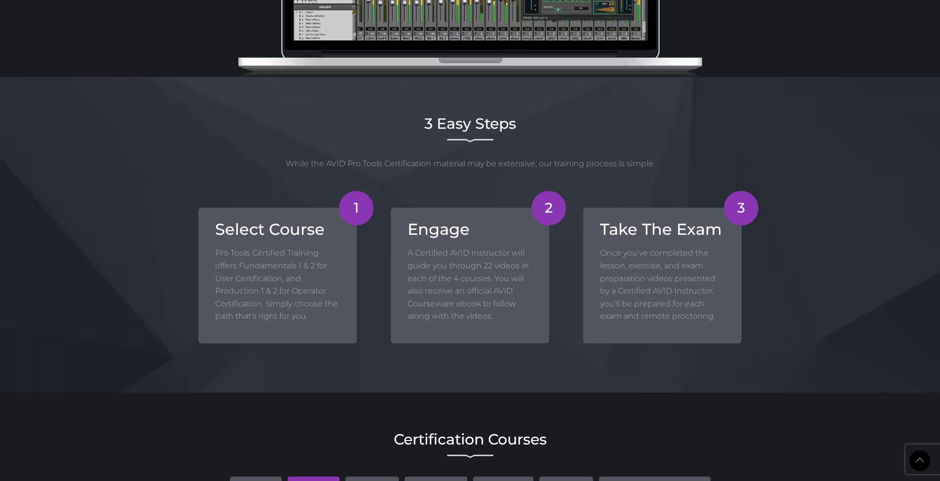
click at [261, 282] on p "Pro Tools Certified Training offers Fundamentals 1 & 2 for User Certification, …" at bounding box center [277, 285] width 125 height 76
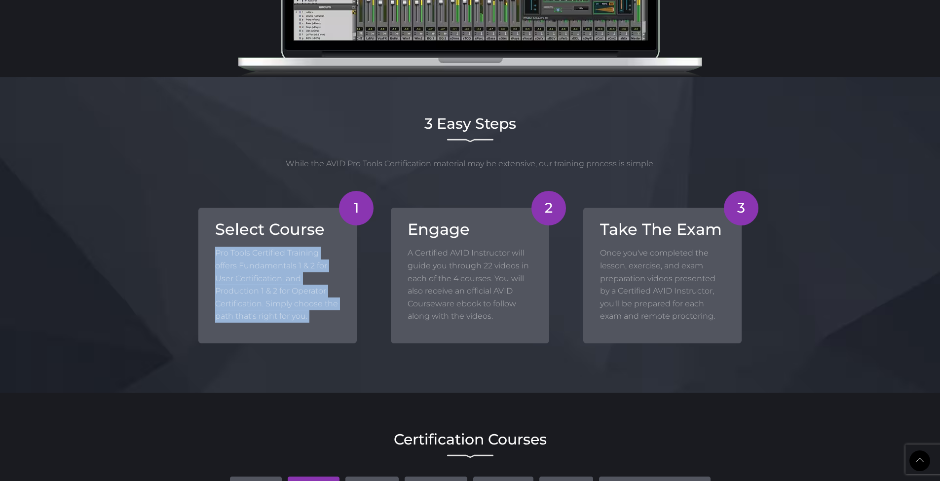
click at [261, 282] on p "Pro Tools Certified Training offers Fundamentals 1 & 2 for User Certification, …" at bounding box center [277, 285] width 125 height 76
click at [260, 275] on p "Pro Tools Certified Training offers Fundamentals 1 & 2 for User Certification, …" at bounding box center [277, 285] width 125 height 76
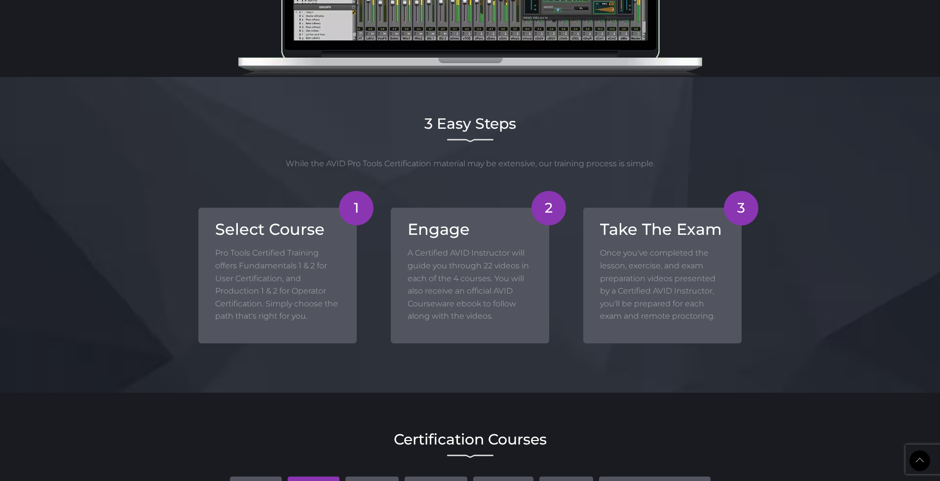
click at [225, 288] on p "Pro Tools Certified Training offers Fundamentals 1 & 2 for User Certification, …" at bounding box center [277, 285] width 125 height 76
drag, startPoint x: 225, startPoint y: 288, endPoint x: 310, endPoint y: 290, distance: 85.4
click at [310, 290] on p "Pro Tools Certified Training offers Fundamentals 1 & 2 for User Certification, …" at bounding box center [277, 285] width 125 height 76
click at [274, 292] on p "Pro Tools Certified Training offers Fundamentals 1 & 2 for User Certification, …" at bounding box center [277, 285] width 125 height 76
click at [408, 251] on p "A Certified AVID Instructor will guide you through 22 videos in each of the 4 c…" at bounding box center [470, 285] width 125 height 76
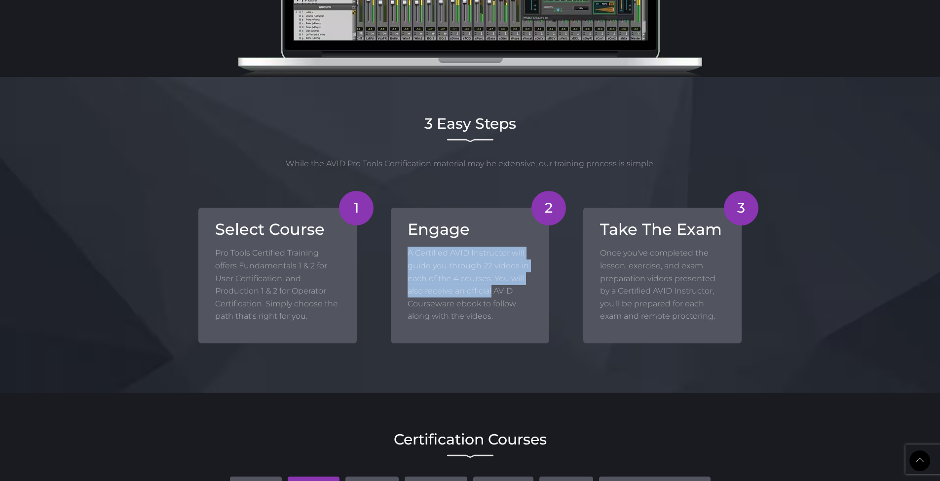
drag, startPoint x: 408, startPoint y: 251, endPoint x: 479, endPoint y: 287, distance: 79.7
click at [479, 287] on p "A Certified AVID Instructor will guide you through 22 videos in each of the 4 c…" at bounding box center [470, 285] width 125 height 76
click at [471, 268] on p "A Certified AVID Instructor will guide you through 22 videos in each of the 4 c…" at bounding box center [470, 285] width 125 height 76
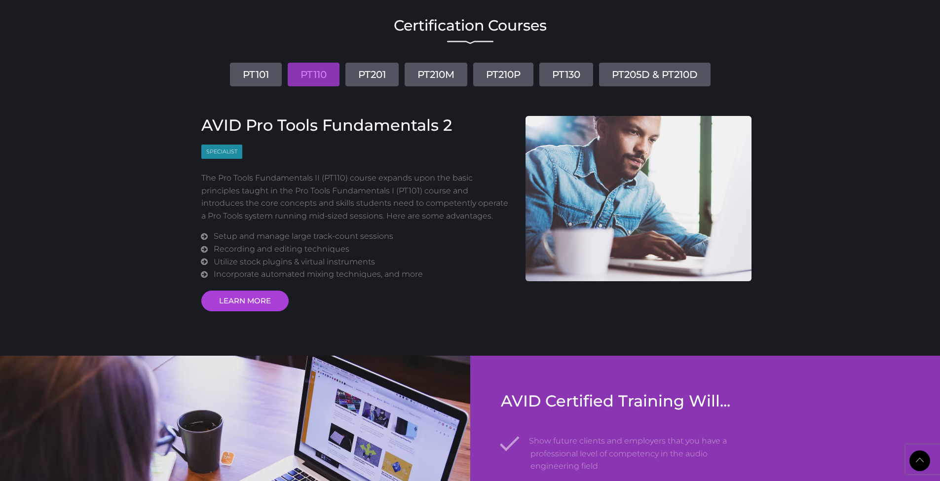
scroll to position [1089, 0]
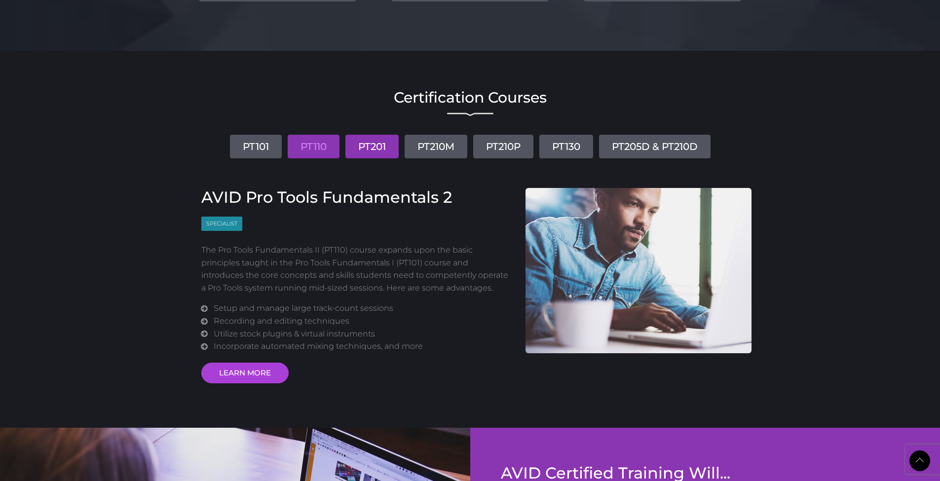
click at [375, 140] on link "PT201" at bounding box center [371, 147] width 53 height 24
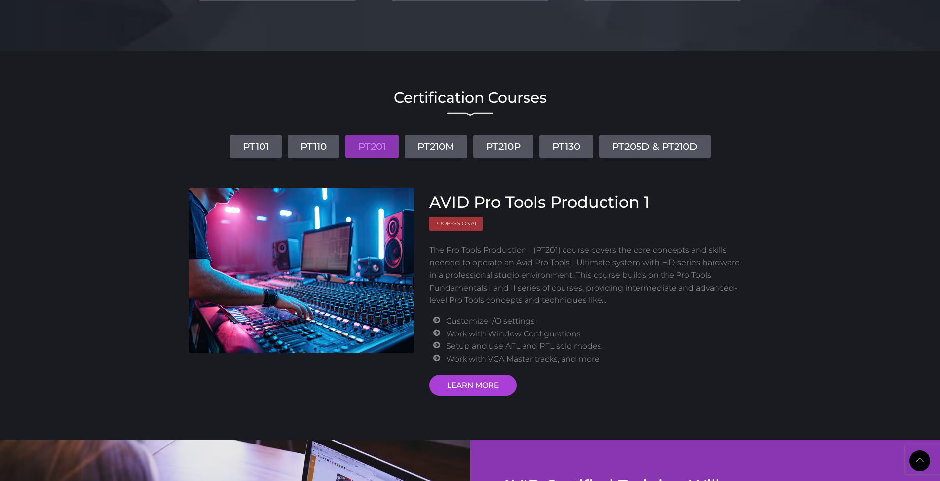
click at [570, 268] on p "The Pro Tools Production I (PT201) course covers the core concepts and skills n…" at bounding box center [586, 275] width 315 height 63
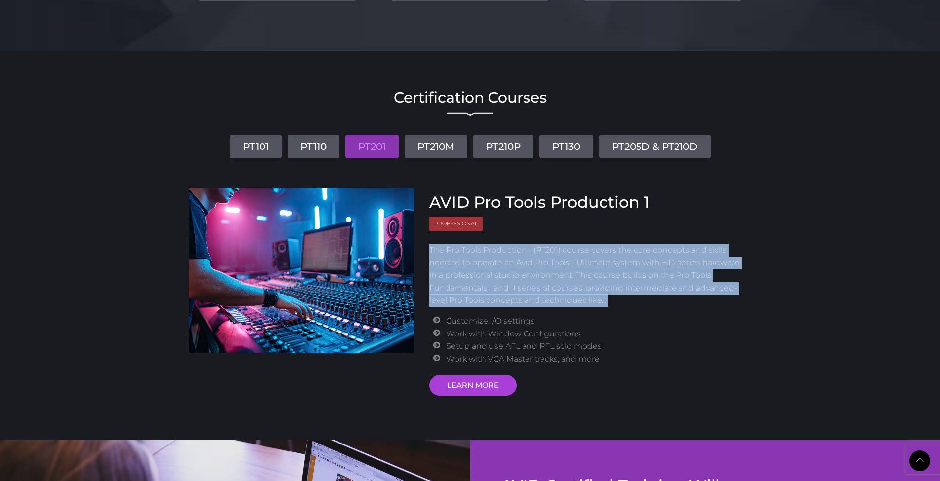
click at [570, 268] on p "The Pro Tools Production I (PT201) course covers the core concepts and skills n…" at bounding box center [586, 275] width 315 height 63
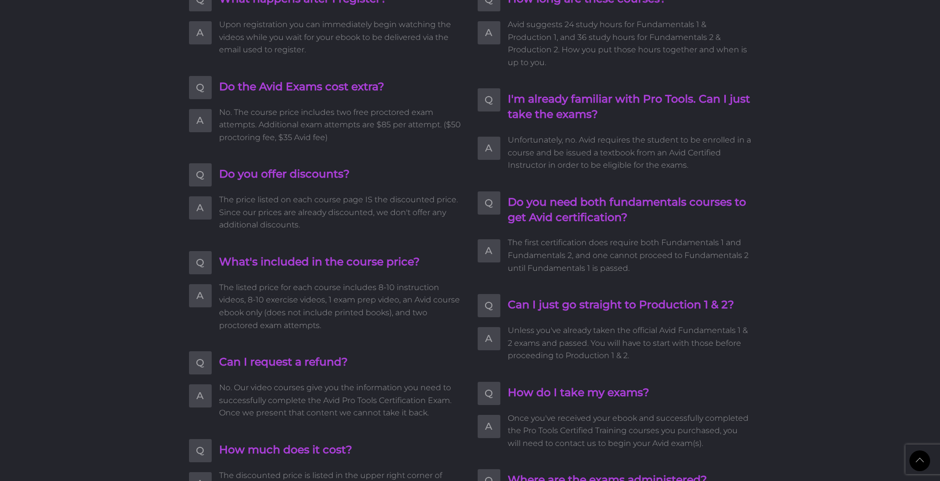
scroll to position [1946, 0]
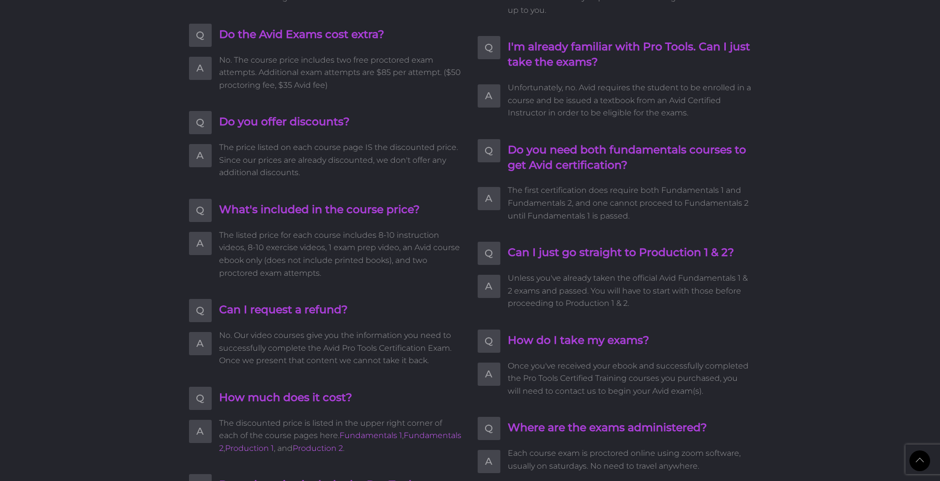
click at [617, 272] on span "Unless you've already taken the official Avid Fundamentals 1 & 2 exams and pass…" at bounding box center [630, 291] width 244 height 38
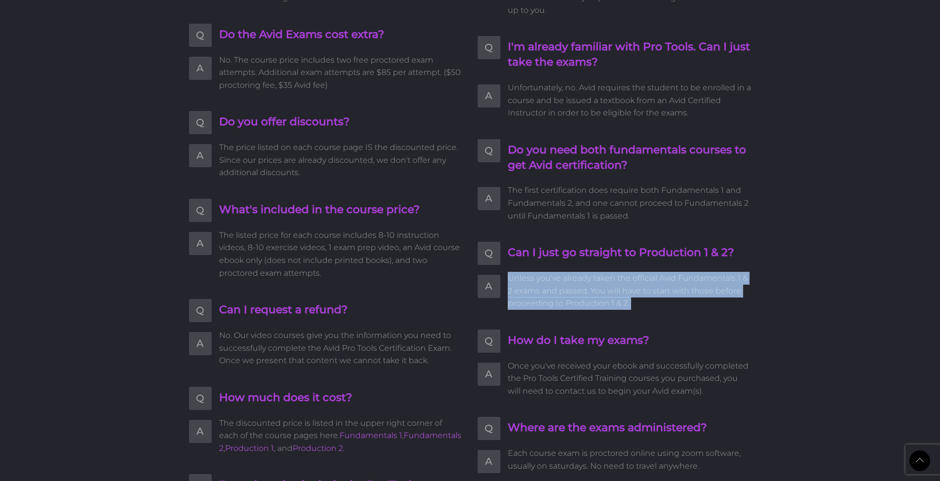
click at [617, 272] on span "Unless you've already taken the official Avid Fundamentals 1 & 2 exams and pass…" at bounding box center [630, 291] width 244 height 38
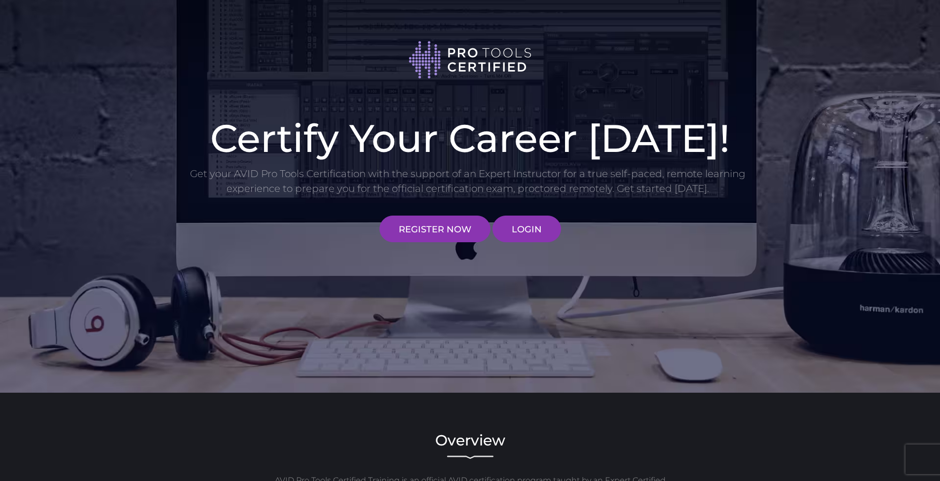
scroll to position [314, 0]
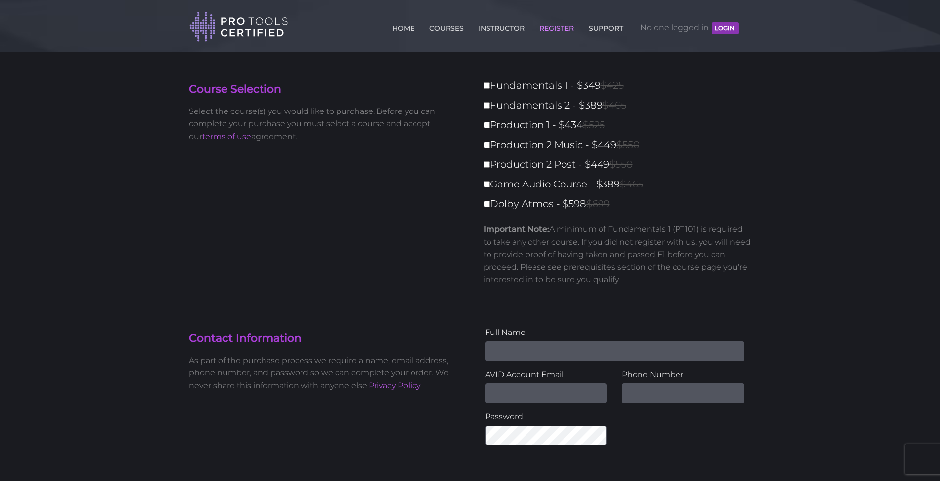
click at [301, 116] on p "Select the course(s) you would like to purchase. Before you can complete your p…" at bounding box center [326, 124] width 274 height 38
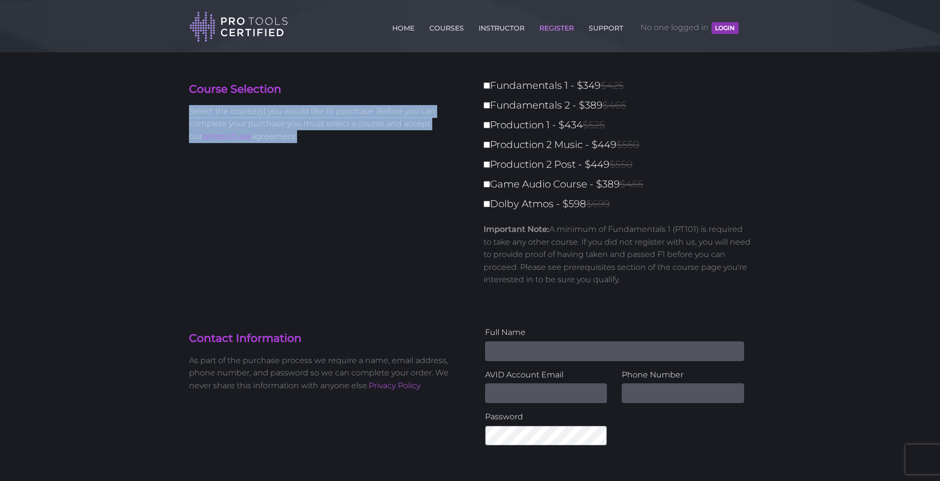
click at [301, 116] on p "Select the course(s) you would like to purchase. Before you can complete your p…" at bounding box center [326, 124] width 274 height 38
click at [301, 117] on p "Select the course(s) you would like to purchase. Before you can complete your p…" at bounding box center [326, 124] width 274 height 38
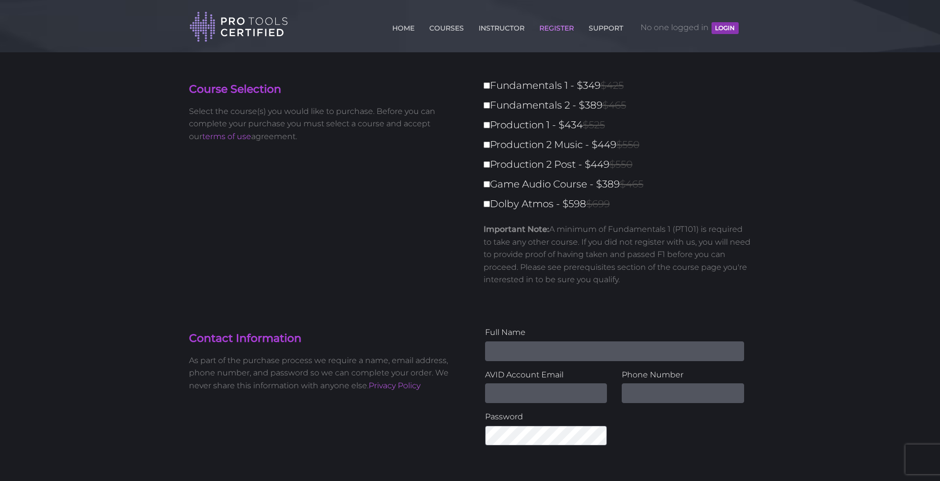
click at [303, 124] on p "Select the course(s) you would like to purchase. Before you can complete your p…" at bounding box center [326, 124] width 274 height 38
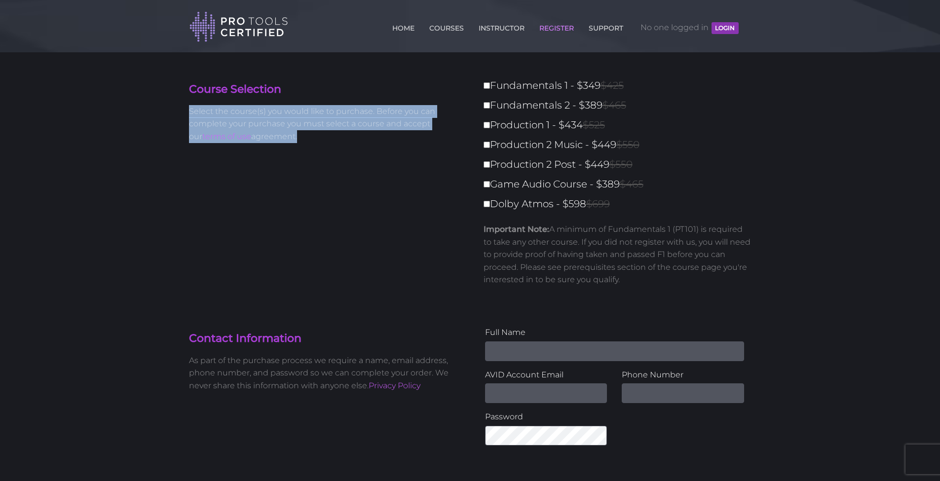
click at [303, 124] on p "Select the course(s) you would like to purchase. Before you can complete your p…" at bounding box center [326, 124] width 274 height 38
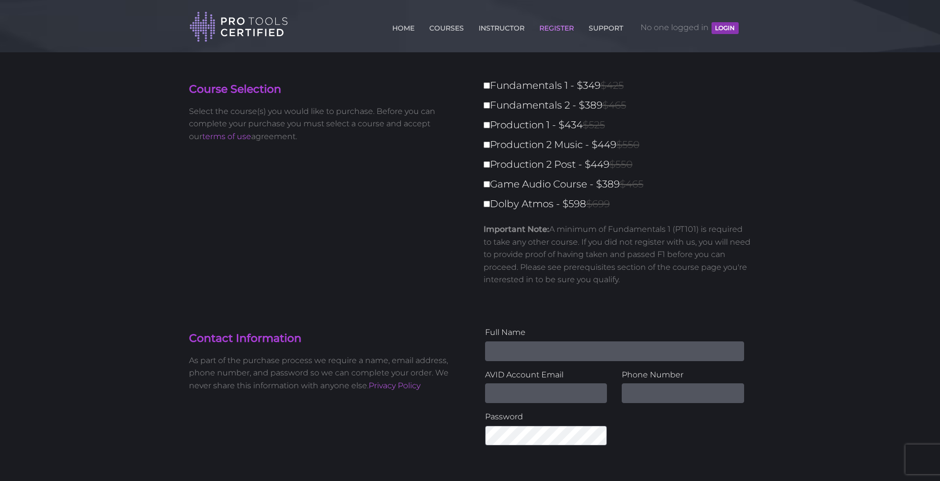
click at [516, 84] on label "Fundamentals 1 - $349 $425" at bounding box center [621, 85] width 274 height 17
click at [490, 84] on input "Fundamentals 1 - $349 $425" at bounding box center [487, 85] width 6 height 6
checkbox input "true"
type input "349"
click at [516, 84] on label "Fundamentals 1 - $349 $425" at bounding box center [621, 85] width 274 height 17
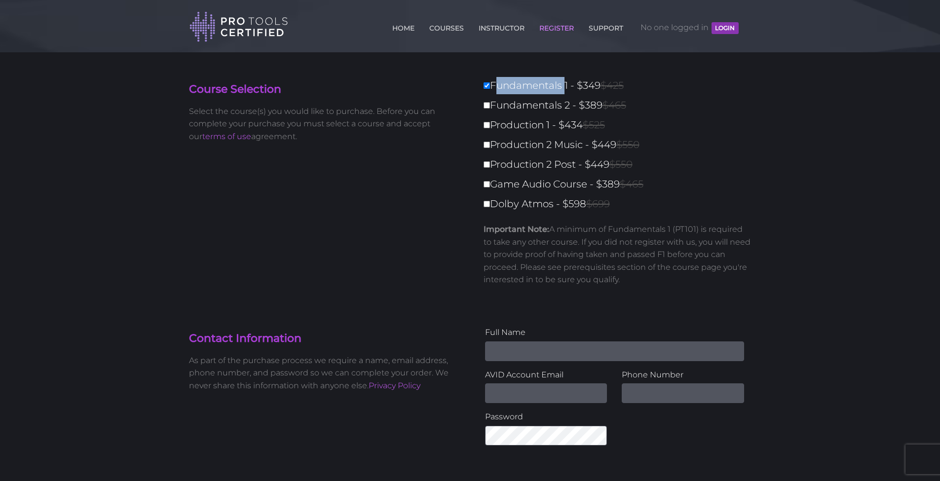
click at [490, 84] on input "Fundamentals 1 - $349 $425" at bounding box center [487, 85] width 6 height 6
checkbox input "false"
type input "0"
click at [516, 84] on label "Fundamentals 1 - $349 $425" at bounding box center [621, 85] width 274 height 17
click at [490, 84] on input "Fundamentals 1 - $349 $425" at bounding box center [487, 85] width 6 height 6
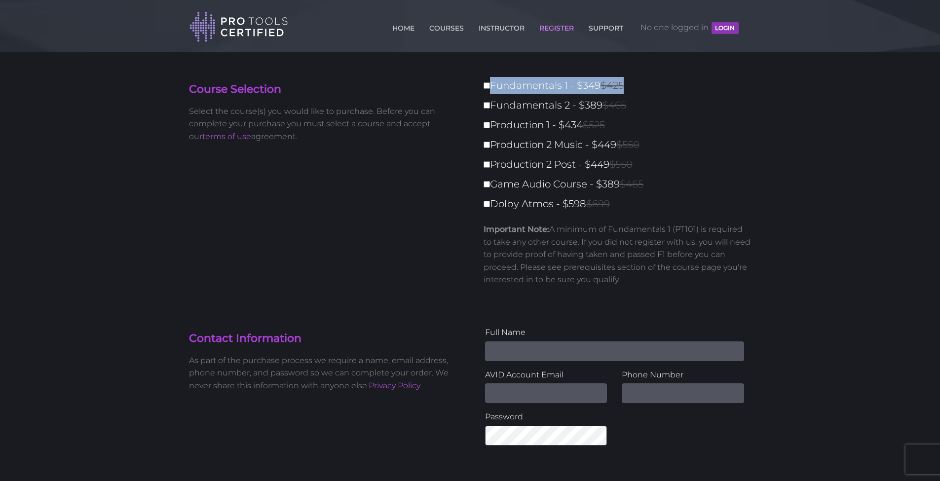
checkbox input "true"
type input "349"
type input "Etienne Fauveau"
type input "[EMAIL_ADDRESS][DOMAIN_NAME]"
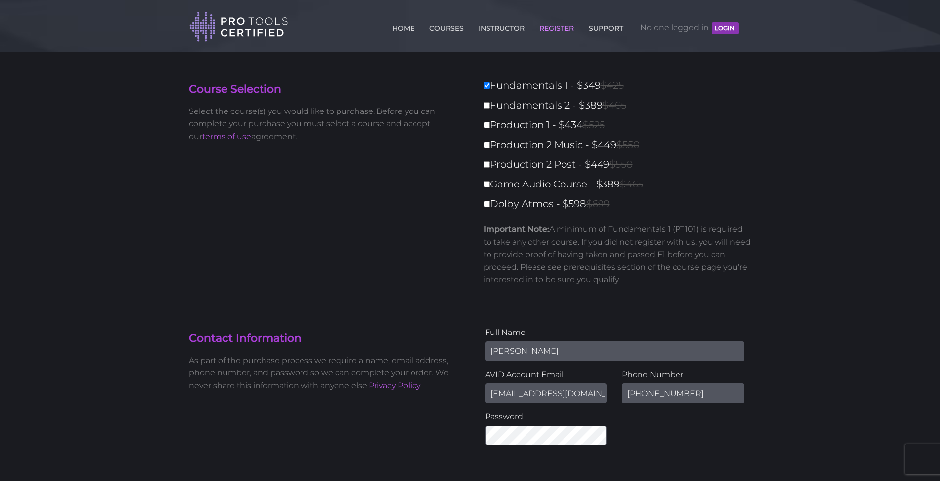
type input "+33634130315"
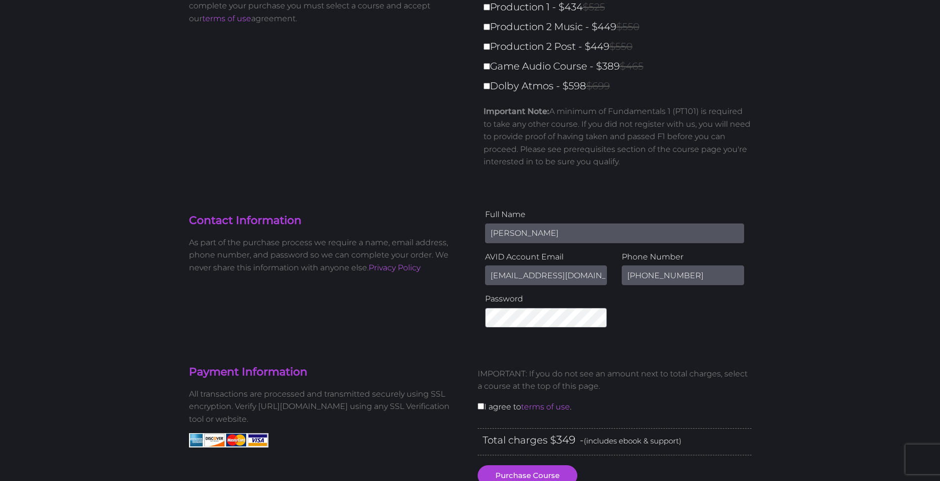
scroll to position [167, 0]
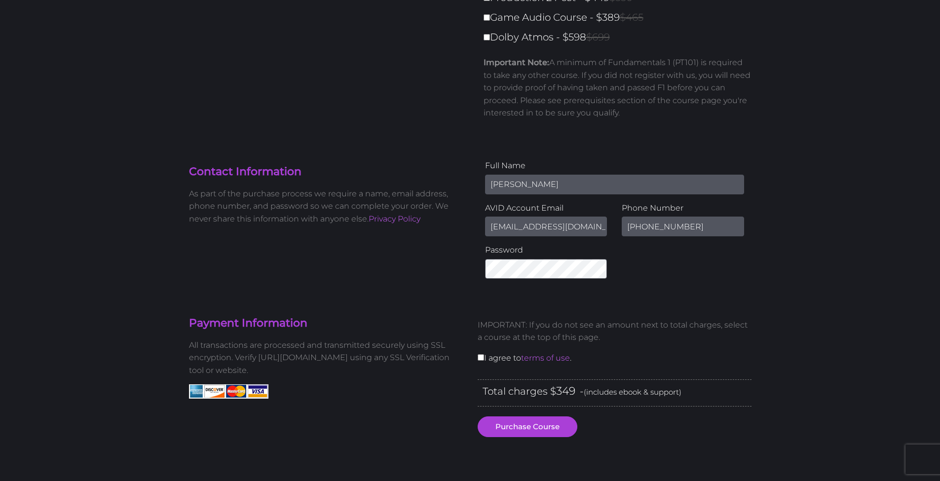
click at [315, 352] on p "All transactions are processed and transmitted securely using SSL encryption. V…" at bounding box center [326, 358] width 274 height 38
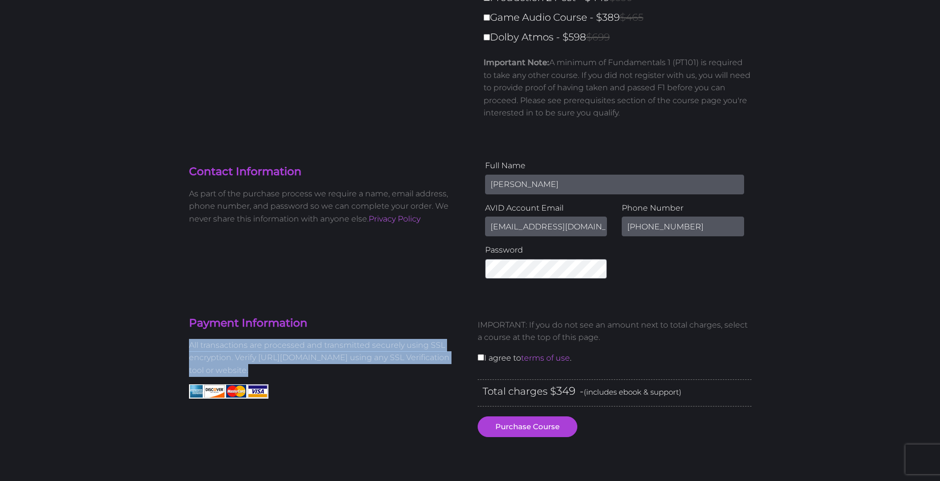
click at [315, 352] on p "All transactions are processed and transmitted securely using SSL encryption. V…" at bounding box center [326, 358] width 274 height 38
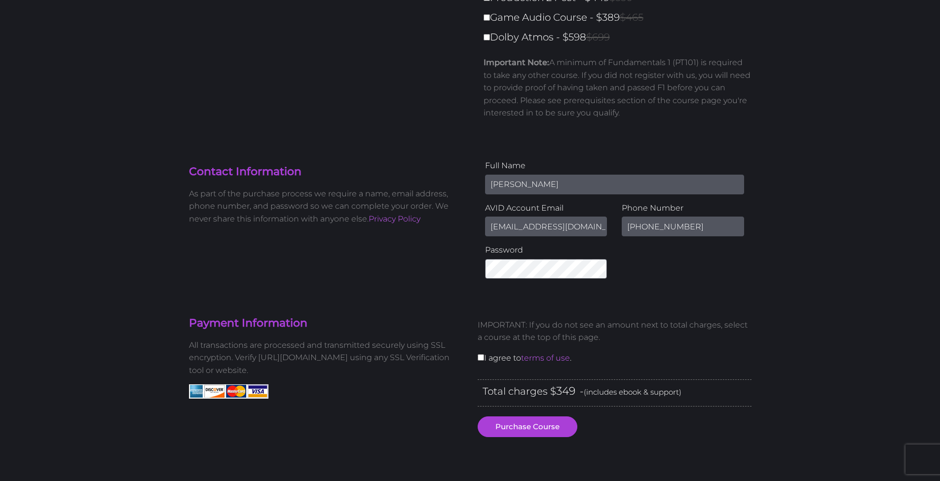
click at [481, 357] on input "checkbox" at bounding box center [481, 357] width 6 height 6
checkbox input "true"
click at [512, 427] on button "Purchase Course" at bounding box center [528, 426] width 100 height 21
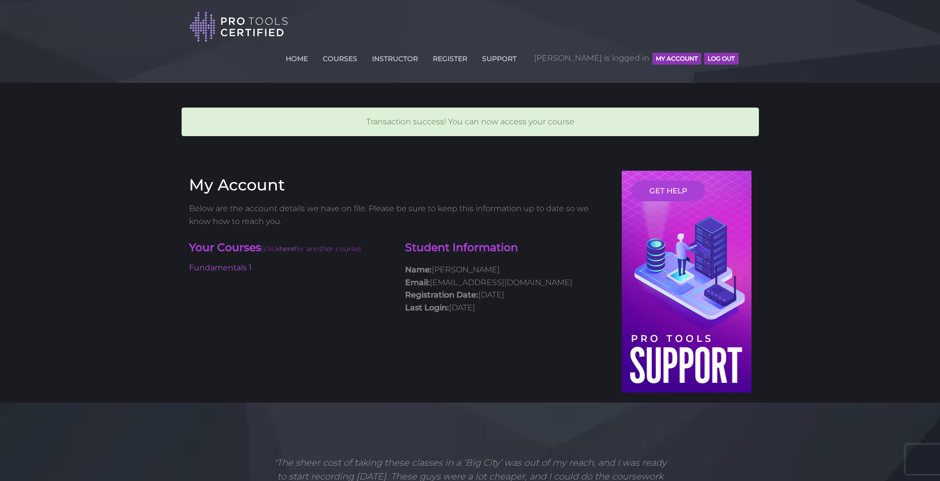
scroll to position [2, 0]
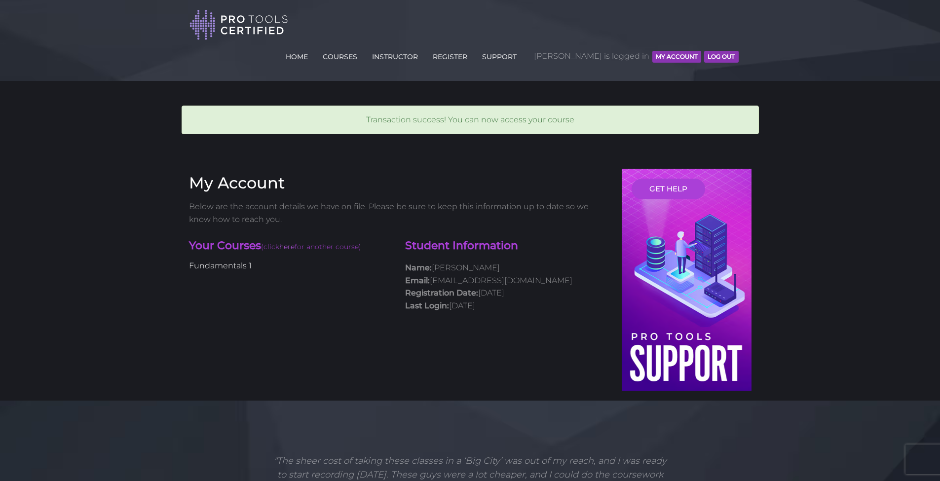
click at [236, 261] on link "Fundamentals 1" at bounding box center [220, 265] width 63 height 9
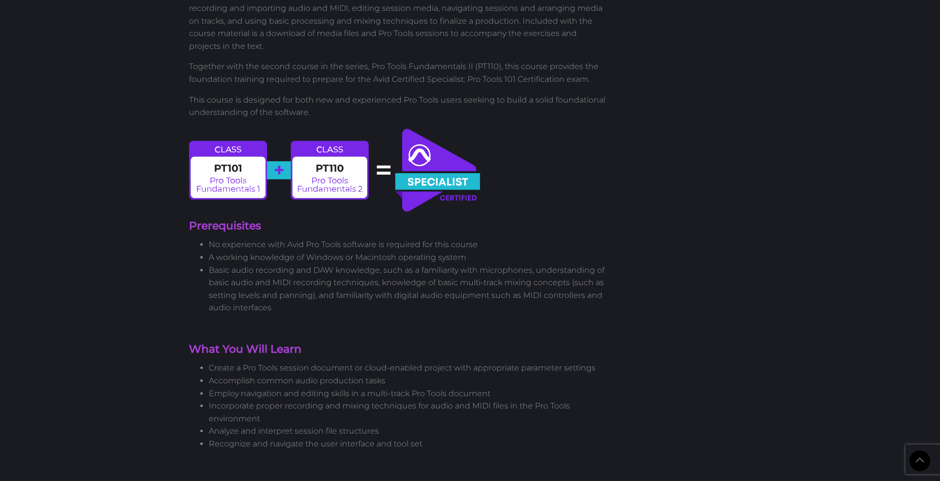
scroll to position [1206, 0]
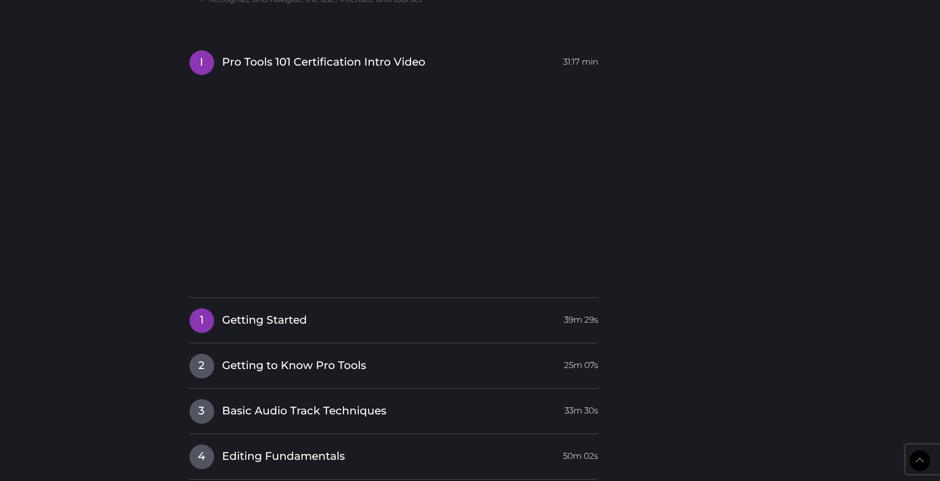
click at [371, 308] on link "1 Getting Started 39m 29s" at bounding box center [394, 318] width 410 height 21
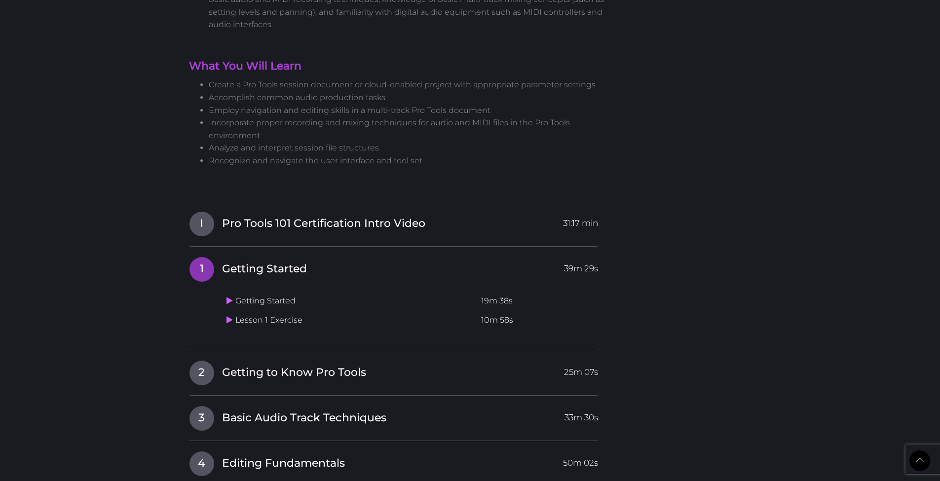
scroll to position [959, 0]
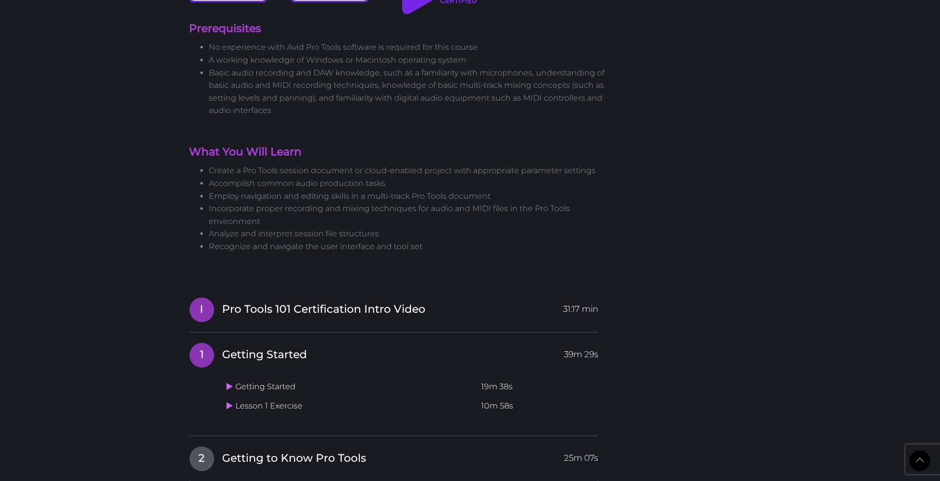
click at [348, 302] on span "Pro Tools 101 Certification Intro Video" at bounding box center [323, 309] width 203 height 15
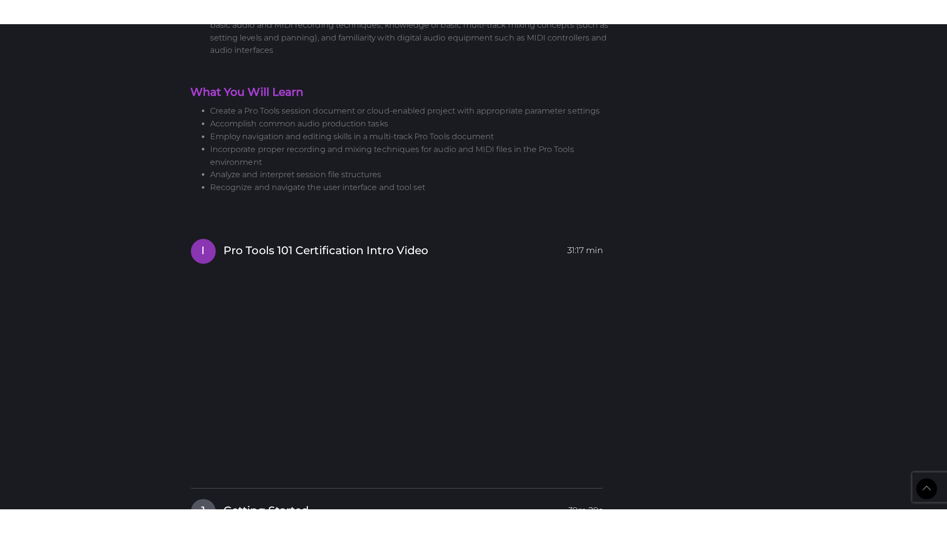
scroll to position [1129, 0]
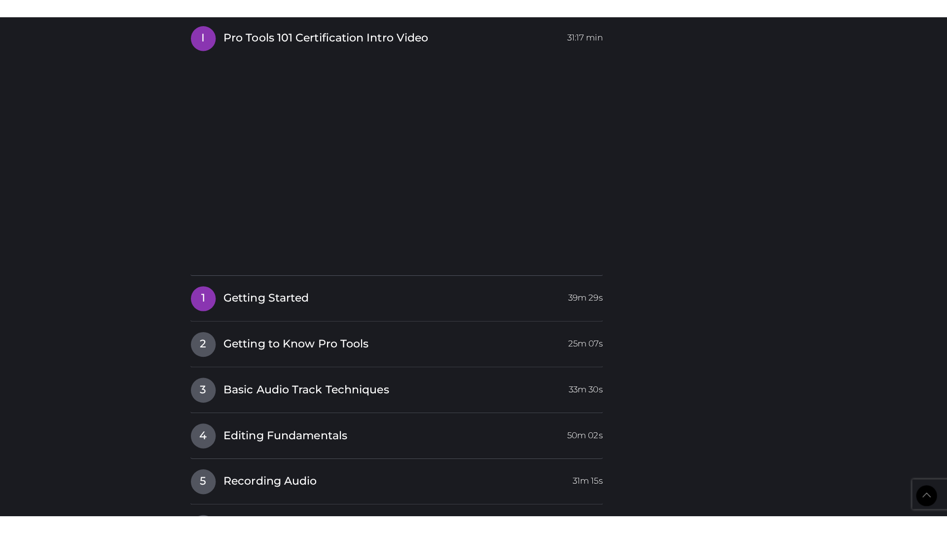
scroll to position [1164, 0]
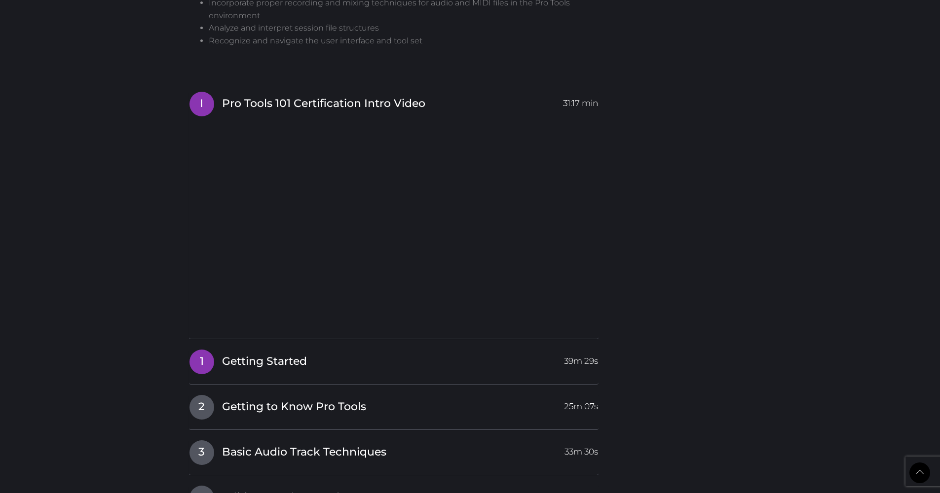
click at [269, 354] on span "Getting Started" at bounding box center [264, 361] width 85 height 15
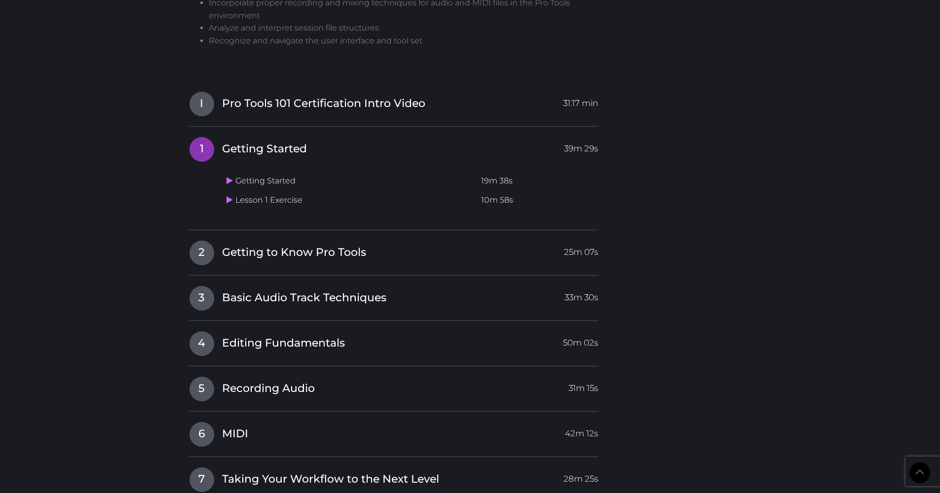
click at [199, 137] on span "1" at bounding box center [201, 149] width 25 height 25
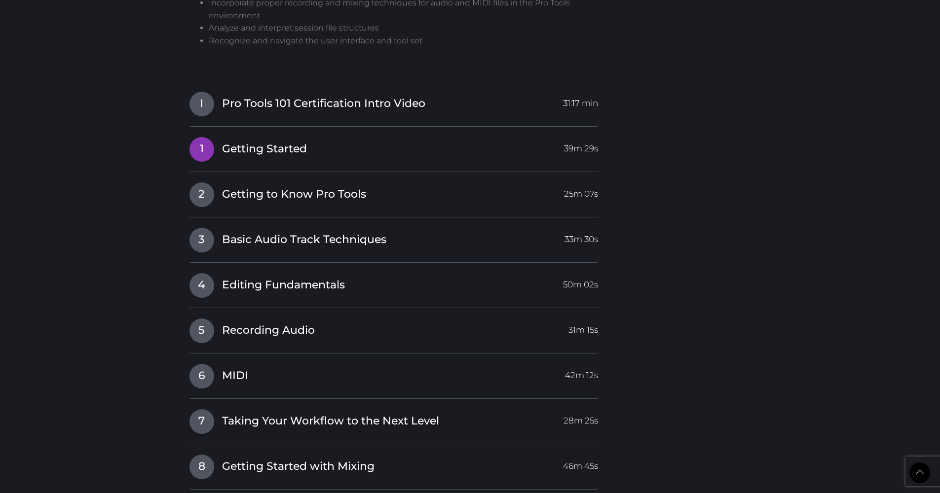
click at [199, 137] on span "1" at bounding box center [201, 149] width 25 height 25
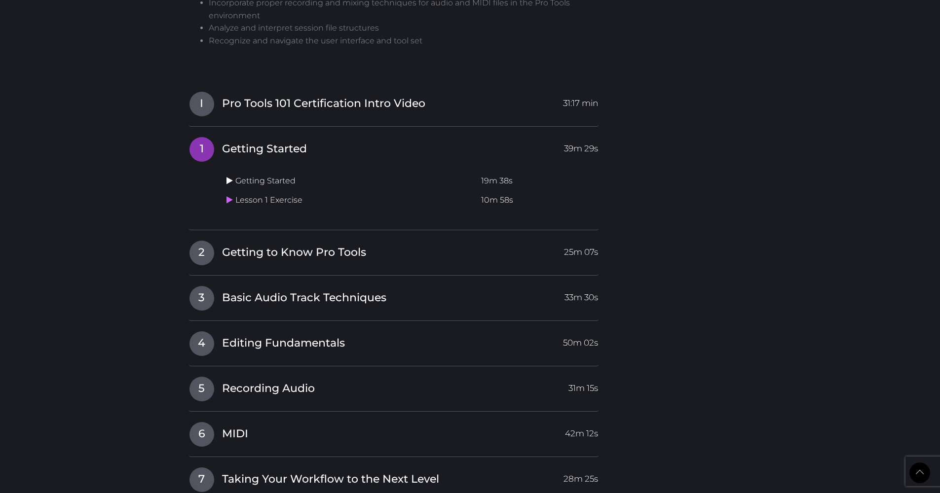
click at [229, 177] on icon at bounding box center [229, 181] width 6 height 8
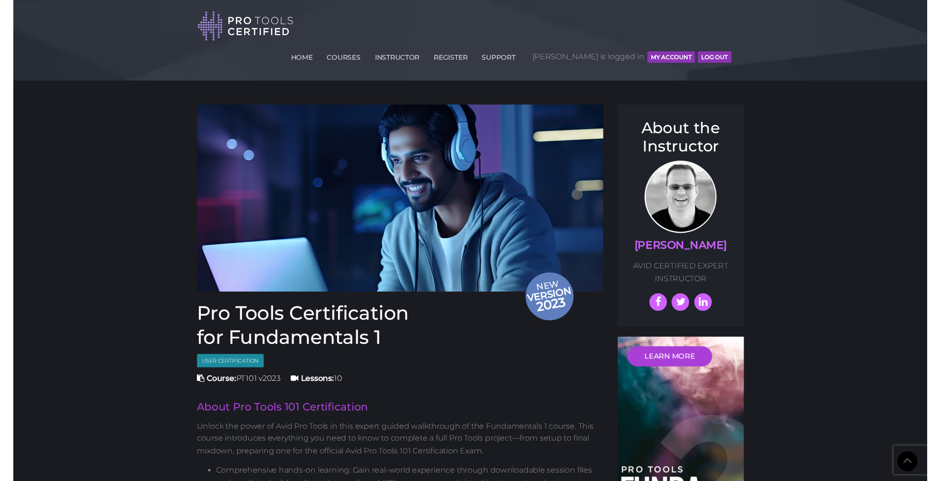
scroll to position [1164, 0]
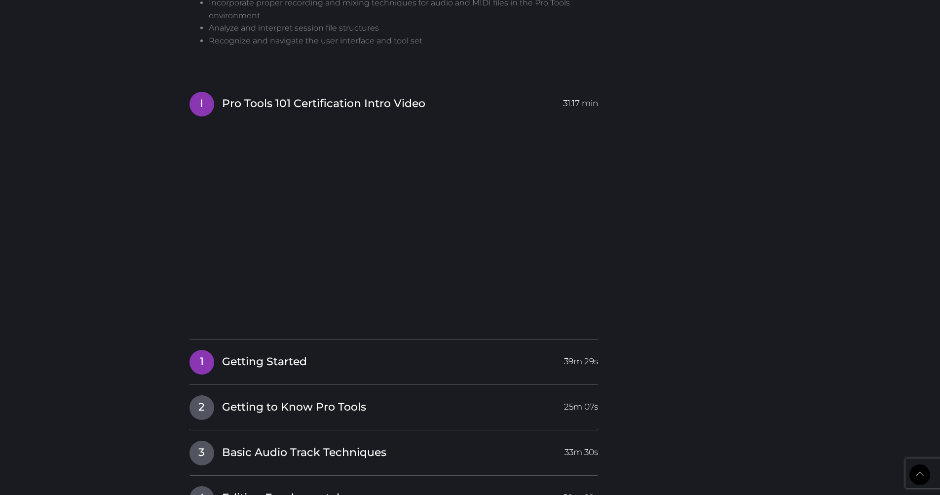
click at [312, 349] on h4 "1 Getting Started 39m 29s" at bounding box center [394, 361] width 410 height 25
click at [293, 354] on span "Getting Started" at bounding box center [264, 361] width 85 height 15
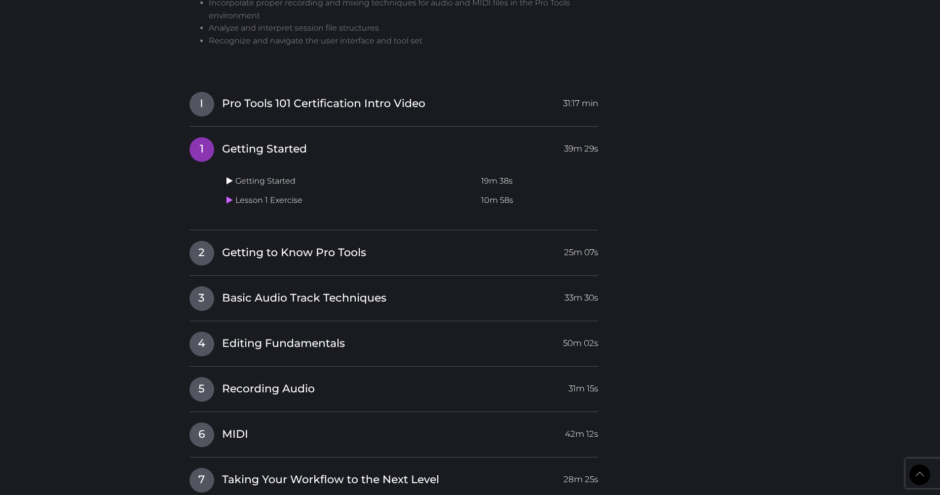
click at [228, 177] on icon at bounding box center [229, 181] width 6 height 8
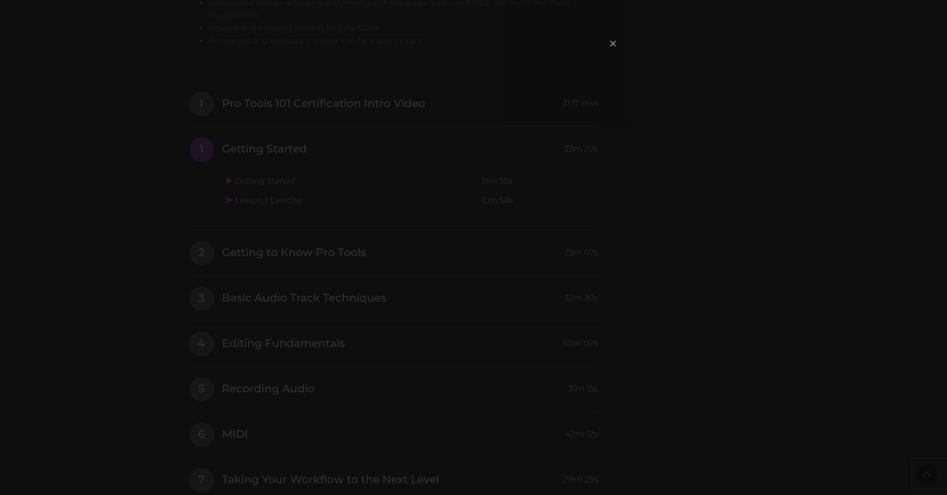
click at [610, 49] on span "×" at bounding box center [613, 43] width 10 height 21
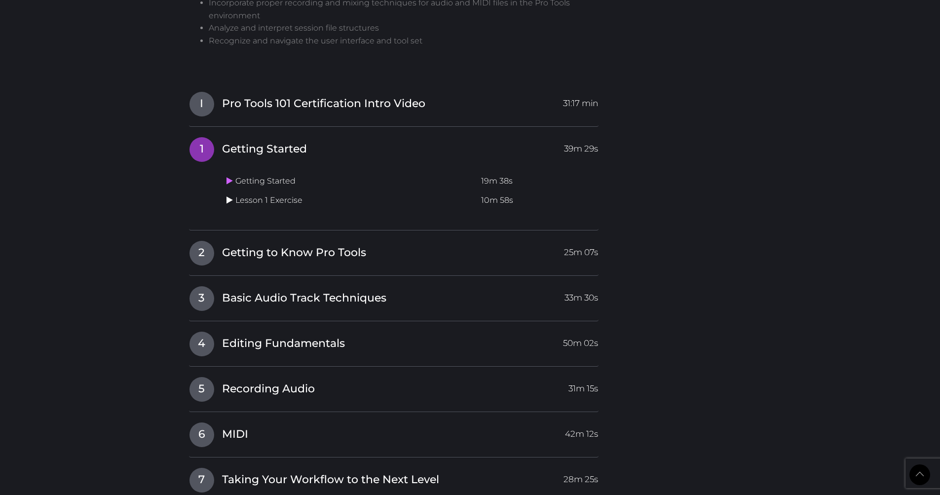
click at [230, 196] on icon at bounding box center [229, 200] width 6 height 8
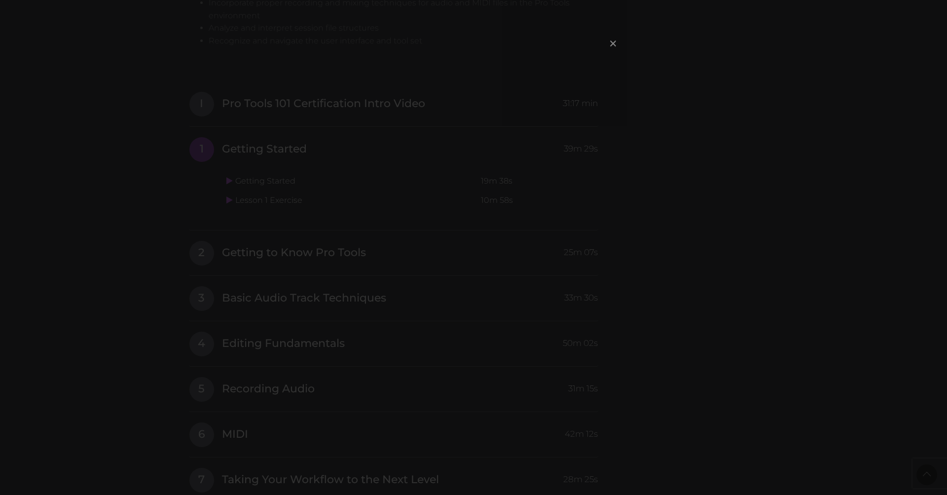
click at [613, 42] on span "×" at bounding box center [613, 43] width 10 height 21
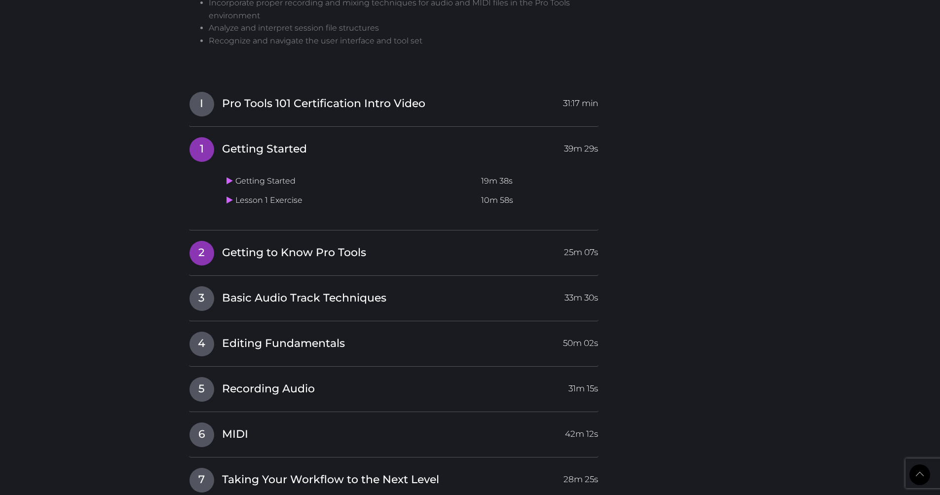
click at [237, 245] on span "Getting to Know Pro Tools" at bounding box center [294, 252] width 144 height 15
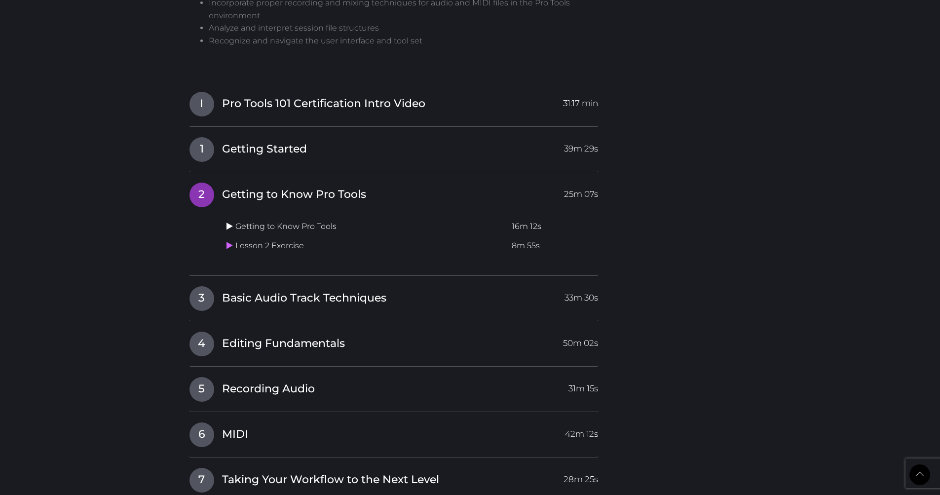
click at [231, 222] on icon at bounding box center [229, 226] width 6 height 8
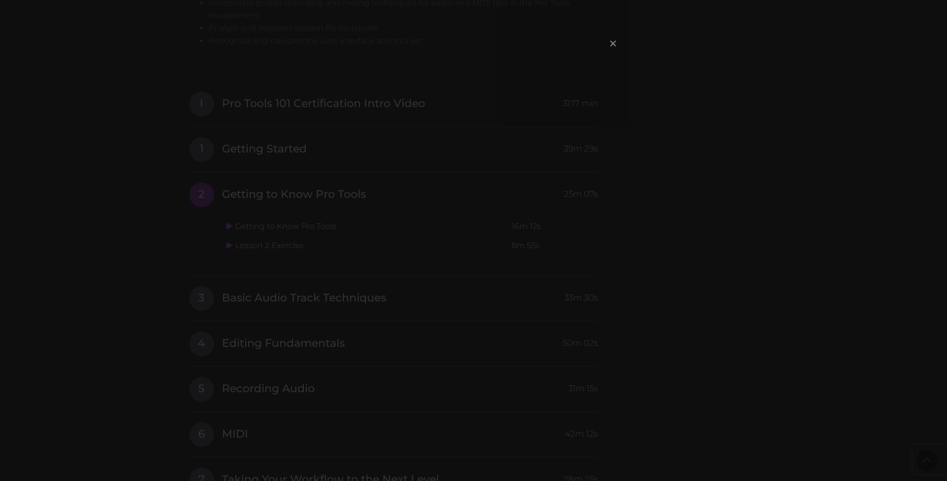
click at [612, 41] on span "×" at bounding box center [613, 43] width 10 height 21
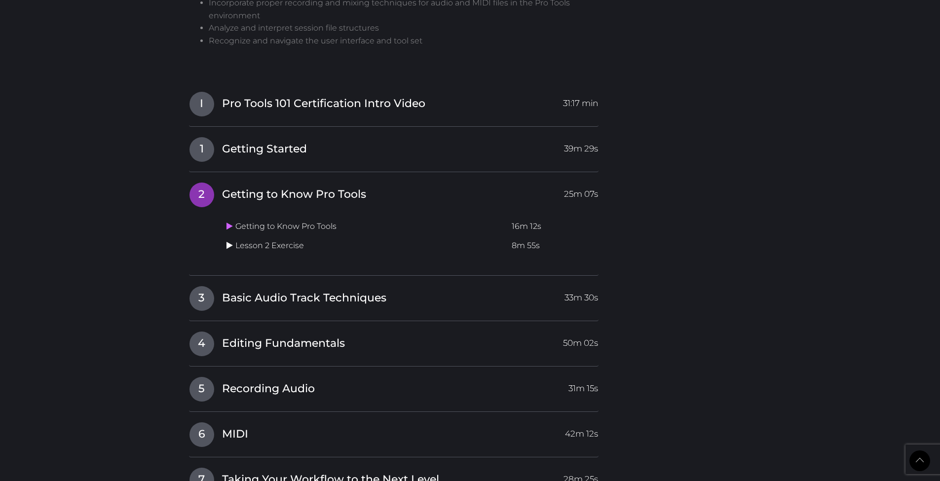
click at [229, 241] on icon at bounding box center [229, 245] width 6 height 8
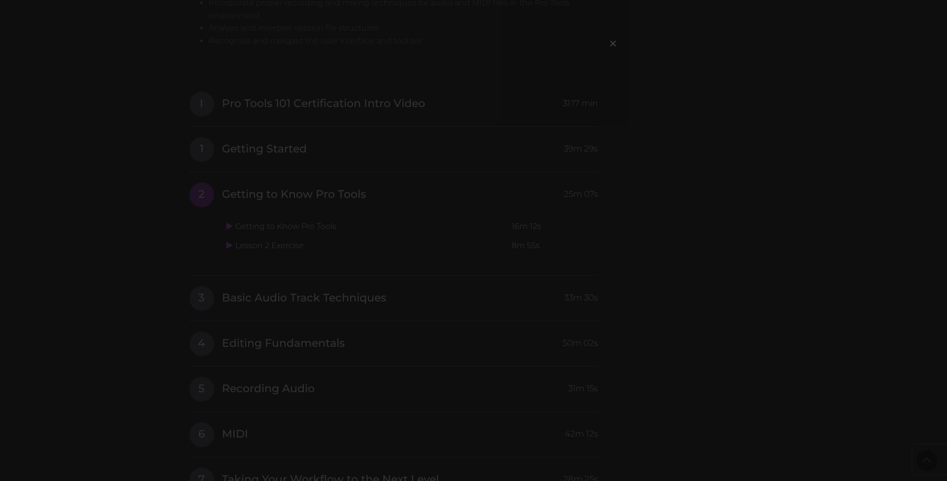
click at [159, 200] on div "×" at bounding box center [473, 240] width 947 height 481
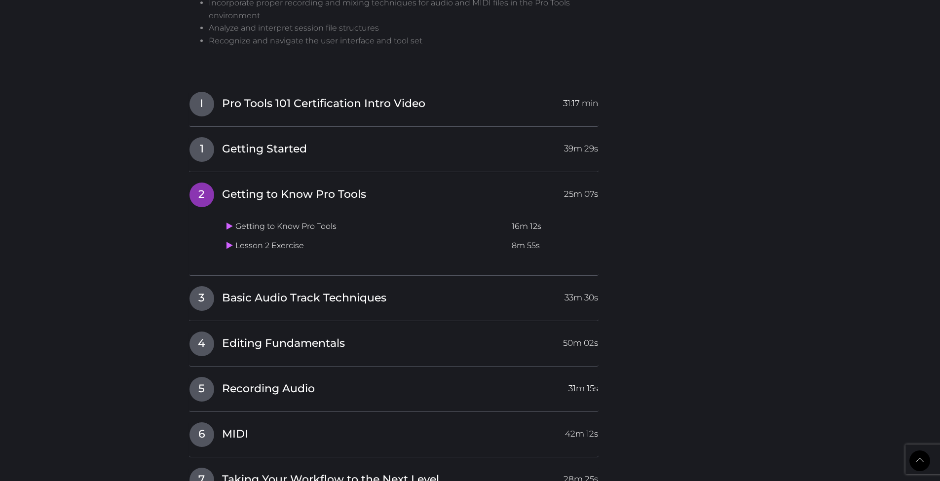
click at [171, 213] on body "Back to Top Toggle navigation HOME COURSES INSTRUCTOR REGISTER SUPPORT Etienne …" at bounding box center [470, 8] width 940 height 2344
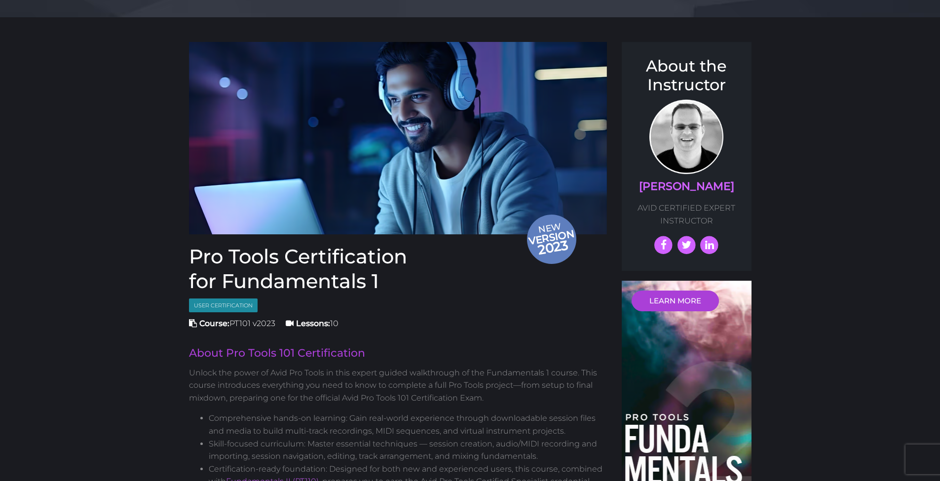
scroll to position [0, 0]
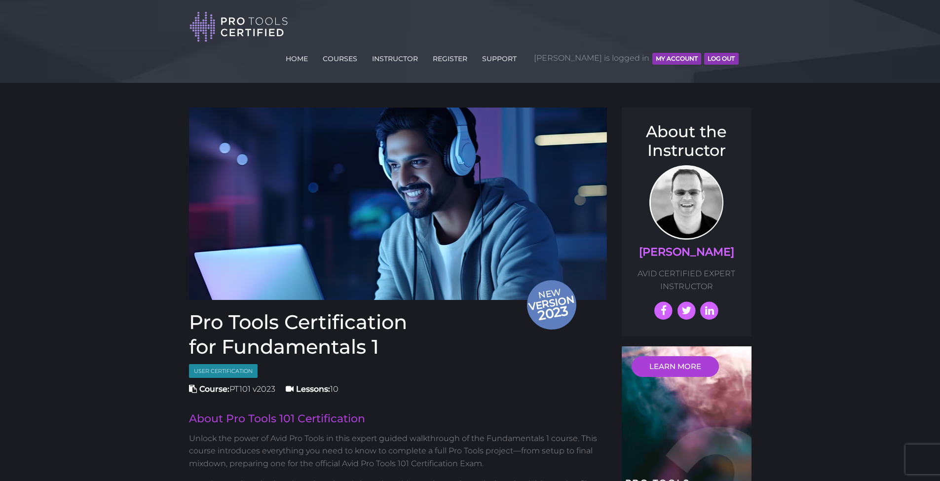
click at [663, 53] on button "MY ACCOUNT" at bounding box center [676, 59] width 49 height 12
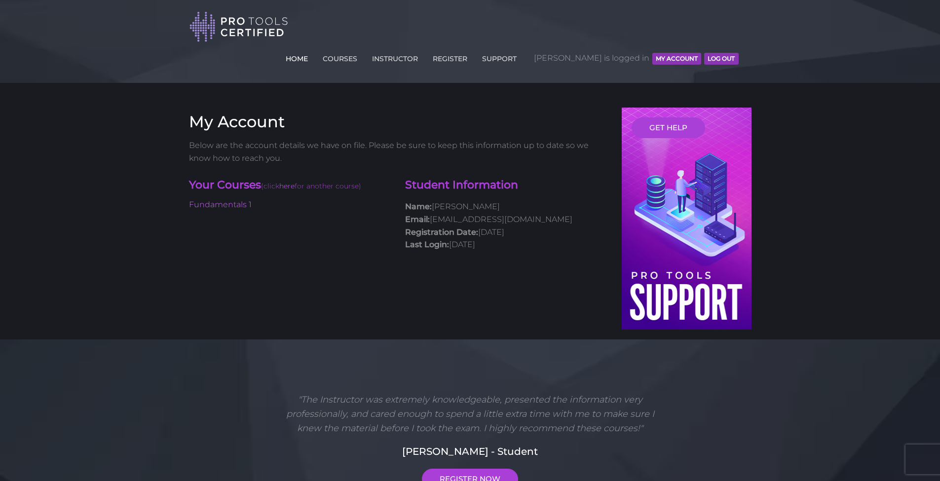
click at [310, 49] on link "HOME" at bounding box center [296, 57] width 27 height 16
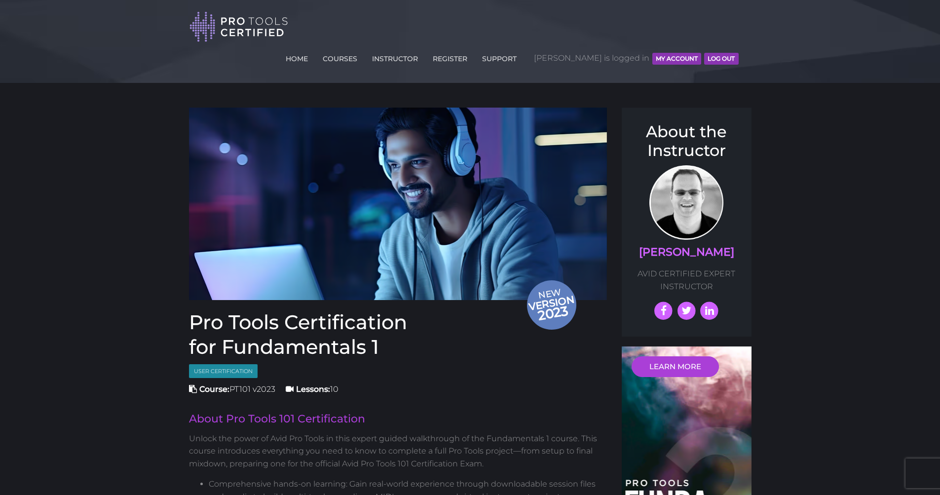
scroll to position [16, 0]
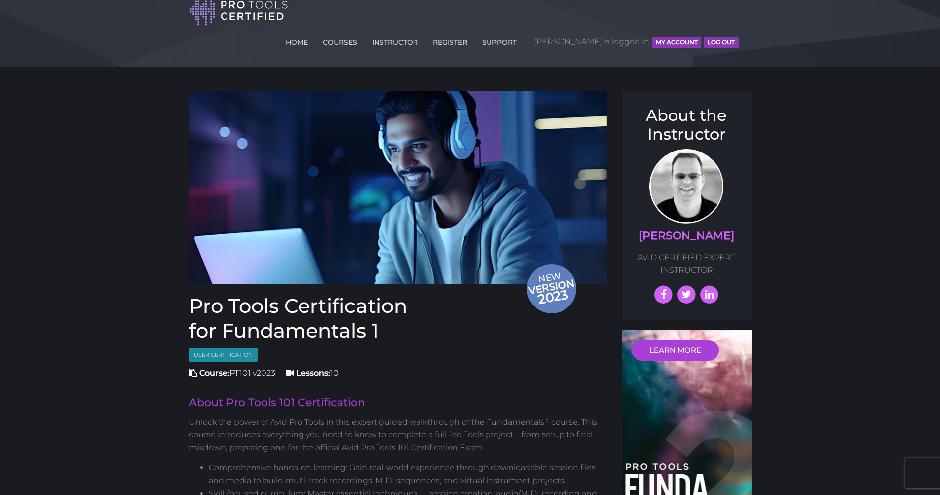
click at [237, 348] on span "User Certification" at bounding box center [223, 355] width 69 height 14
click at [415, 311] on h1 "Pro Tools Certification for Fundamentals 1" at bounding box center [398, 318] width 418 height 49
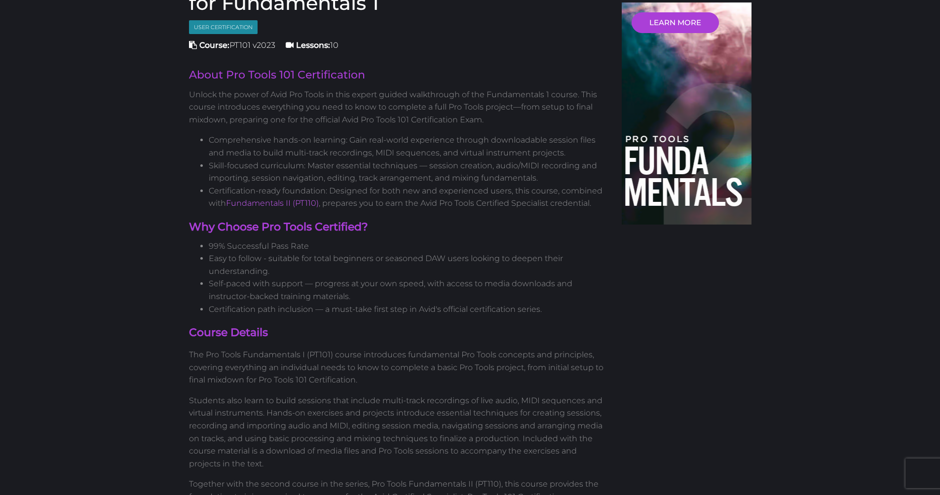
click at [409, 277] on li "Self-paced with support — progress at your own speed, with access to media down…" at bounding box center [408, 289] width 399 height 25
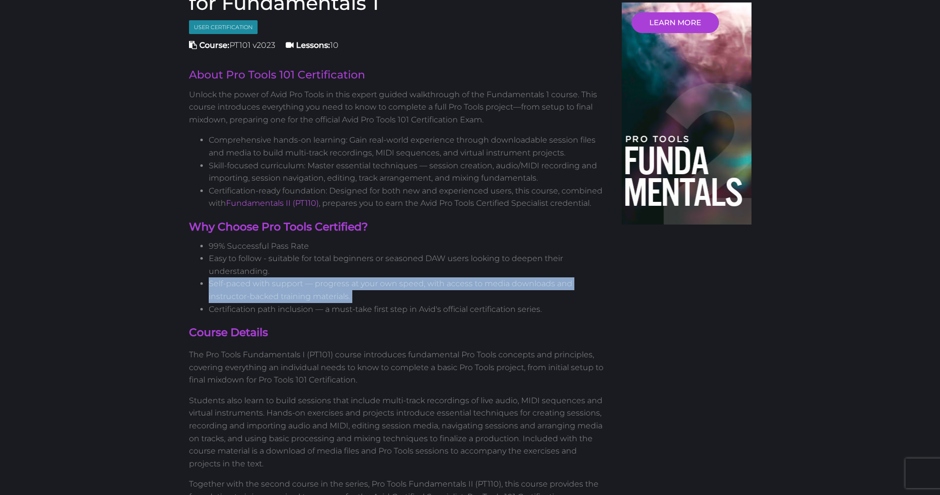
click at [409, 277] on li "Self-paced with support — progress at your own speed, with access to media down…" at bounding box center [408, 289] width 399 height 25
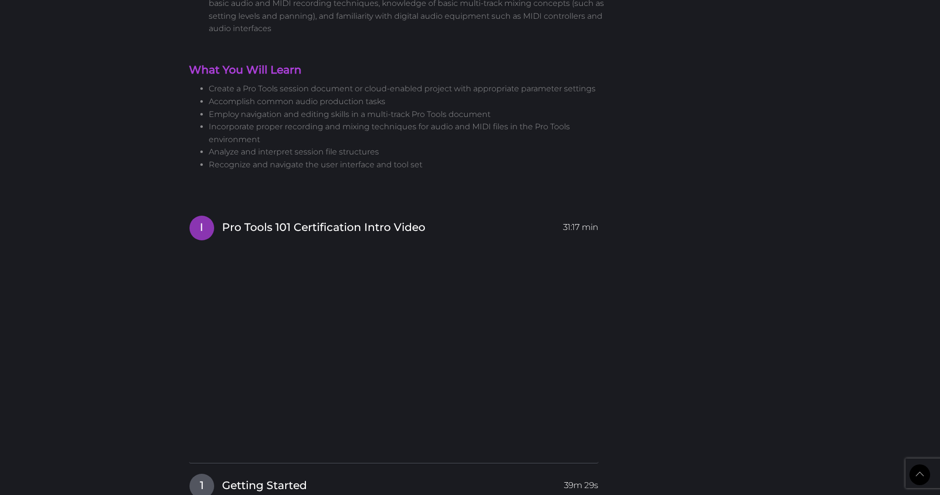
scroll to position [1239, 0]
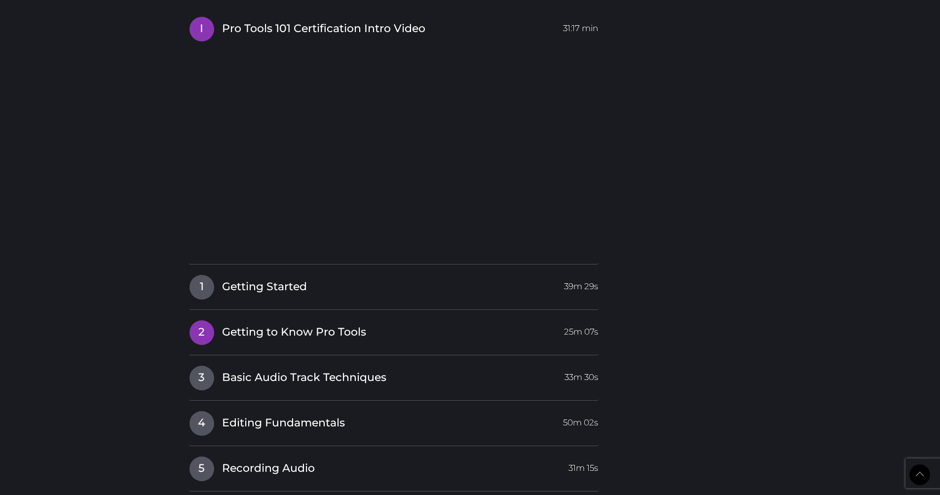
click at [301, 325] on span "Getting to Know Pro Tools" at bounding box center [294, 332] width 144 height 15
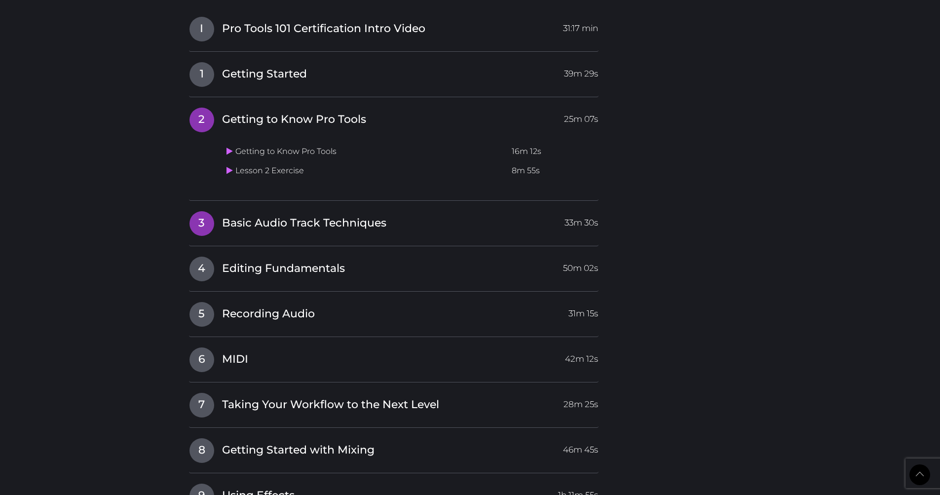
click at [273, 216] on span "Basic Audio Track Techniques" at bounding box center [304, 223] width 164 height 15
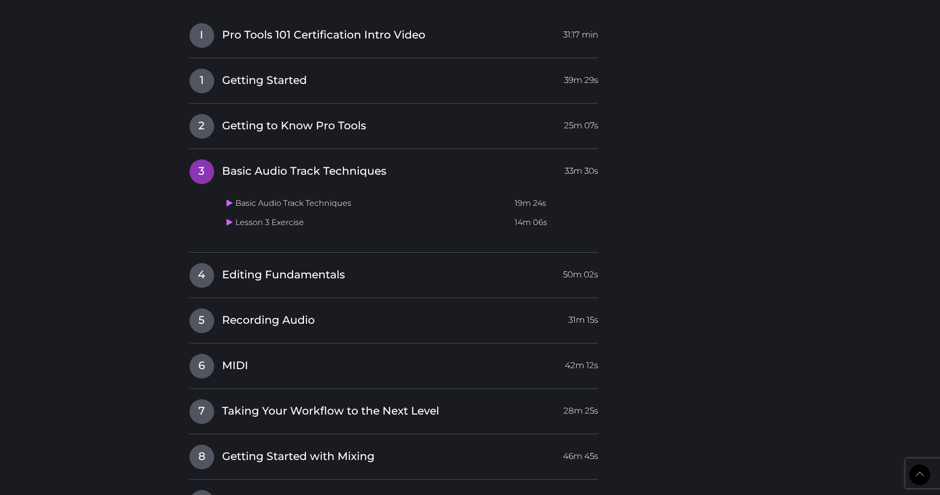
scroll to position [1222, 0]
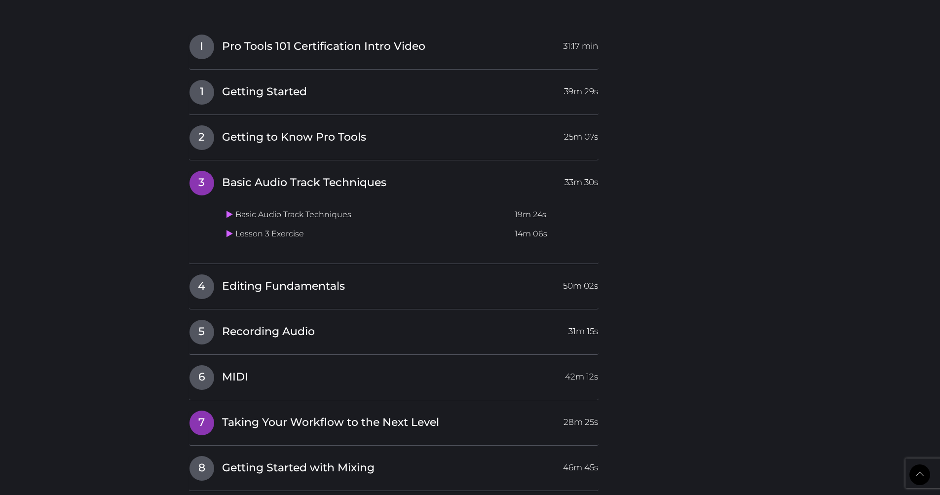
click at [280, 415] on span "Taking Your Workflow to the Next Level" at bounding box center [330, 422] width 217 height 15
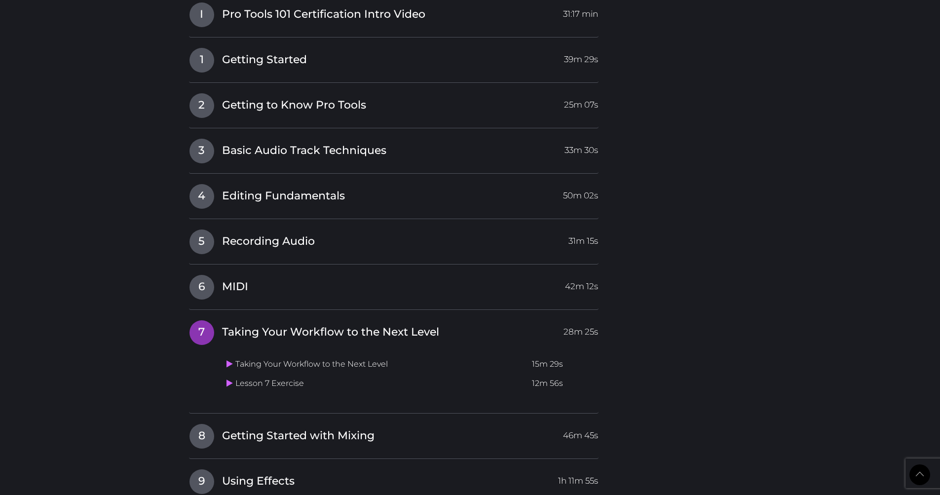
scroll to position [1361, 0]
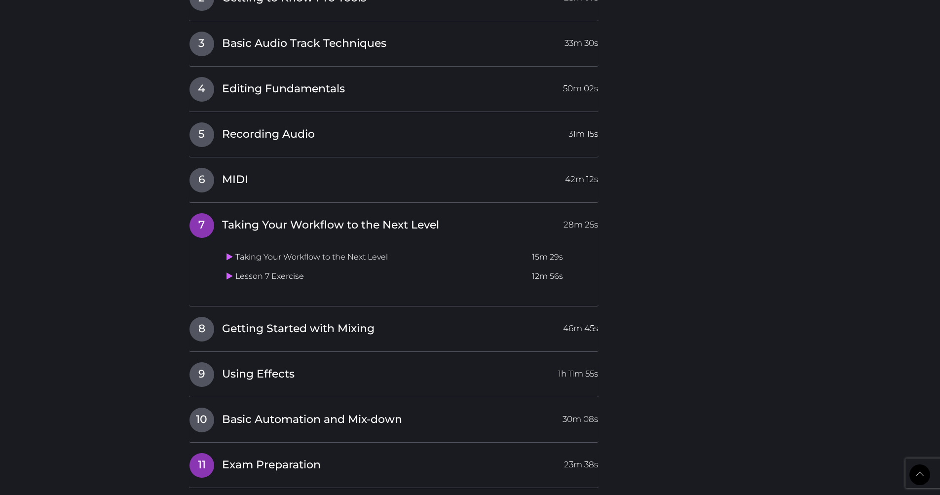
click at [246, 457] on span "Exam Preparation" at bounding box center [271, 464] width 99 height 15
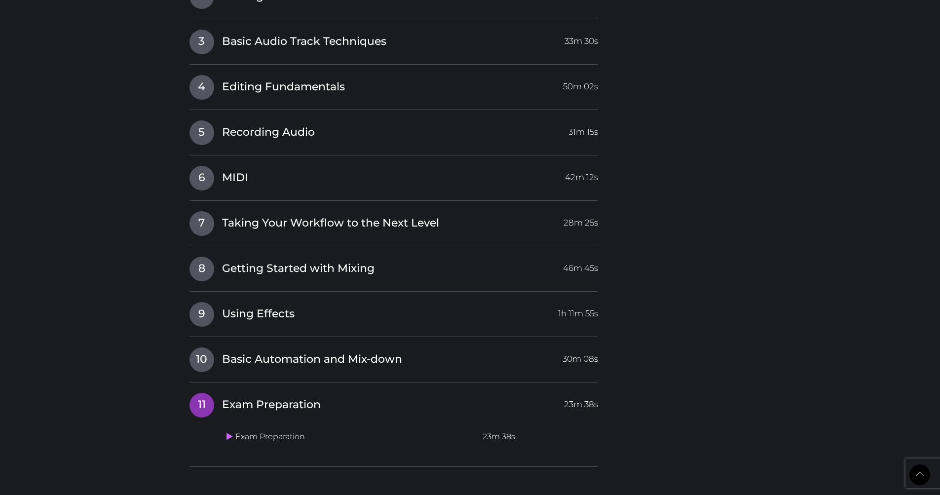
scroll to position [1053, 0]
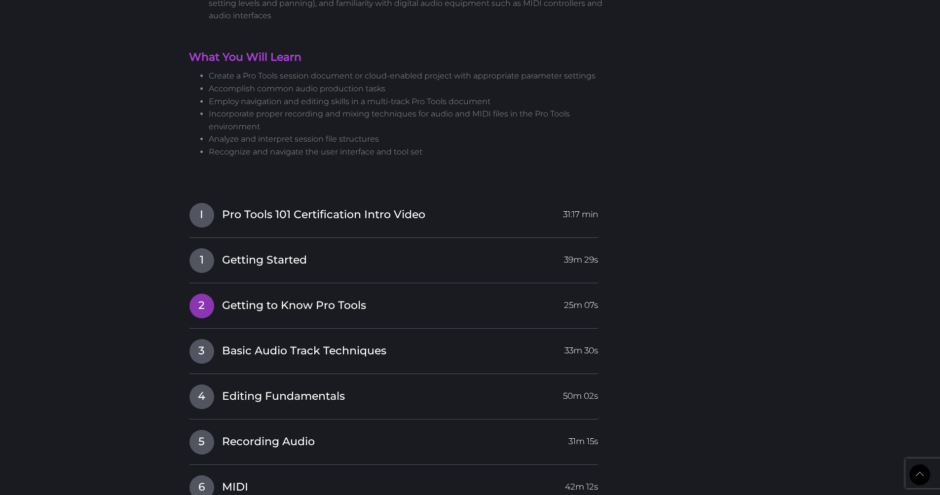
click at [270, 298] on span "Getting to Know Pro Tools" at bounding box center [294, 305] width 144 height 15
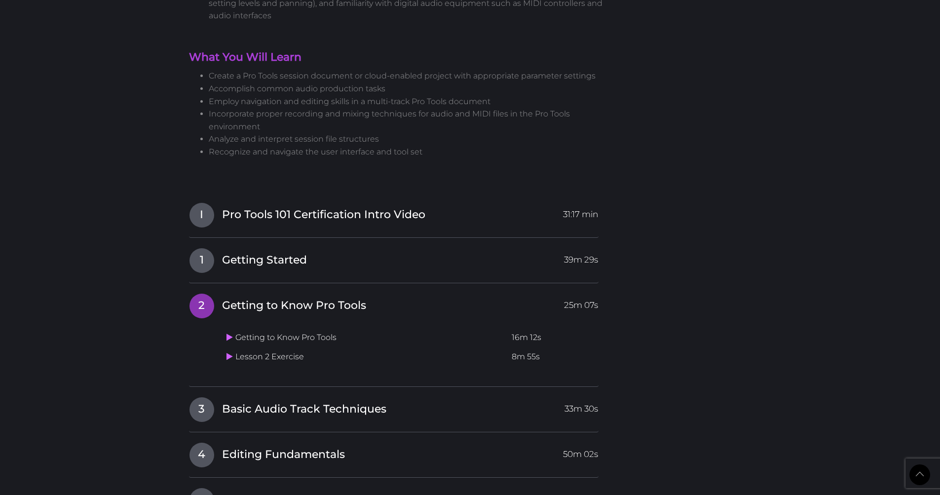
scroll to position [1068, 0]
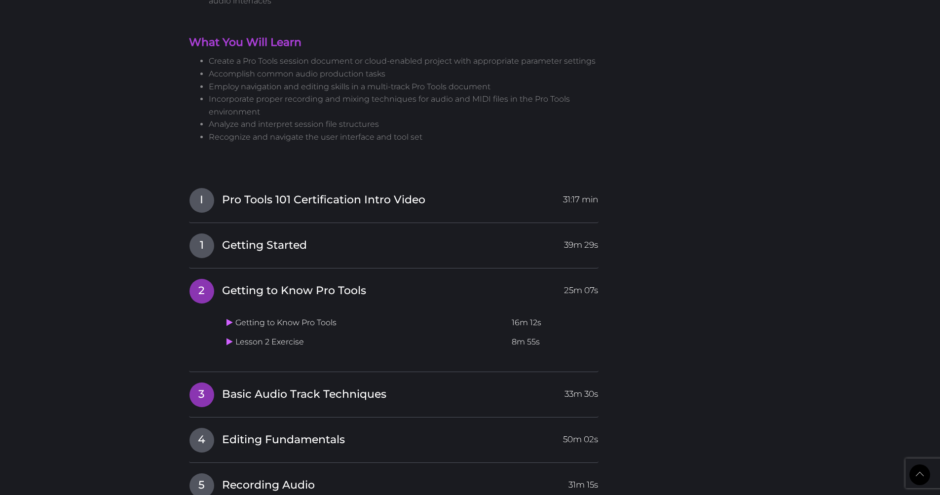
click at [255, 382] on link "3 Basic Audio Track Techniques 33m 30s" at bounding box center [394, 392] width 410 height 21
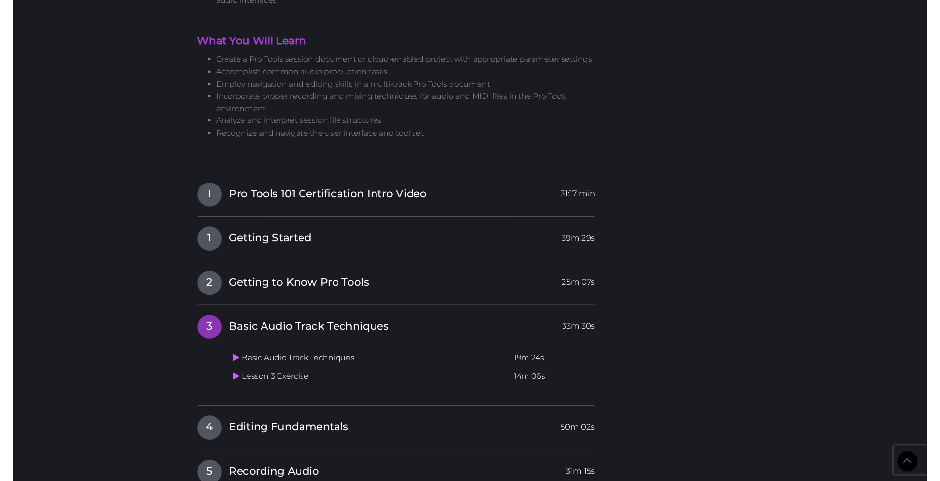
scroll to position [1145, 0]
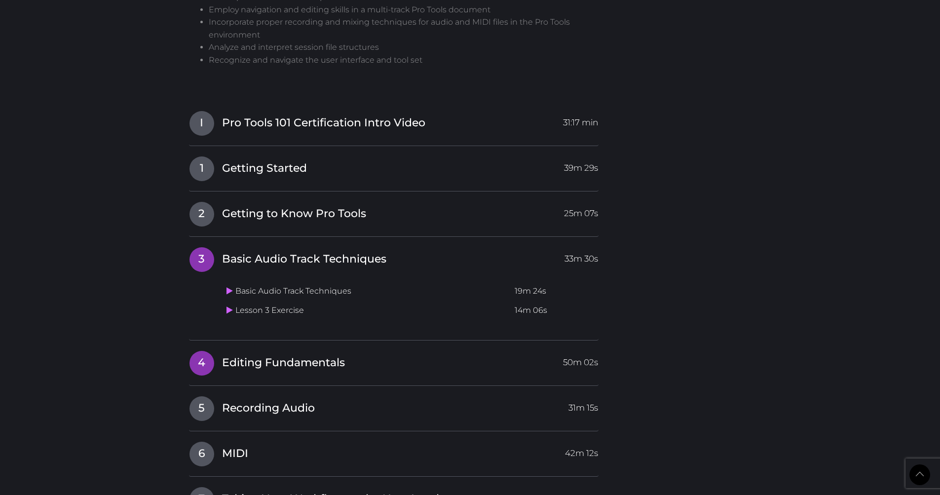
click at [249, 355] on span "Editing Fundamentals" at bounding box center [283, 362] width 123 height 15
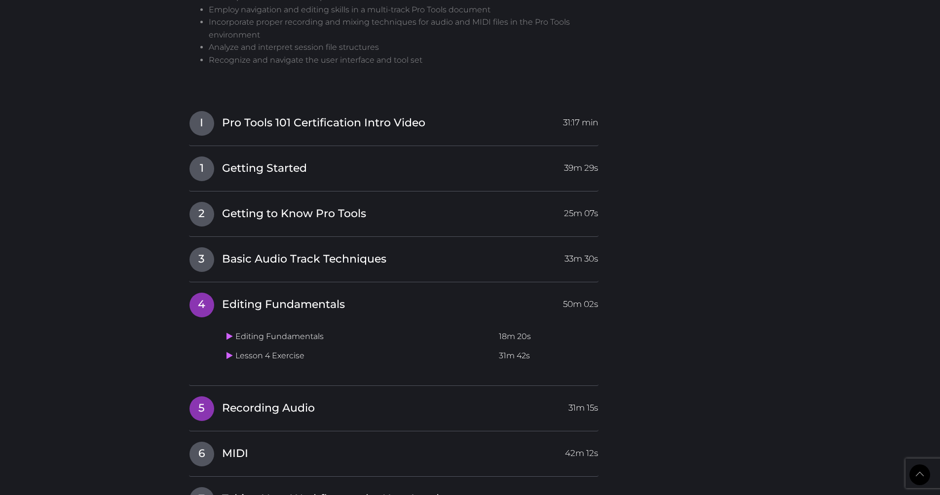
click at [248, 401] on span "Recording Audio" at bounding box center [268, 408] width 93 height 15
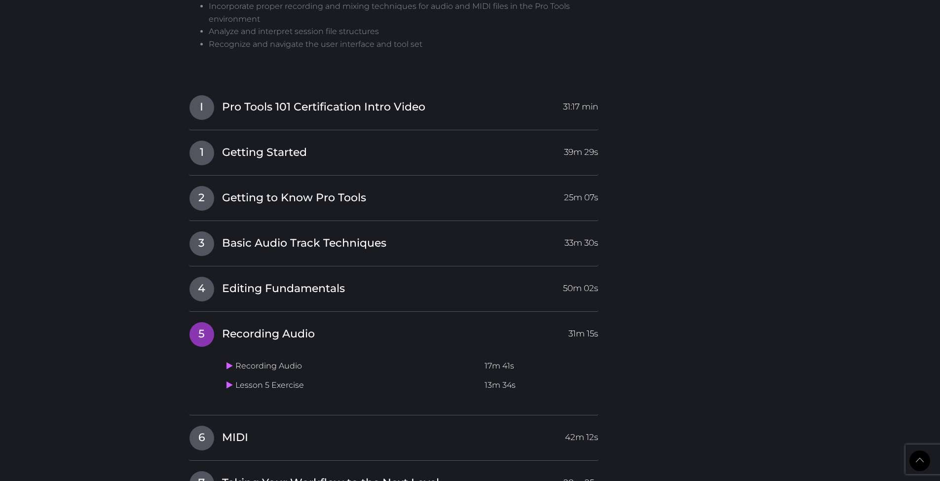
scroll to position [1329, 0]
